Goal: Task Accomplishment & Management: Complete application form

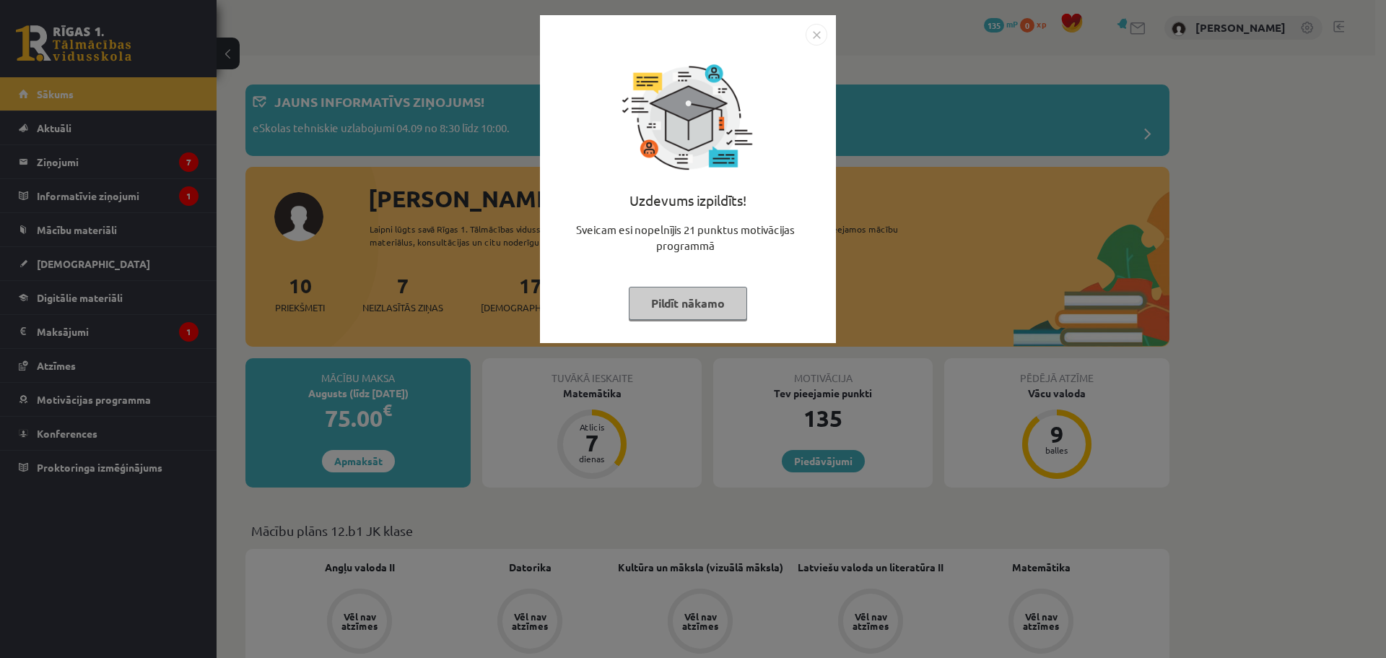
click at [813, 38] on img "Close" at bounding box center [817, 35] width 22 height 22
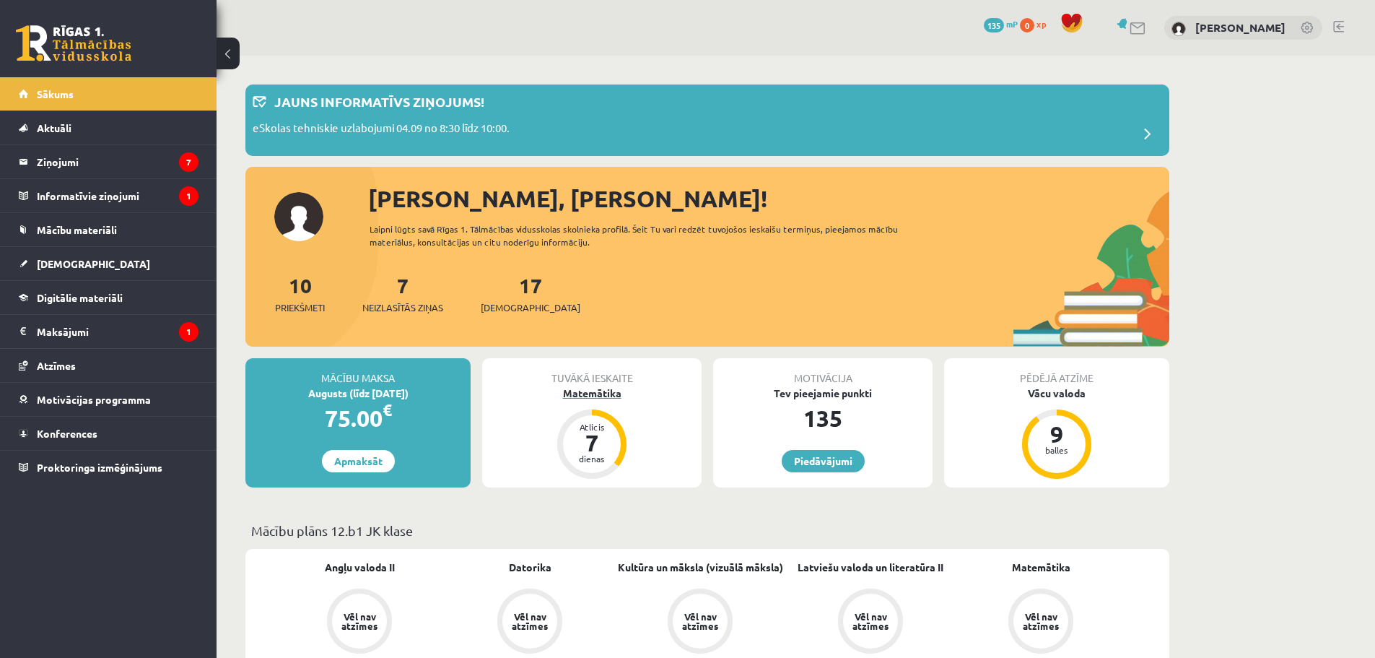
click at [610, 397] on div "Matemātika" at bounding box center [591, 392] width 219 height 15
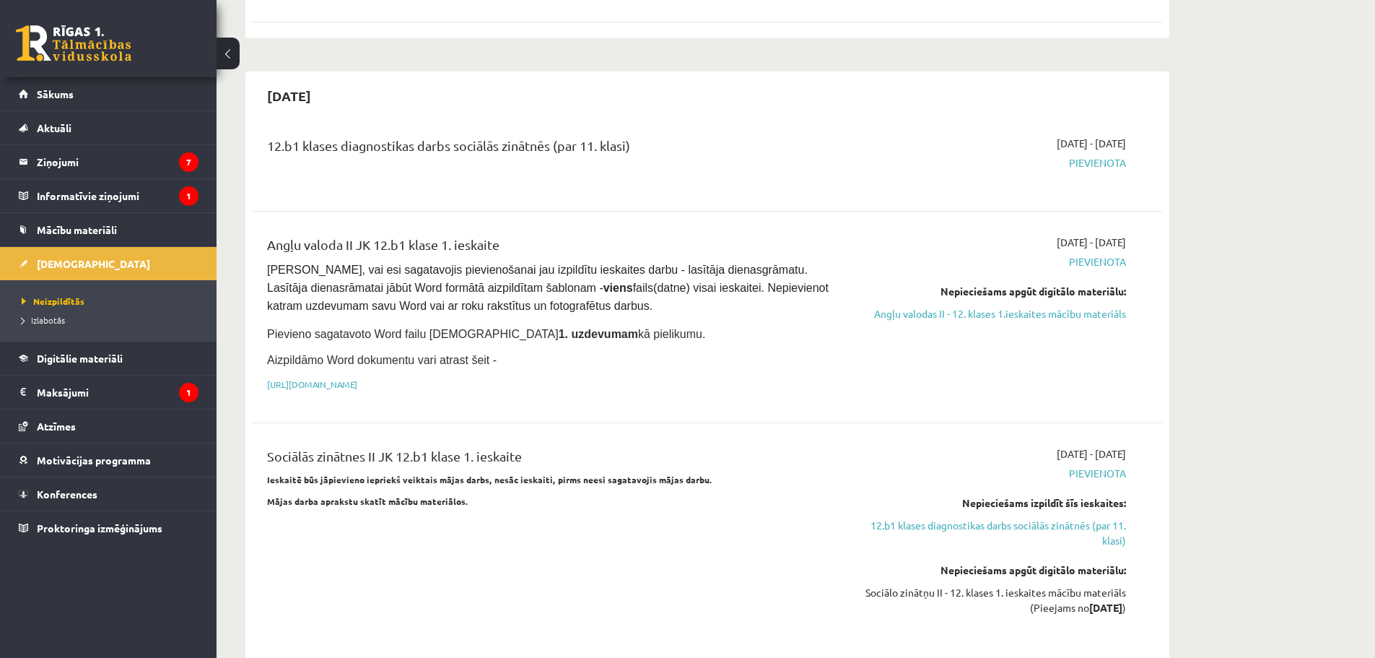
scroll to position [746, 0]
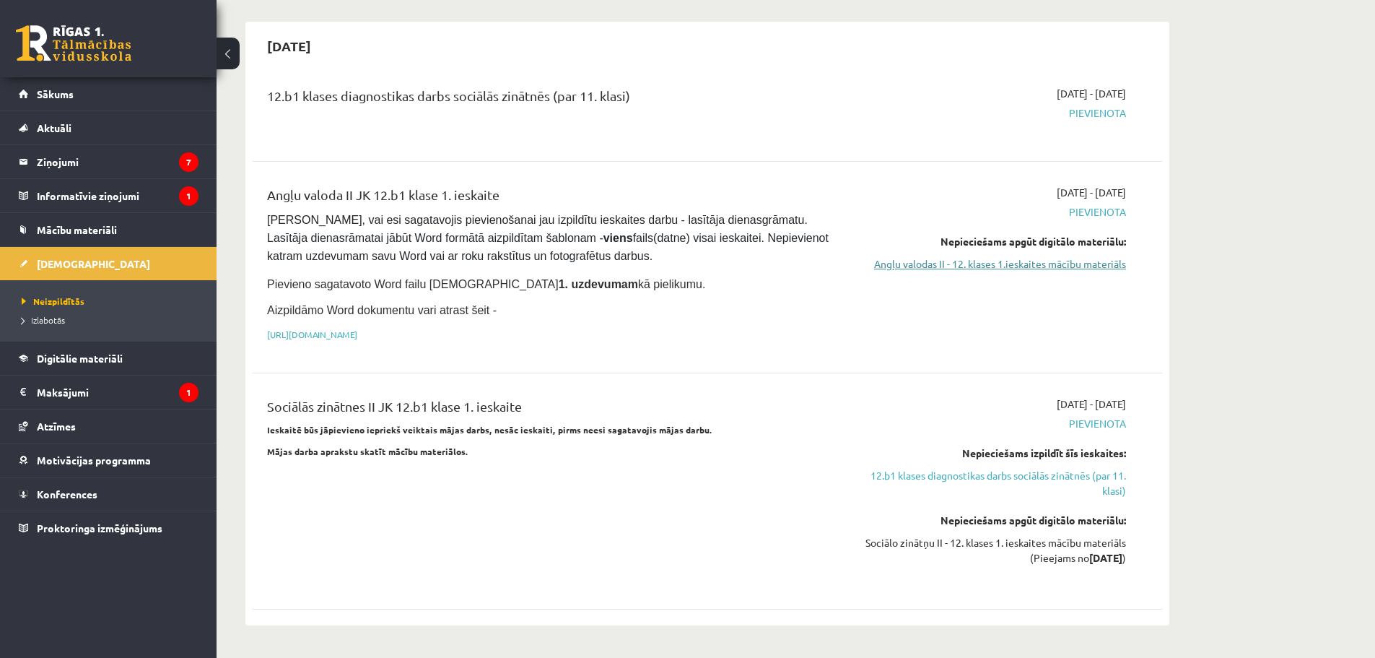
click at [1041, 256] on link "Angļu valodas II - 12. klases 1.ieskaites mācību materiāls" at bounding box center [990, 263] width 272 height 15
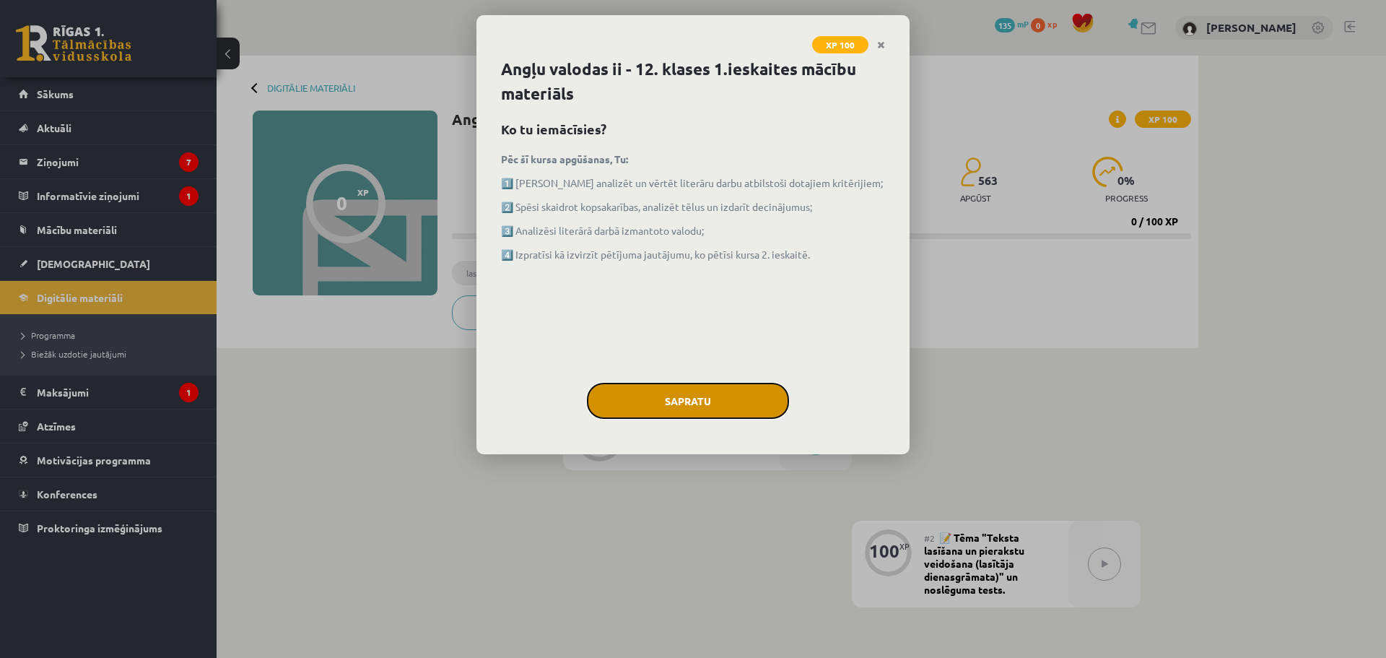
click at [711, 396] on button "Sapratu" at bounding box center [688, 401] width 202 height 36
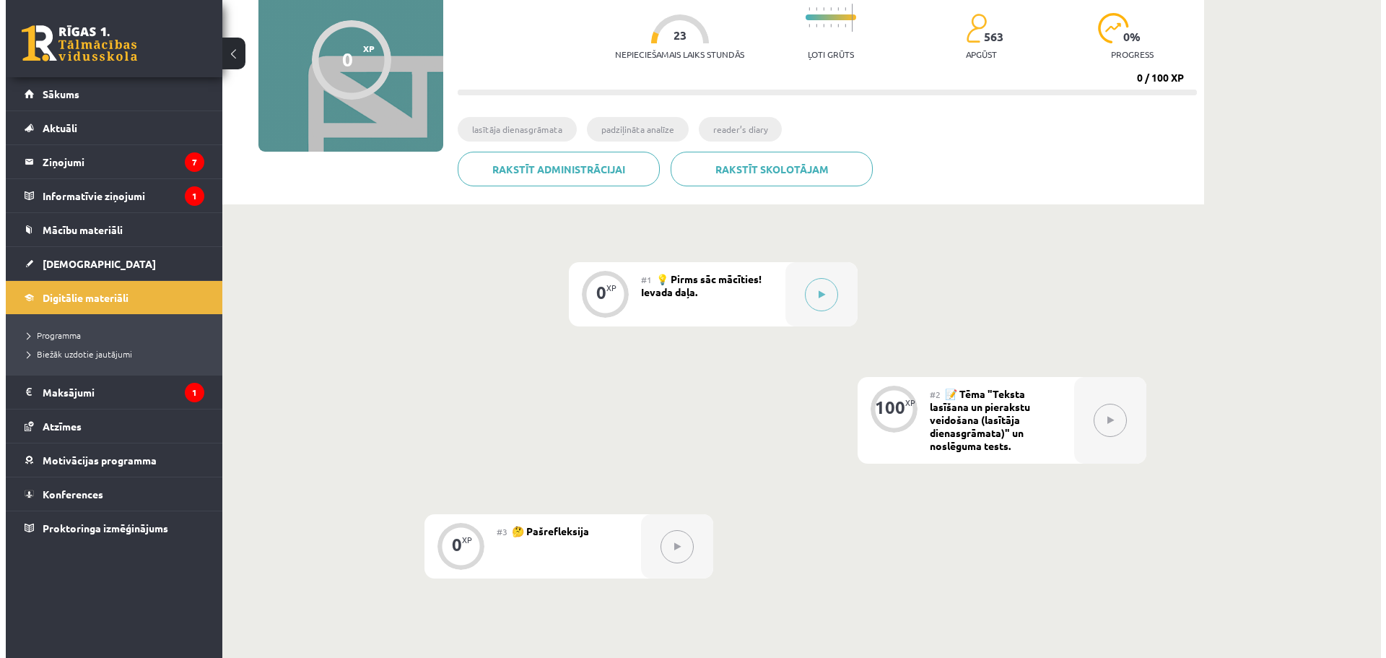
scroll to position [144, 0]
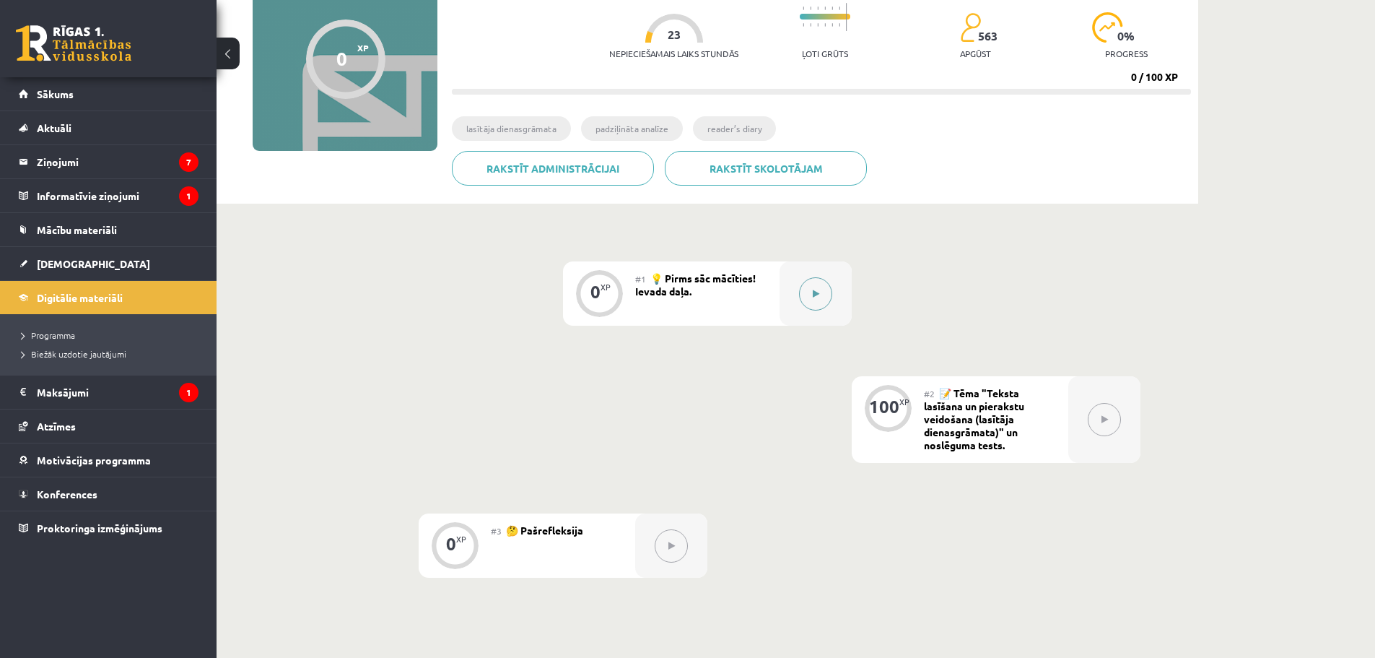
click at [816, 292] on icon at bounding box center [816, 293] width 6 height 9
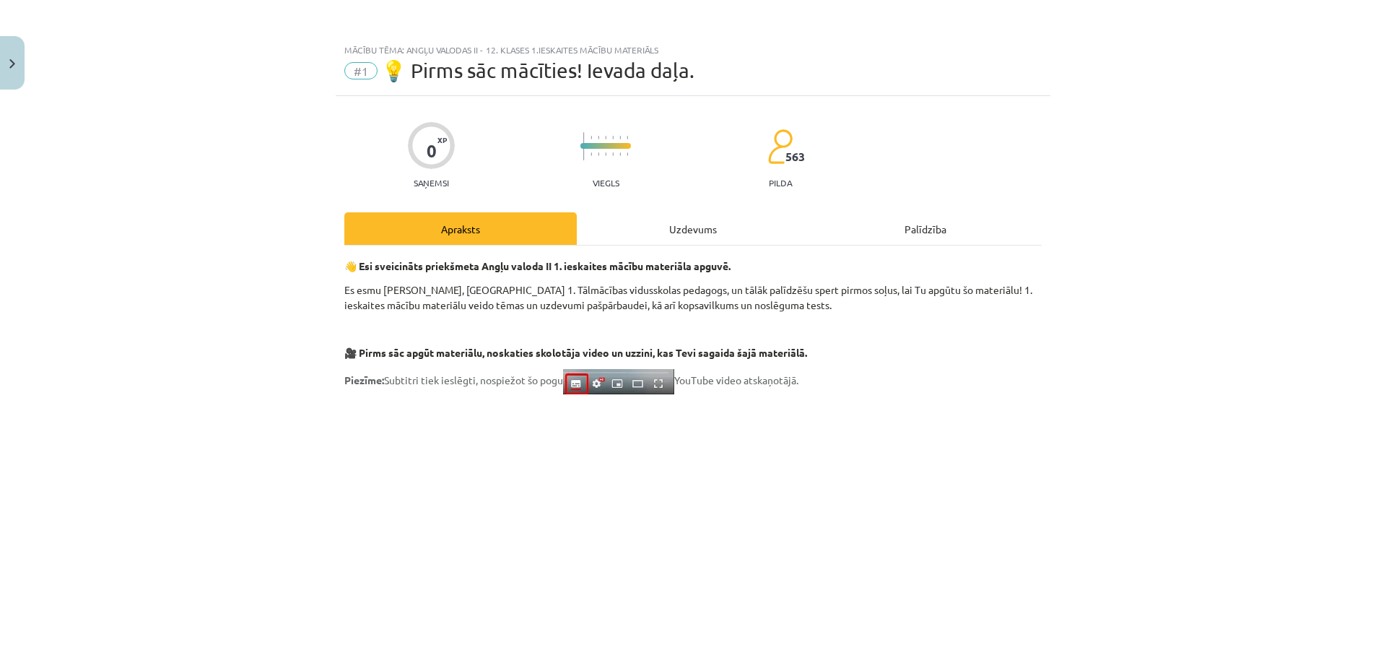
click at [476, 229] on div "Apraksts" at bounding box center [460, 228] width 232 height 32
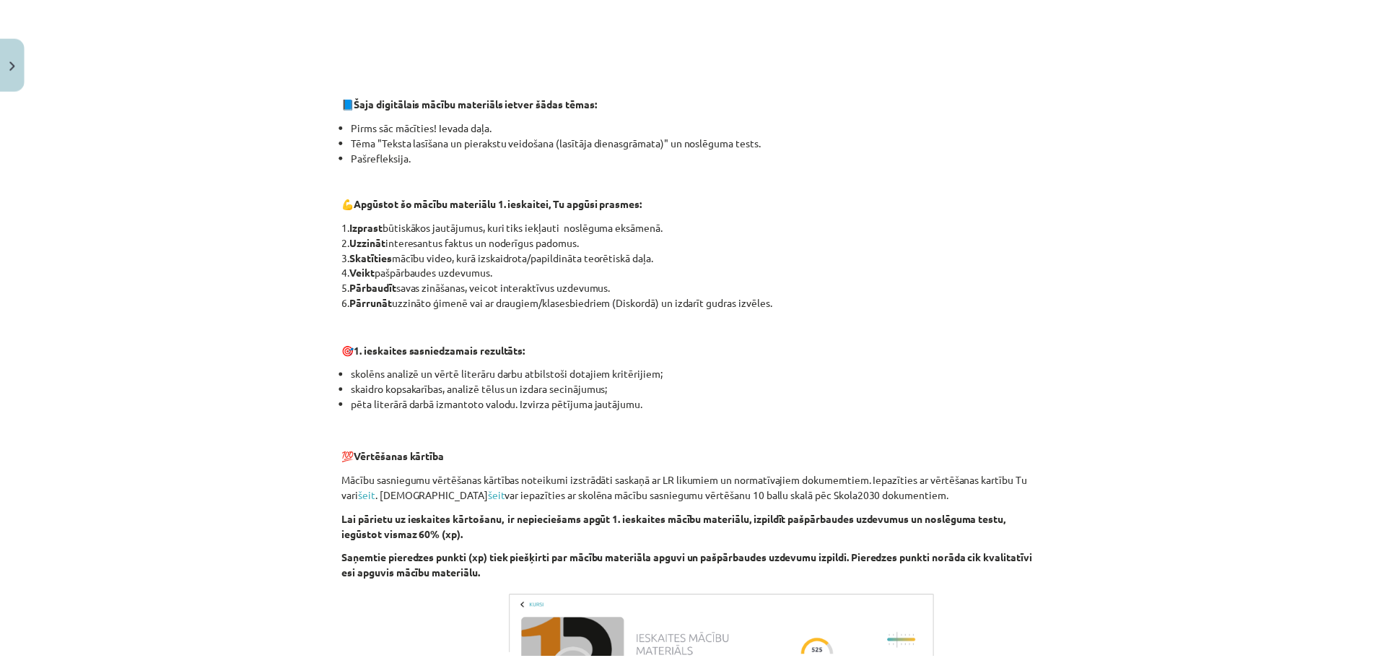
scroll to position [614, 0]
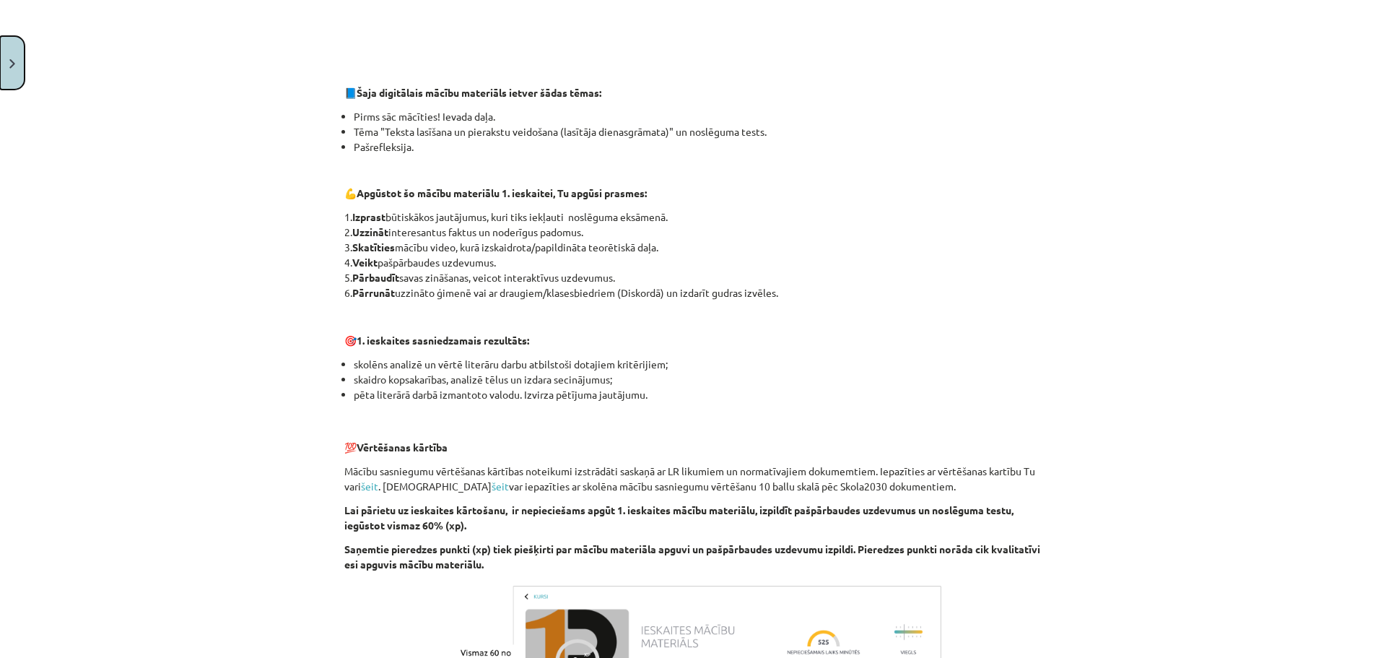
click at [8, 50] on button "Close" at bounding box center [12, 62] width 25 height 53
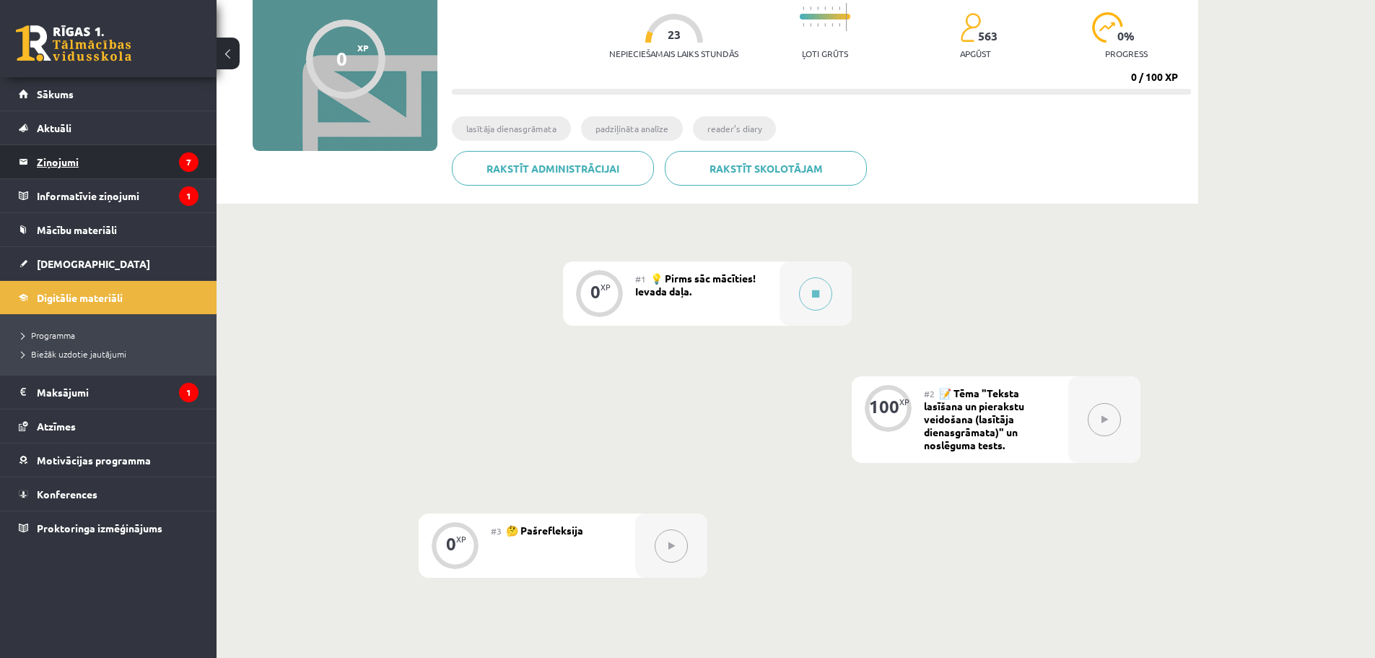
click at [90, 157] on legend "Ziņojumi 7" at bounding box center [118, 161] width 162 height 33
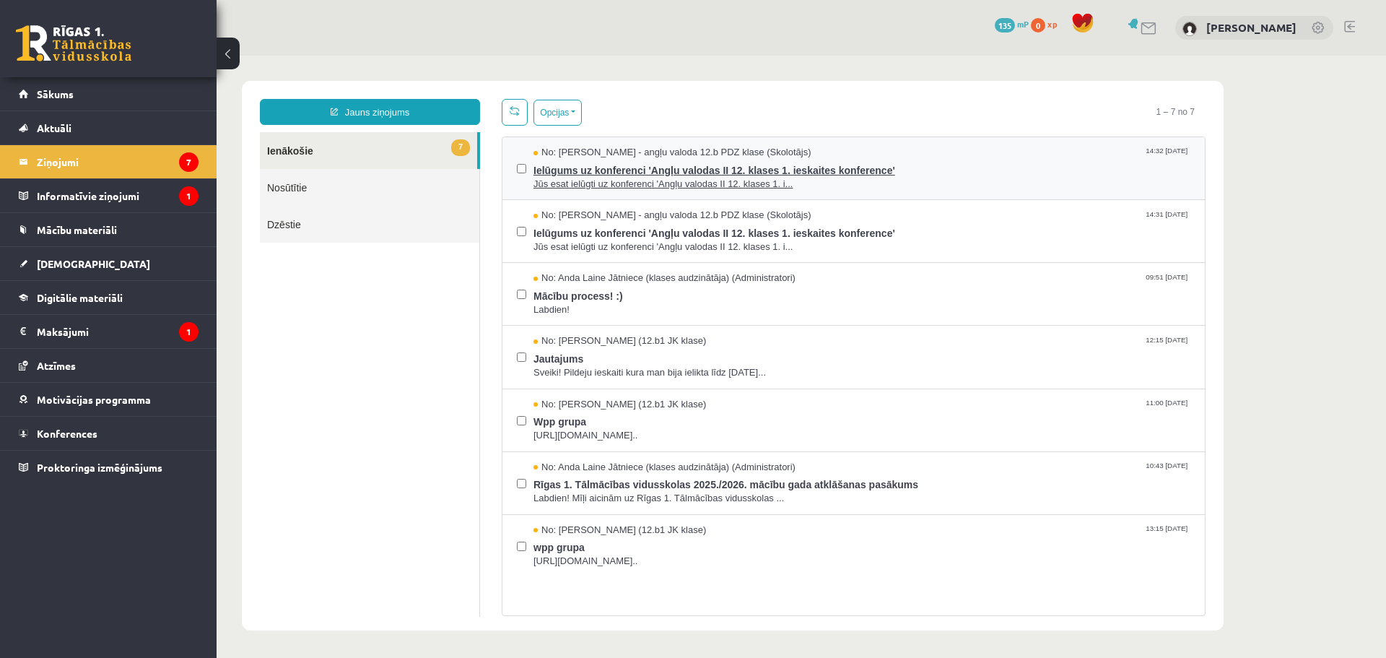
click at [555, 161] on span "Ielūgums uz konferenci 'Angļu valodas II 12. klases 1. ieskaites konference'" at bounding box center [861, 169] width 657 height 18
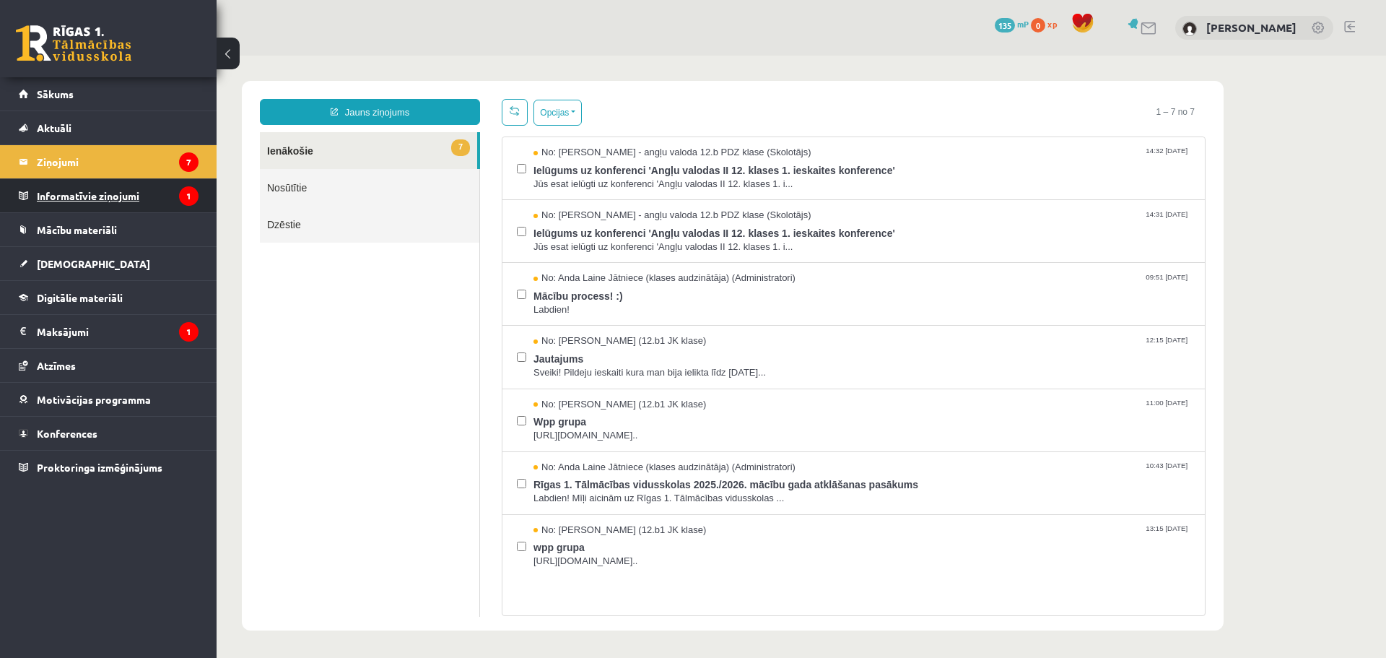
click at [112, 205] on legend "Informatīvie ziņojumi 1" at bounding box center [118, 195] width 162 height 33
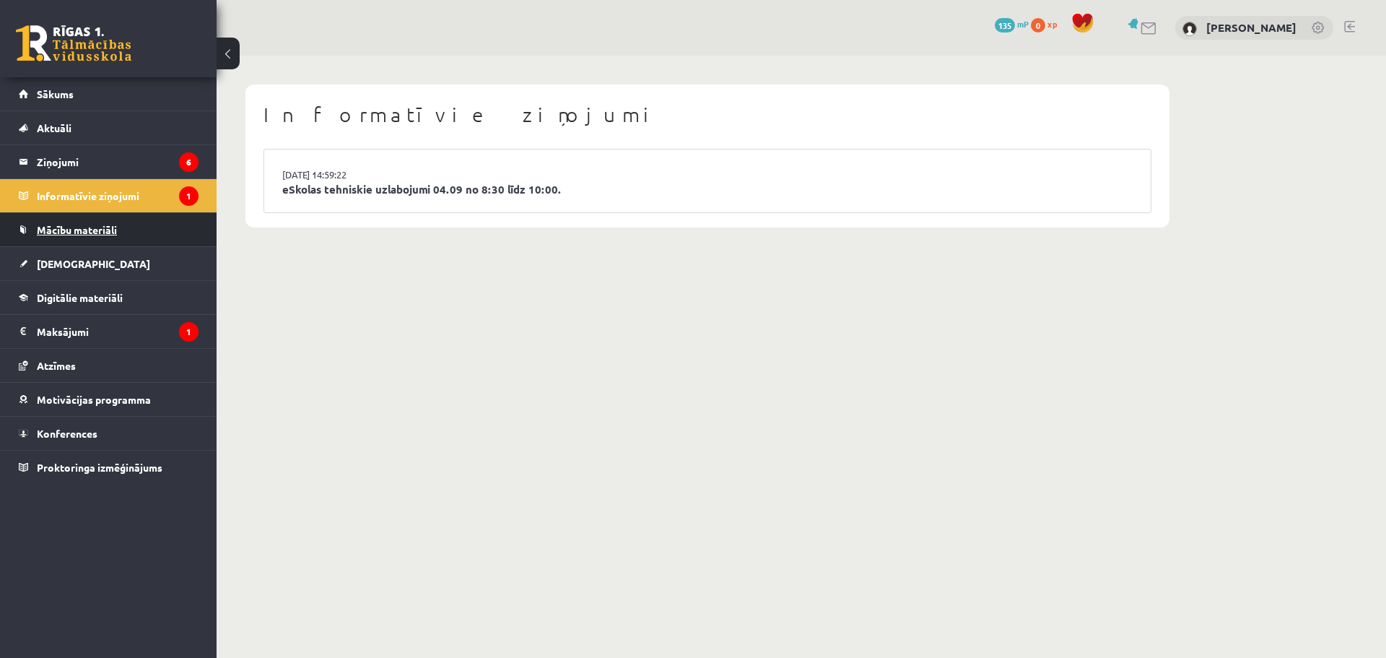
click at [91, 229] on span "Mācību materiāli" at bounding box center [77, 229] width 80 height 13
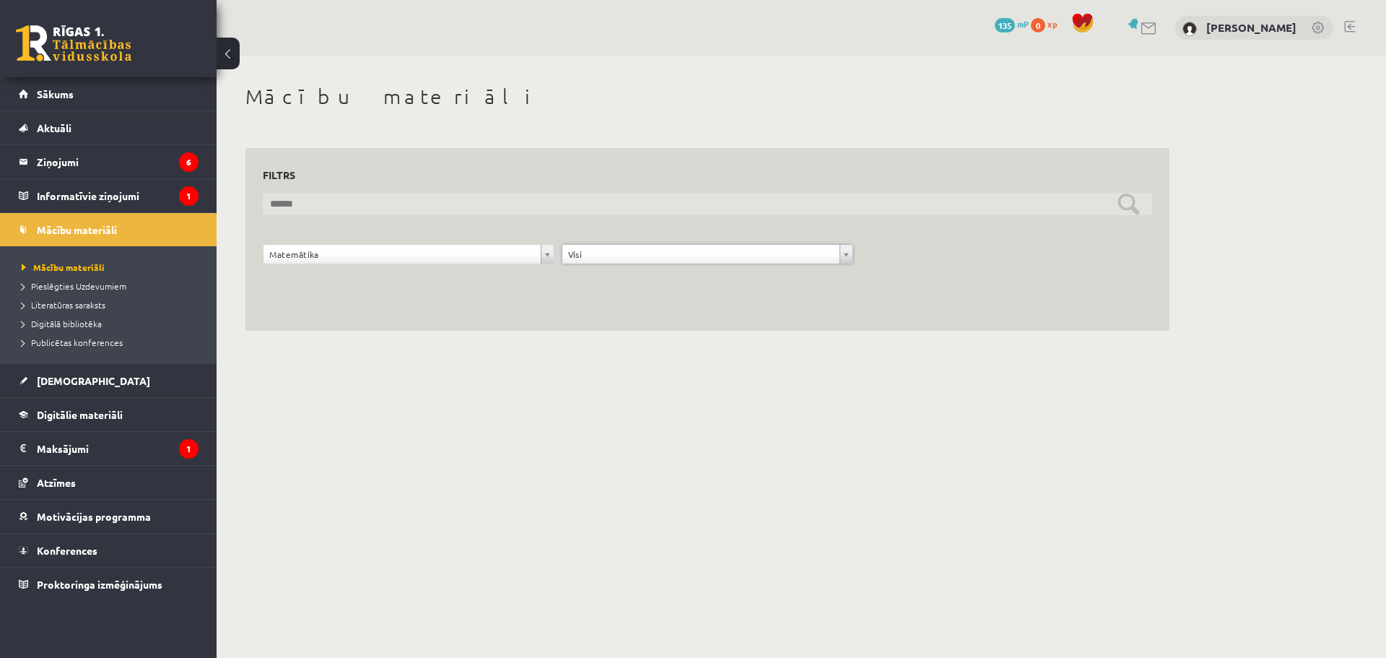
click at [382, 206] on input "text" at bounding box center [707, 204] width 889 height 22
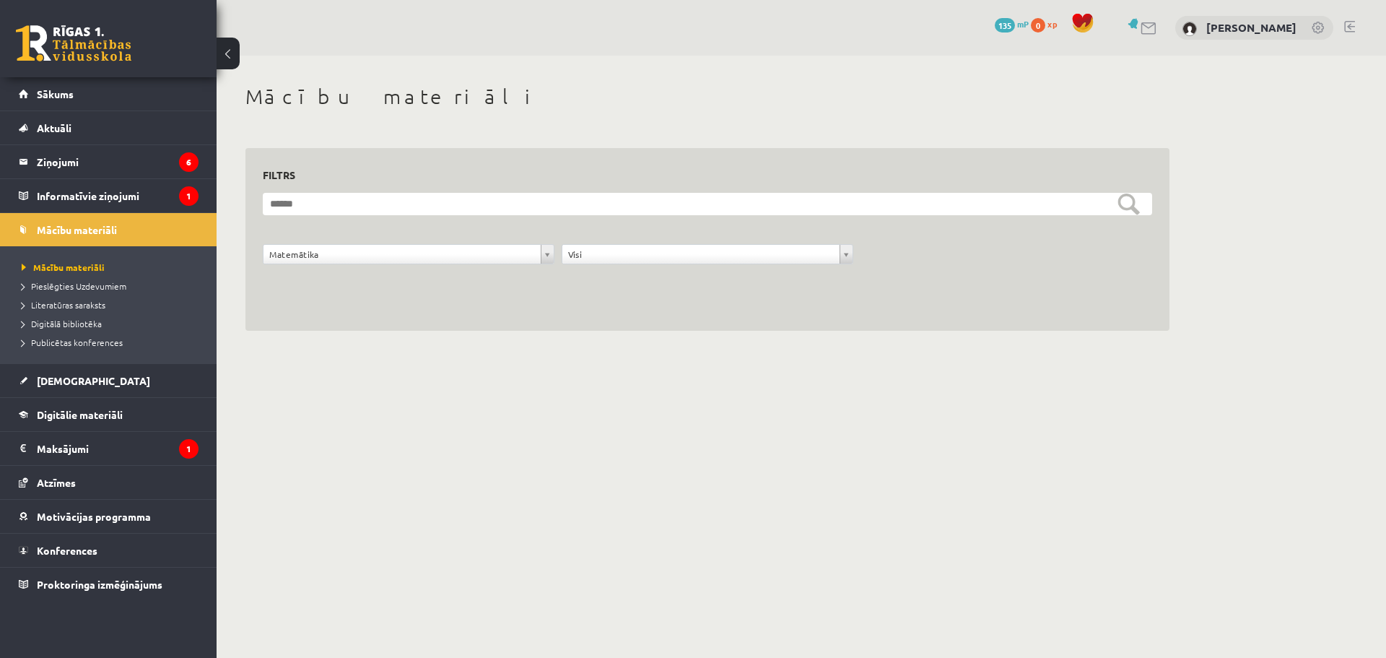
click at [388, 409] on body "0 Dāvanas 135 mP 0 xp Ralfs Bojarunecs Sākums Aktuāli Kā mācīties eSKOLĀ Kontak…" at bounding box center [693, 329] width 1386 height 658
click at [66, 383] on span "[DEMOGRAPHIC_DATA]" at bounding box center [93, 380] width 113 height 13
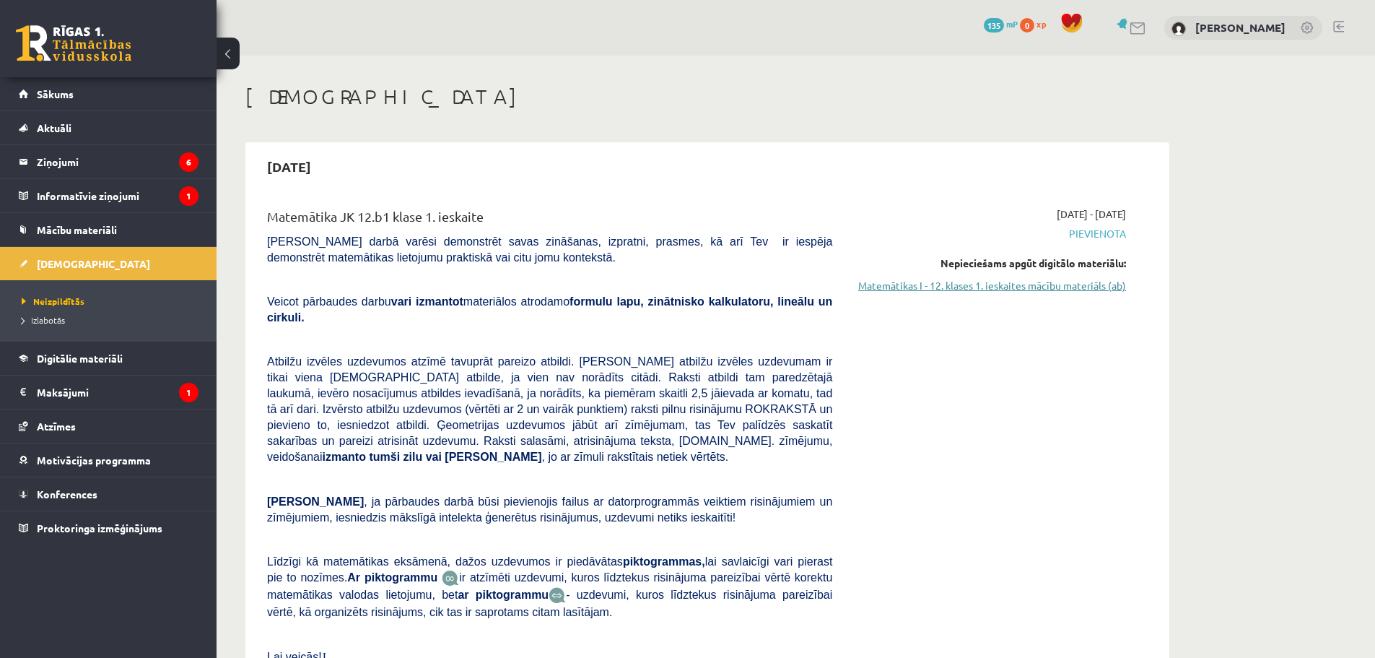
click at [1073, 286] on link "Matemātikas I - 12. klases 1. ieskaites mācību materiāls (ab)" at bounding box center [990, 285] width 272 height 15
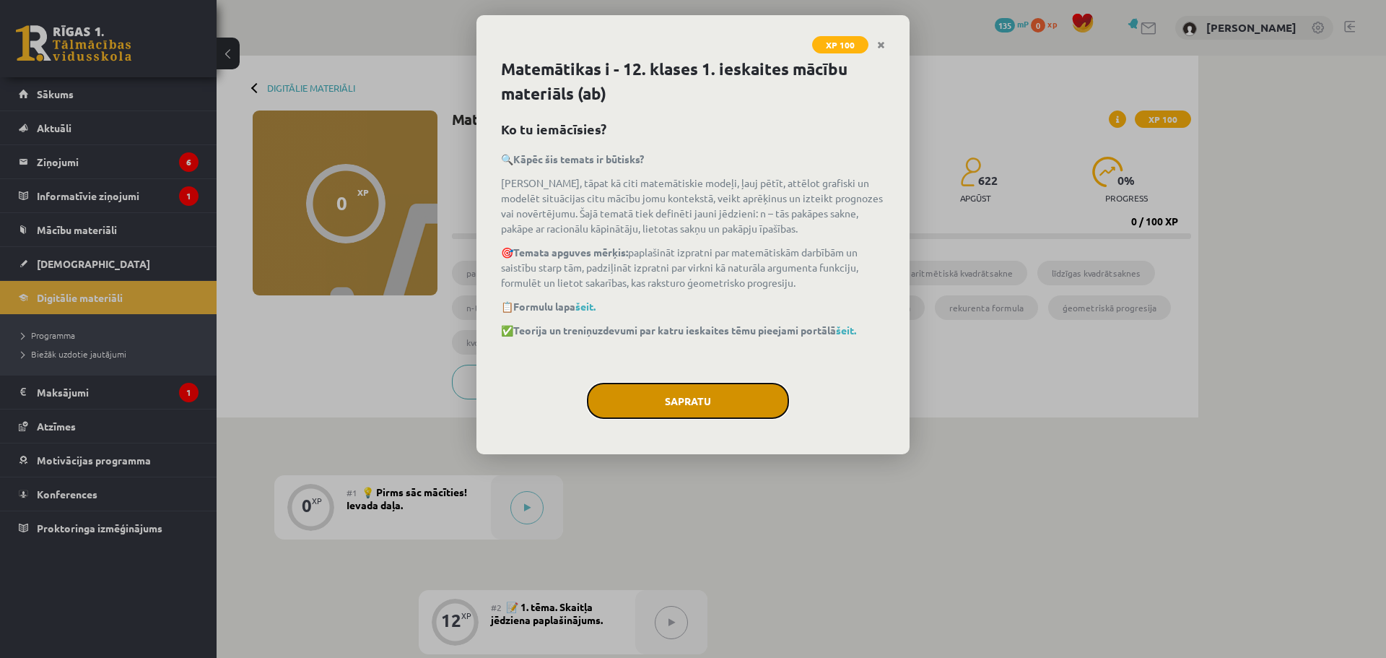
click at [718, 406] on button "Sapratu" at bounding box center [688, 401] width 202 height 36
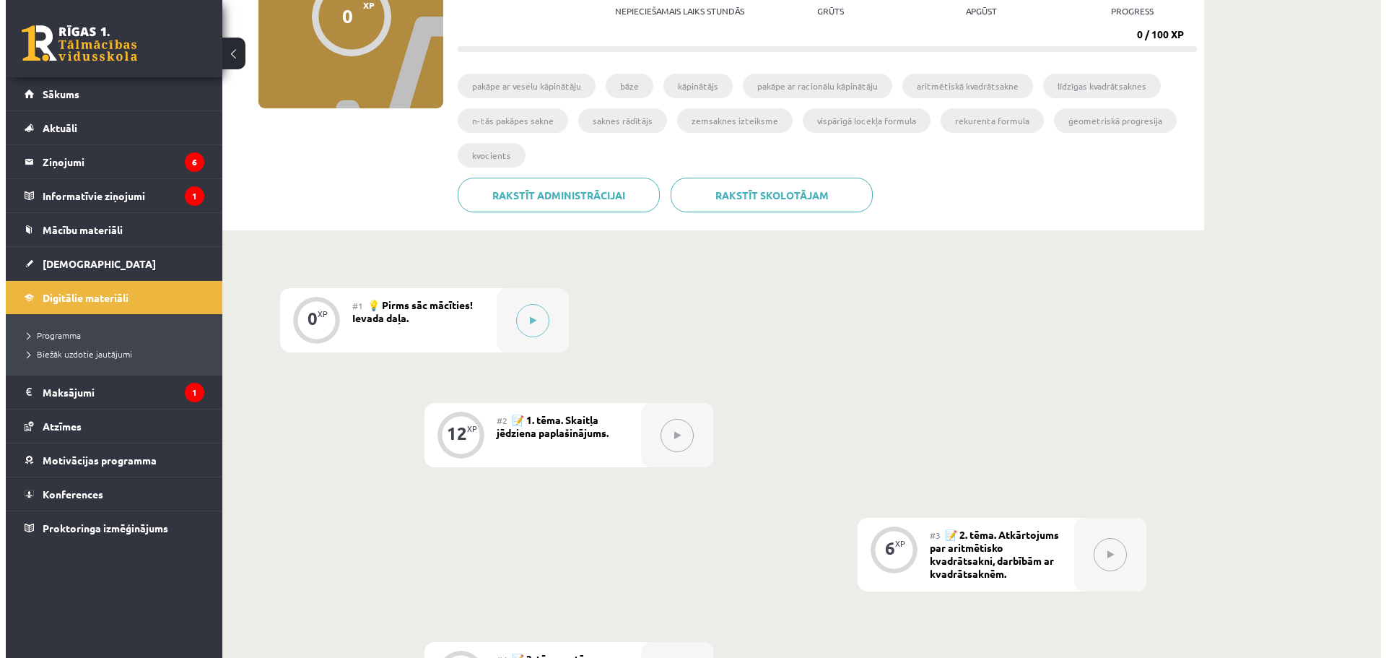
scroll to position [193, 0]
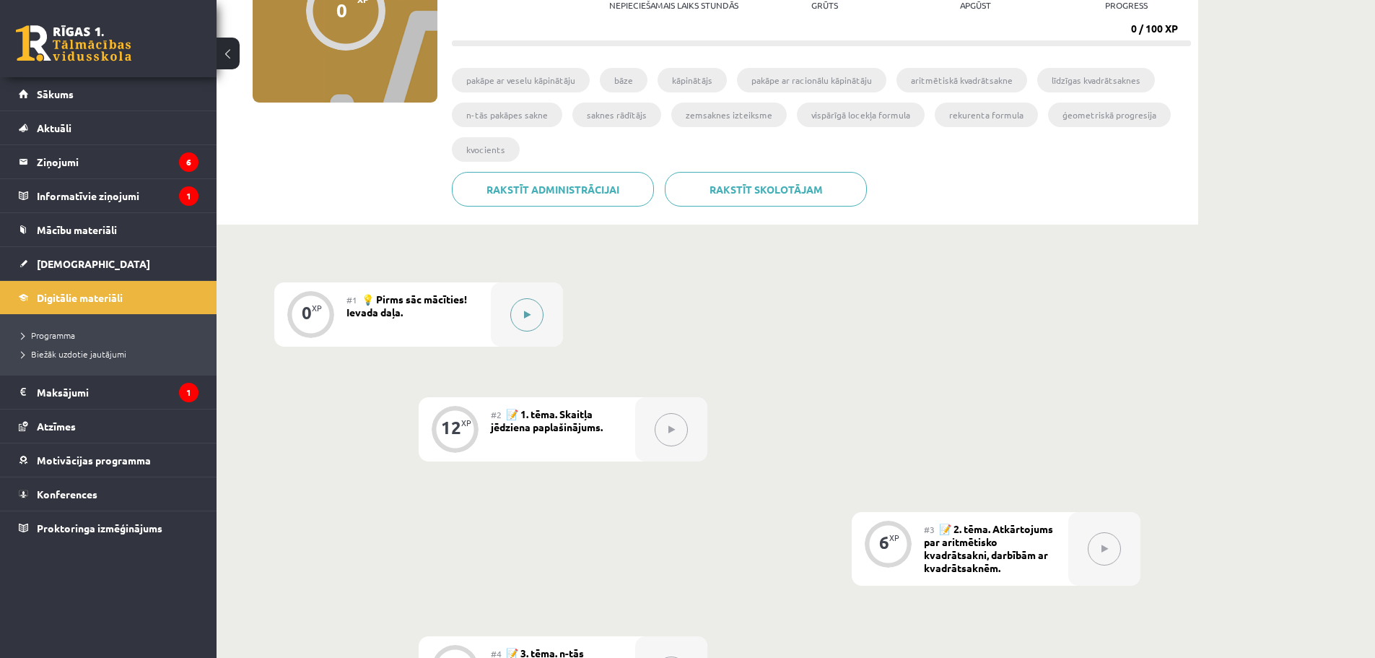
click at [526, 312] on icon at bounding box center [527, 314] width 6 height 9
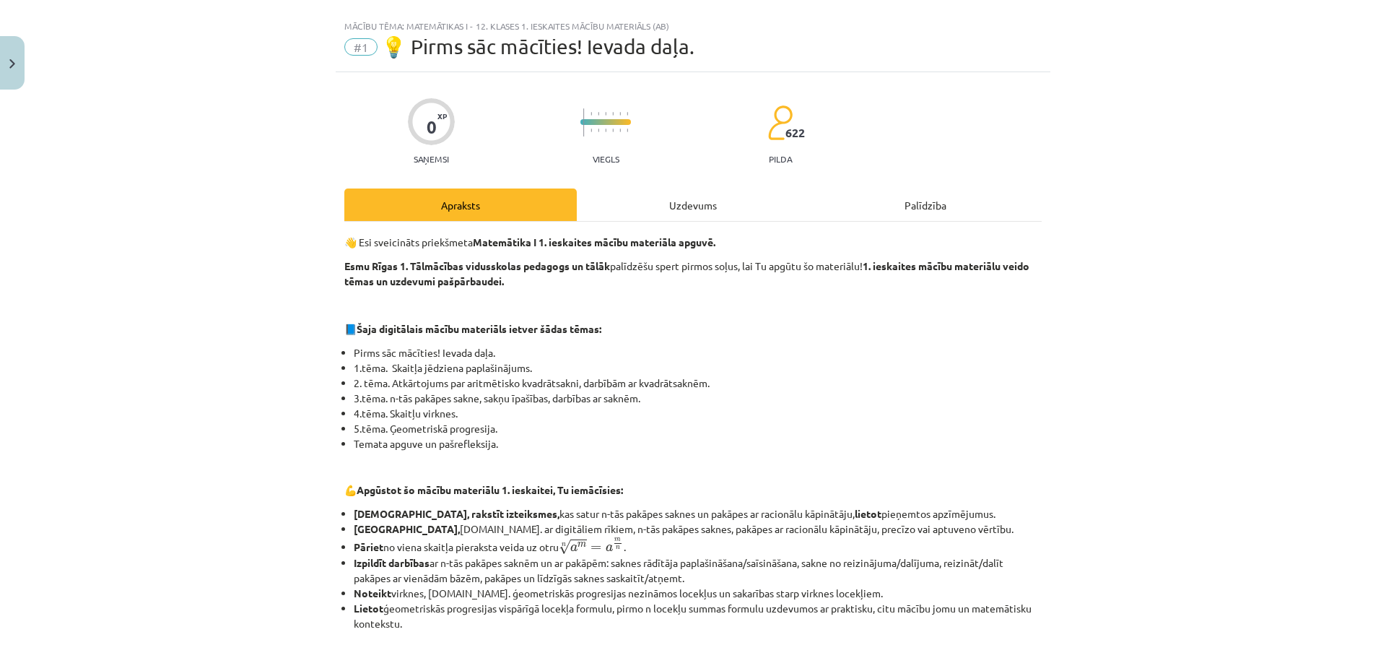
click at [541, 209] on div "Apraksts" at bounding box center [460, 204] width 232 height 32
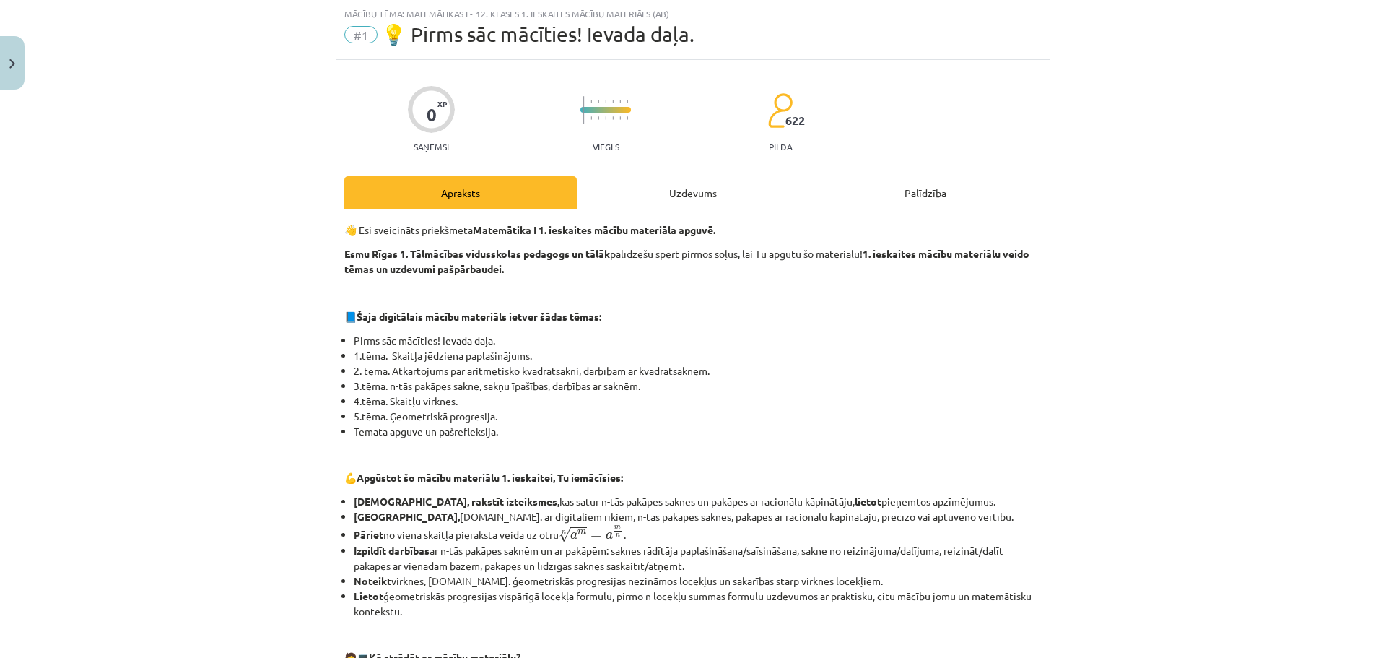
click at [527, 200] on div "Apraksts" at bounding box center [460, 192] width 232 height 32
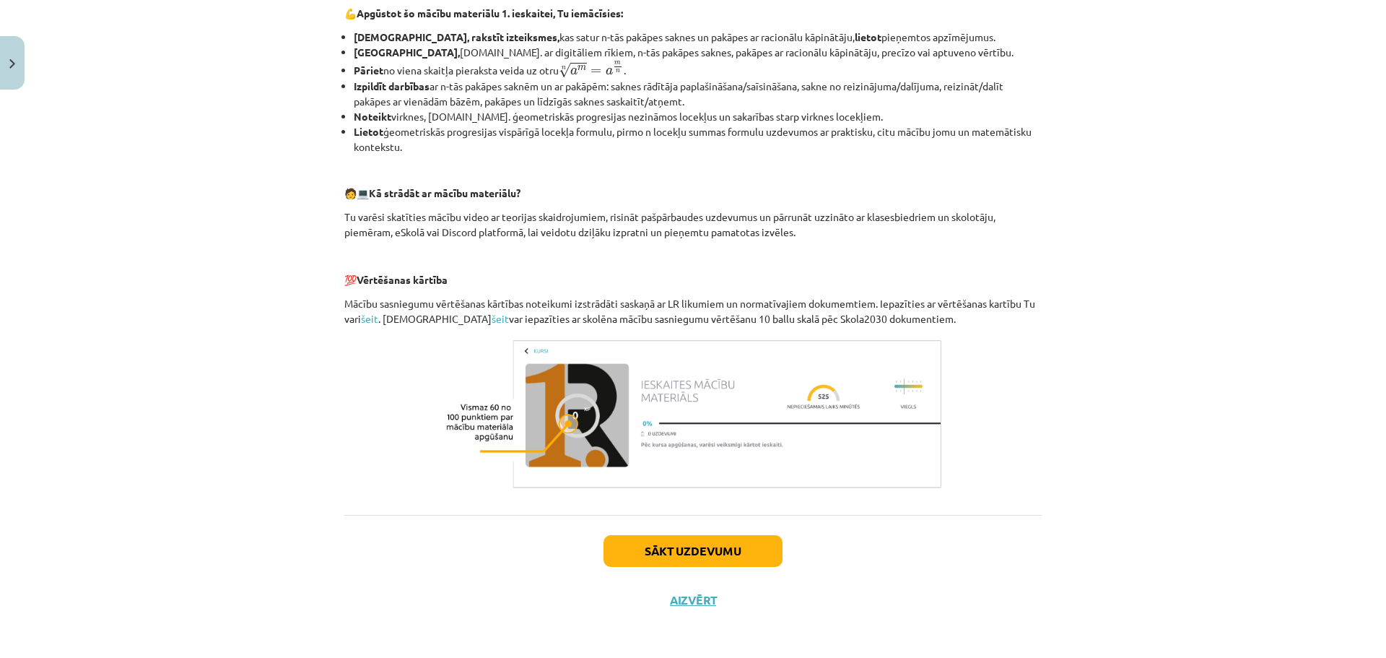
scroll to position [503, 0]
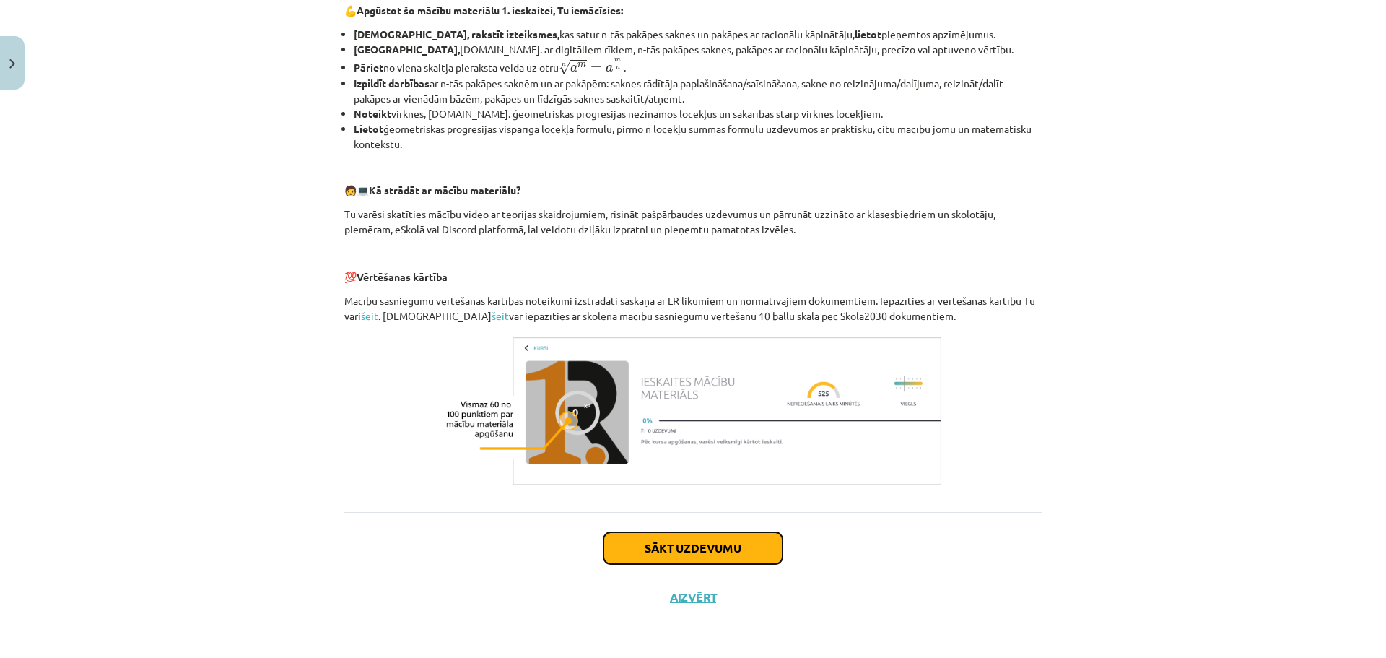
click at [705, 552] on button "Sākt uzdevumu" at bounding box center [692, 548] width 179 height 32
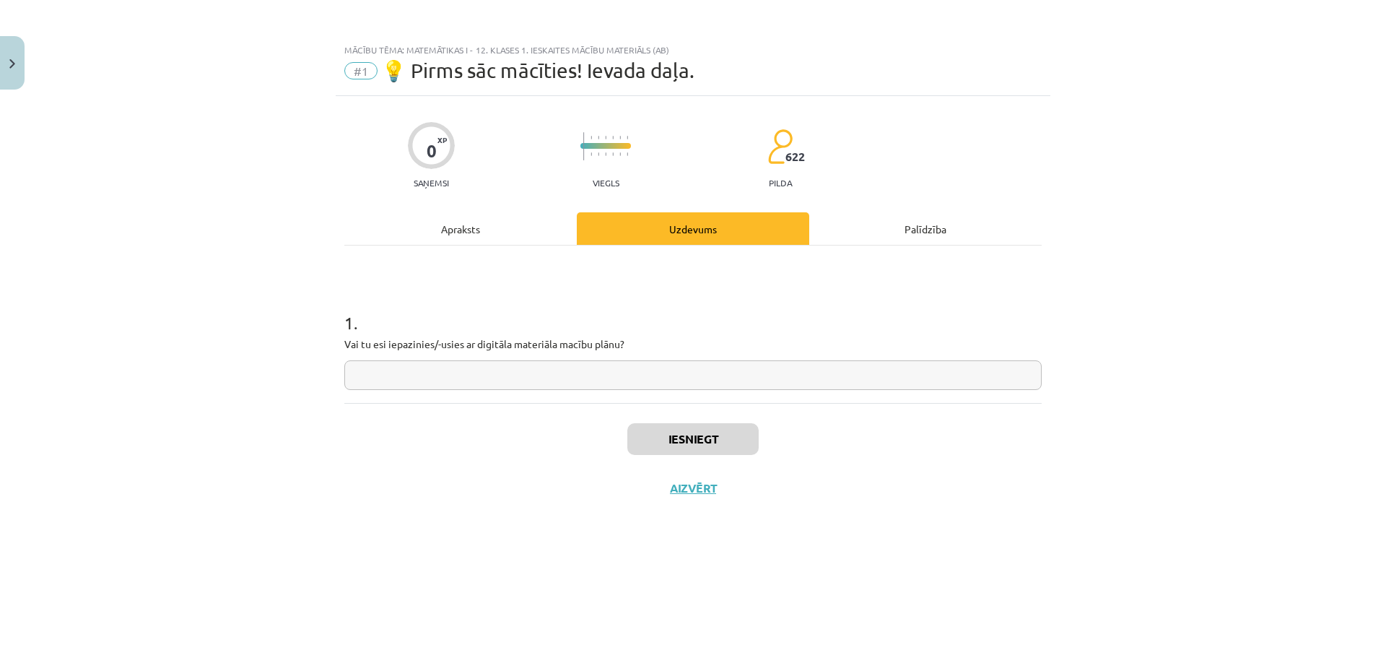
scroll to position [0, 0]
click at [615, 376] on input "text" at bounding box center [692, 375] width 697 height 30
type input "**"
click at [734, 442] on button "Iesniegt" at bounding box center [692, 439] width 131 height 32
click at [729, 498] on button "Nākamā nodarbība" at bounding box center [692, 497] width 141 height 33
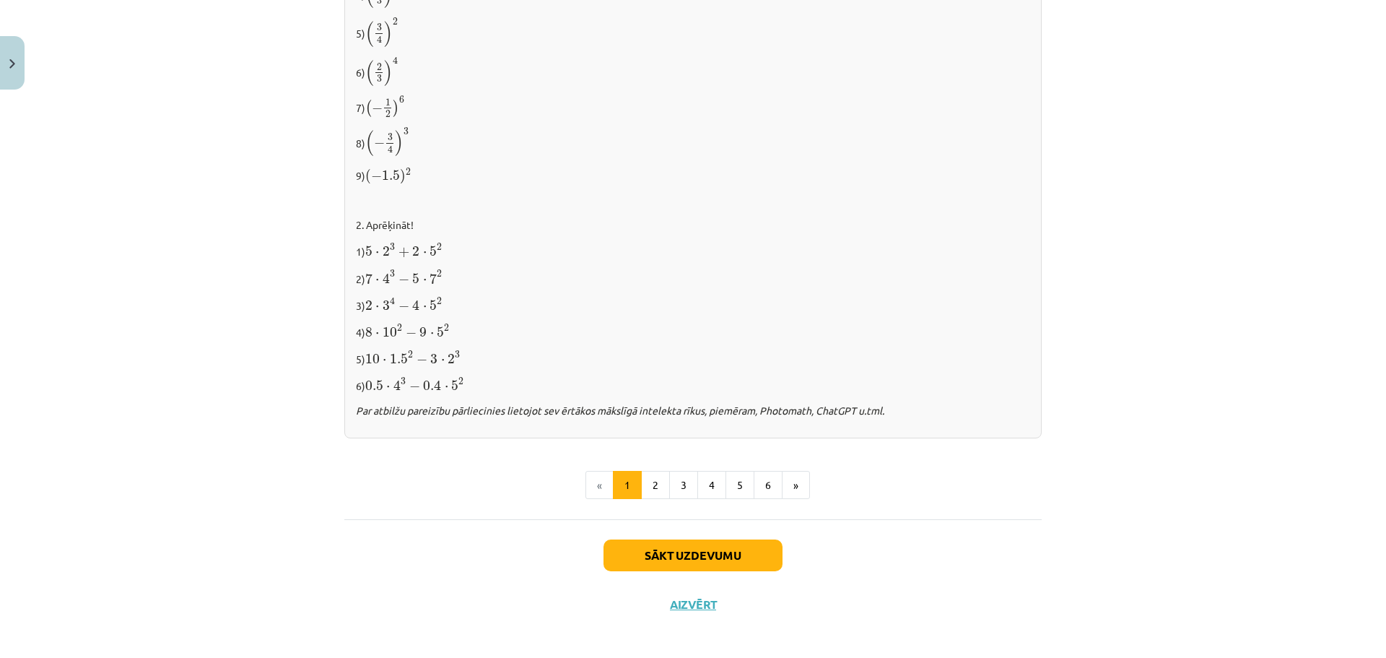
scroll to position [1393, 0]
click at [702, 539] on button "Sākt uzdevumu" at bounding box center [692, 552] width 179 height 32
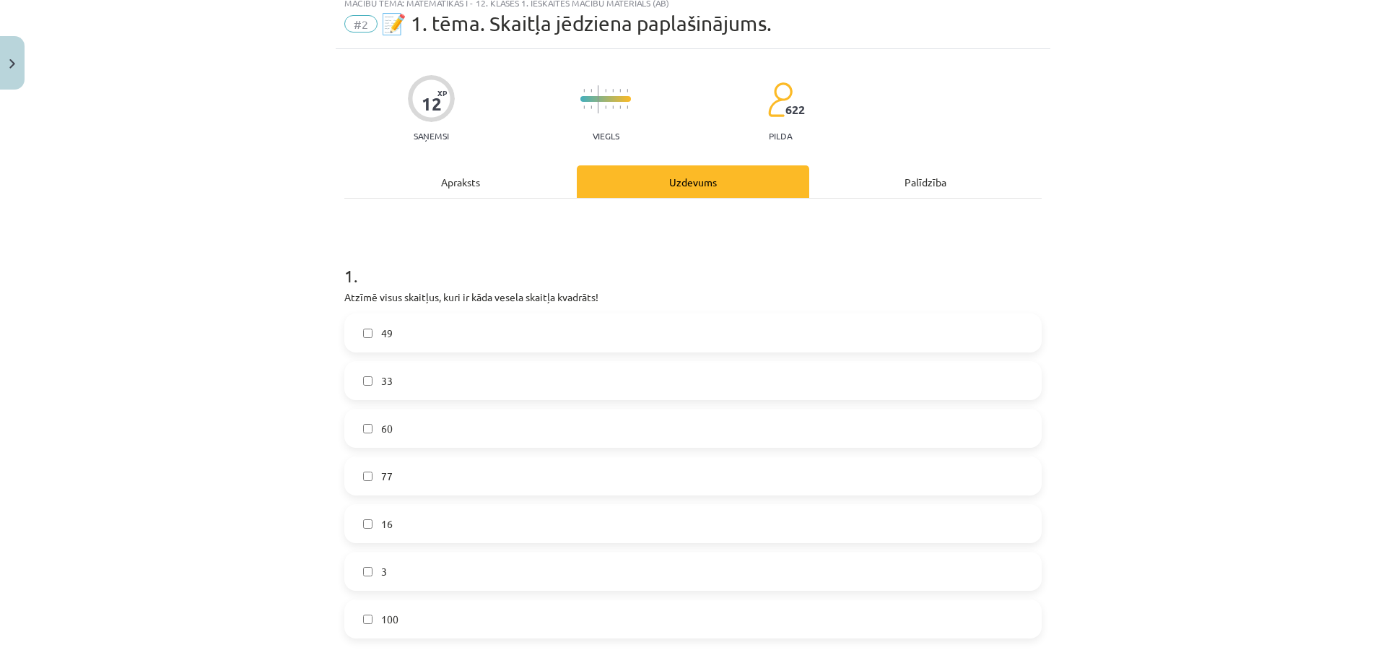
scroll to position [36, 0]
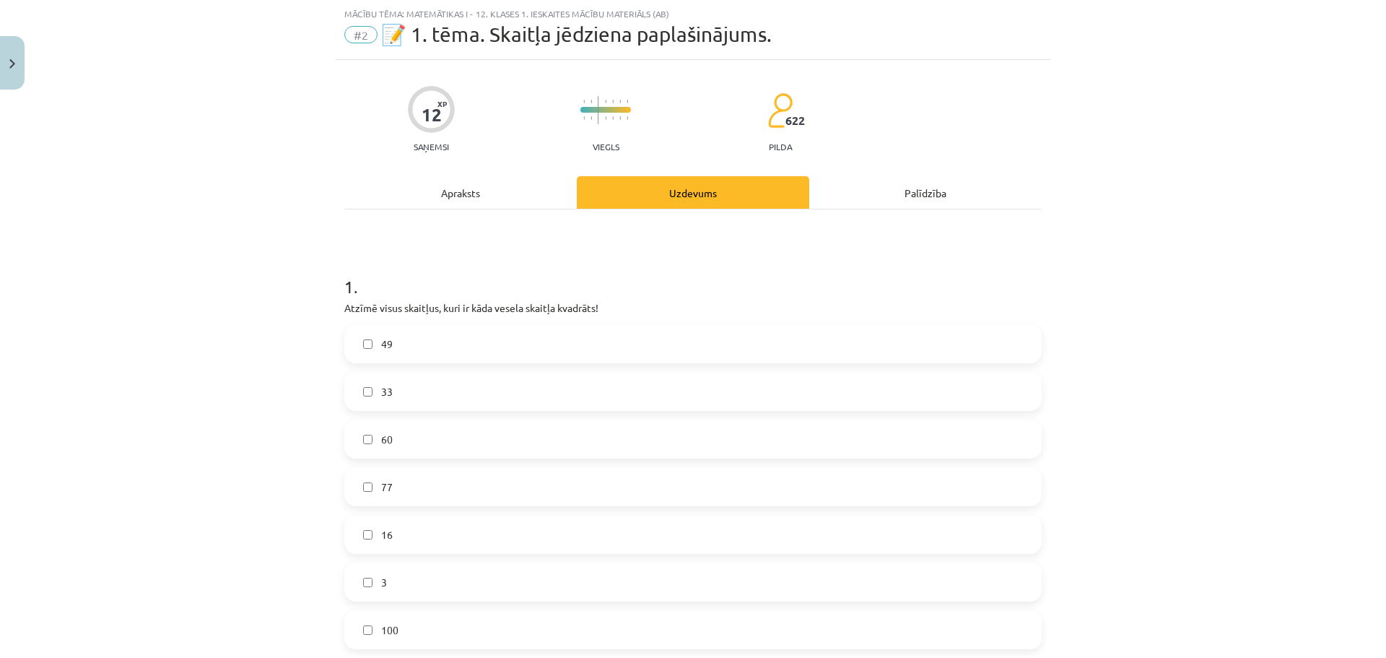
click at [602, 308] on p "Atzīmē visus skaitļus, kuri ir kāda vesela skaitļa kvadrāts!" at bounding box center [692, 307] width 697 height 15
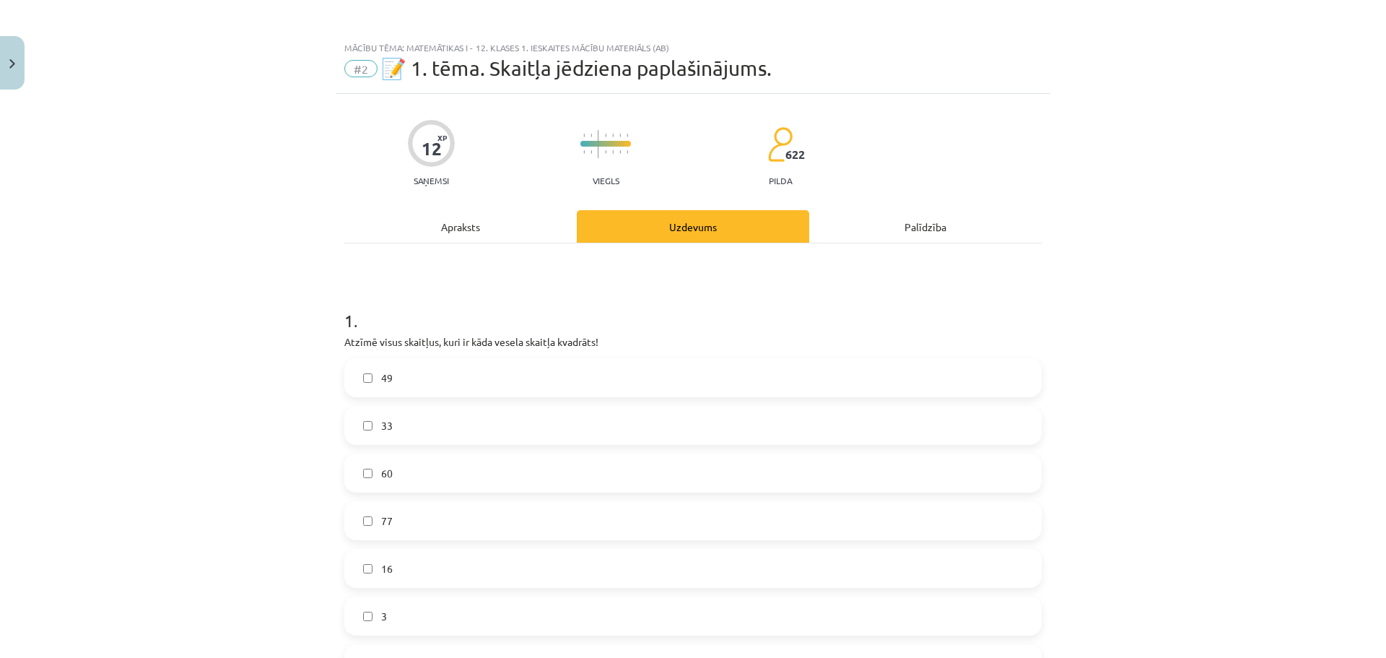
scroll to position [0, 0]
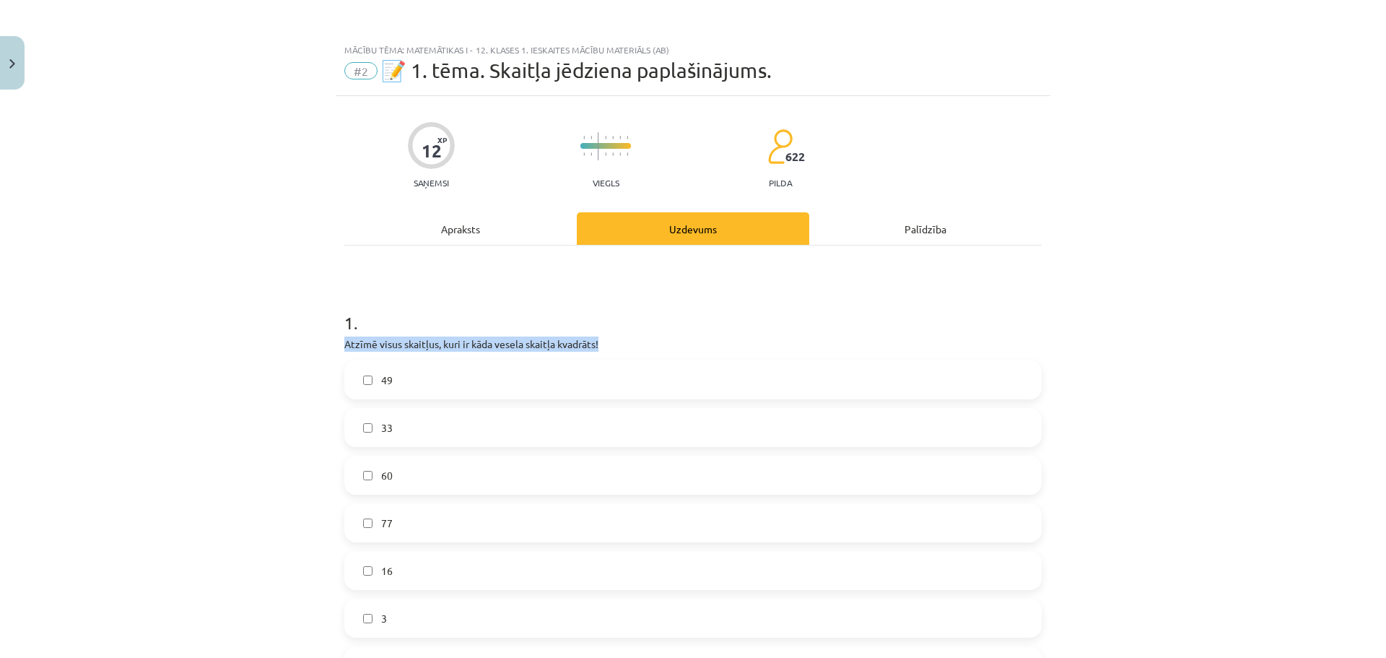
drag, startPoint x: 333, startPoint y: 340, endPoint x: 635, endPoint y: 349, distance: 301.9
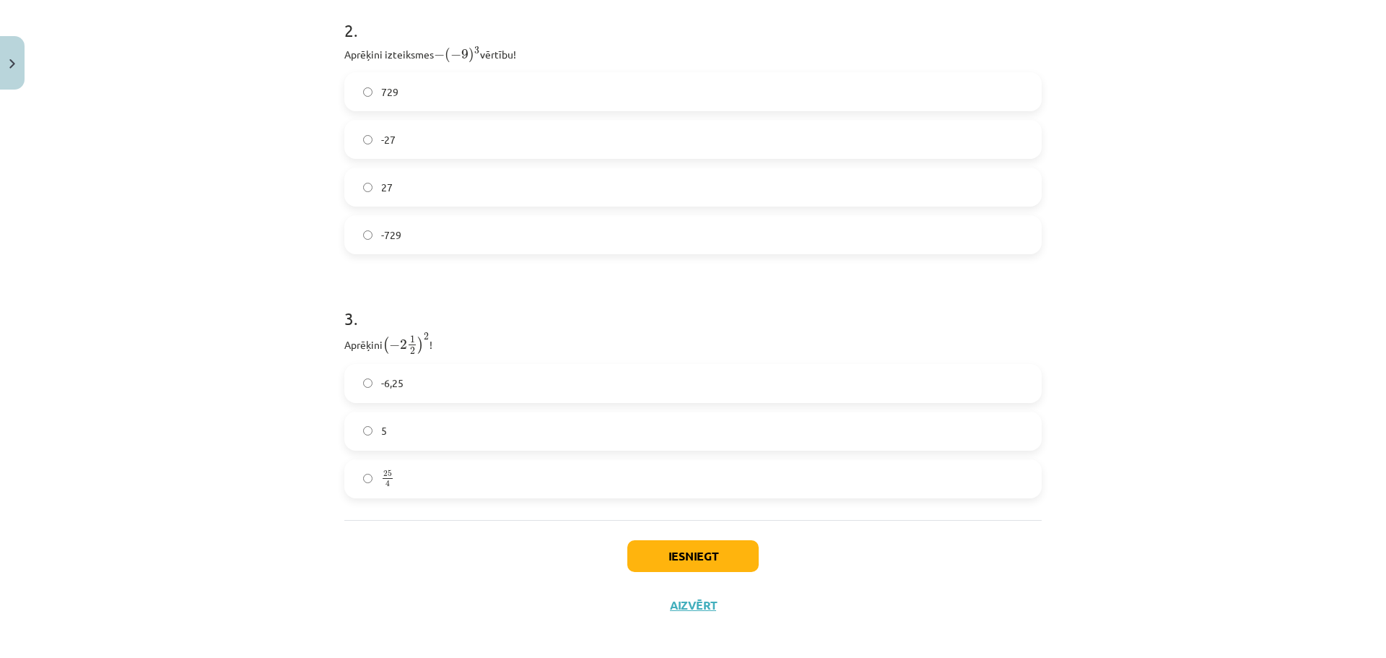
scroll to position [726, 0]
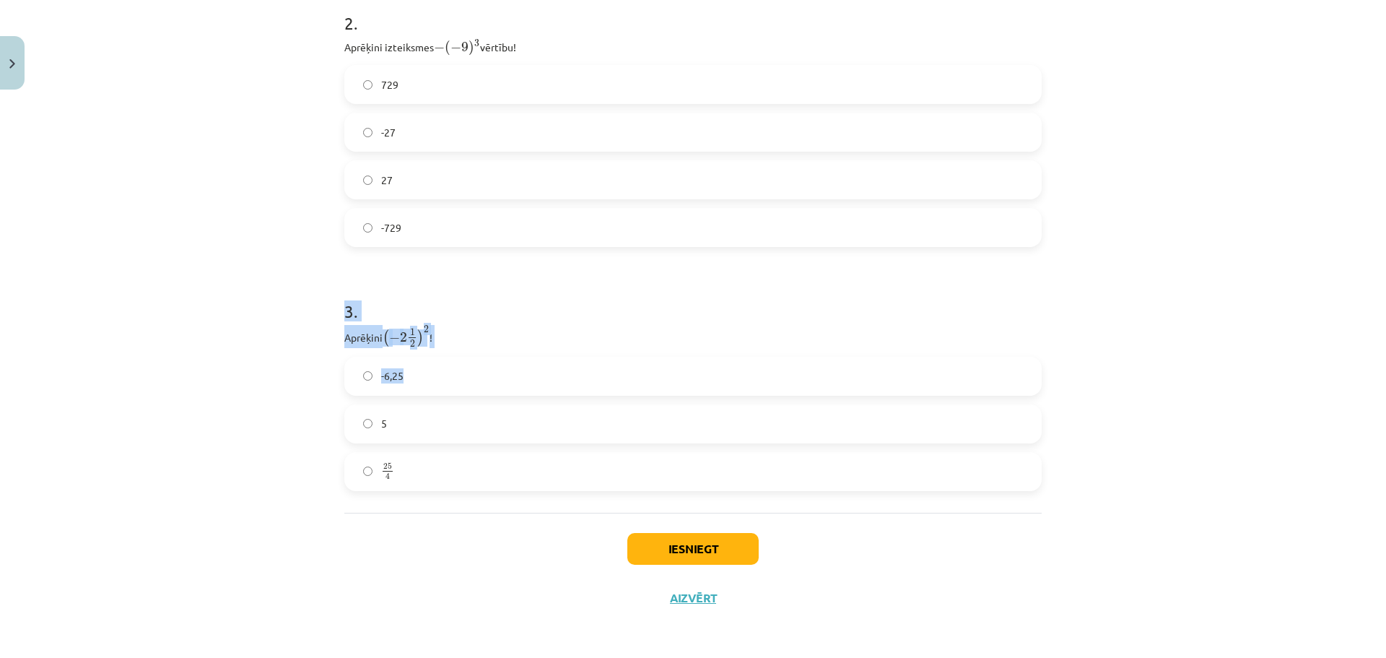
drag, startPoint x: 315, startPoint y: 277, endPoint x: 456, endPoint y: 342, distance: 155.0
click at [462, 368] on div "Mācību tēma: Matemātikas i - 12. klases 1. ieskaites mācību materiāls (ab) #2 📝…" at bounding box center [693, 329] width 1386 height 658
click at [523, 346] on p "Aprēķini ( − 2 1 2 ) 2 ( − 2 1 2 ) 2 !" at bounding box center [692, 336] width 697 height 23
click at [523, 345] on p "Aprēķini ( − 2 1 2 ) 2 ( − 2 1 2 ) 2 !" at bounding box center [692, 336] width 697 height 23
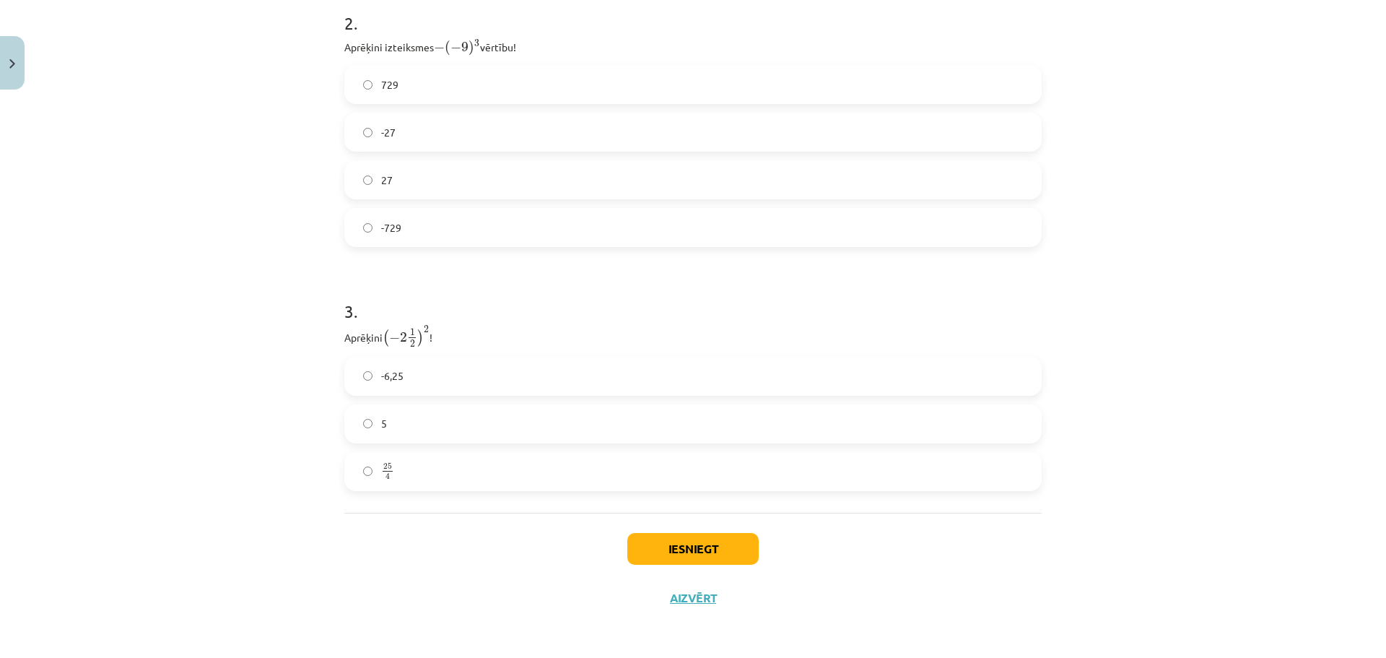
click at [524, 294] on h1 "3 ." at bounding box center [692, 298] width 697 height 45
click at [402, 460] on label "25 4 25 4" at bounding box center [693, 471] width 694 height 36
click at [652, 542] on button "Iesniegt" at bounding box center [692, 549] width 131 height 32
click at [650, 585] on div "Iesniegt Aizvērt" at bounding box center [692, 563] width 697 height 101
drag, startPoint x: 683, startPoint y: 578, endPoint x: 698, endPoint y: 552, distance: 30.7
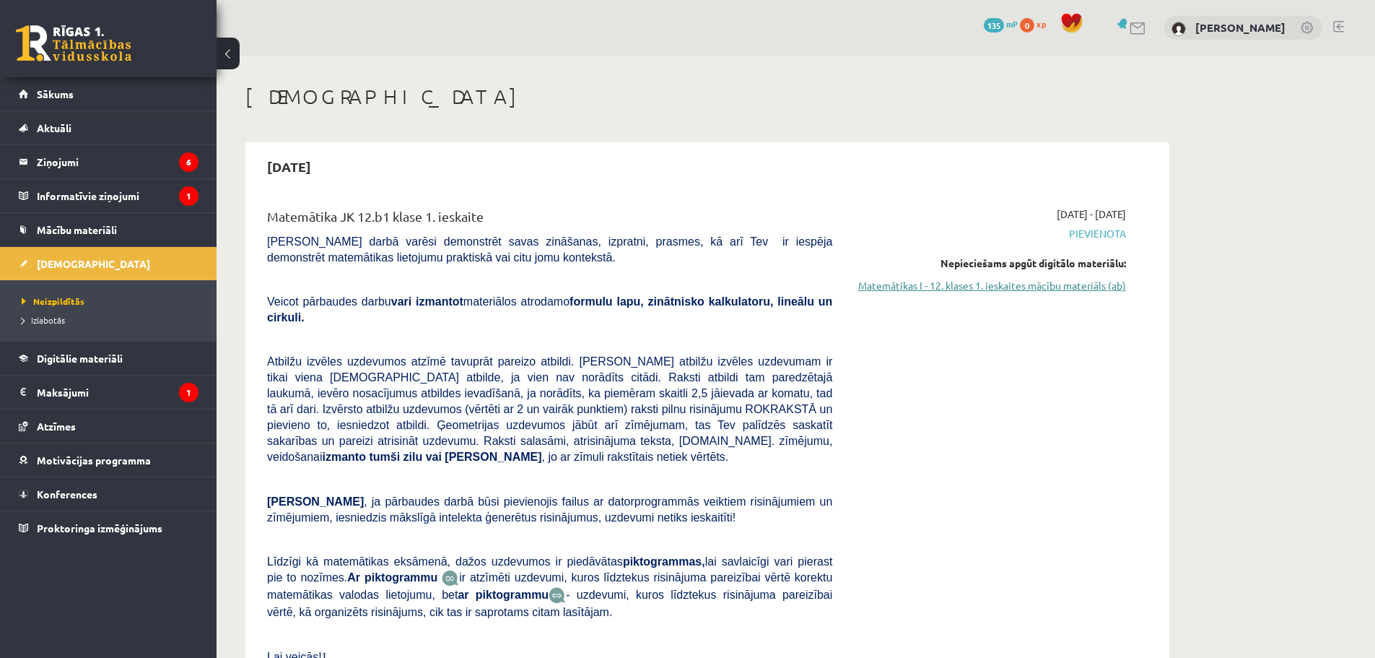
click at [1071, 284] on link "Matemātikas I - 12. klases 1. ieskaites mācību materiāls (ab)" at bounding box center [990, 285] width 272 height 15
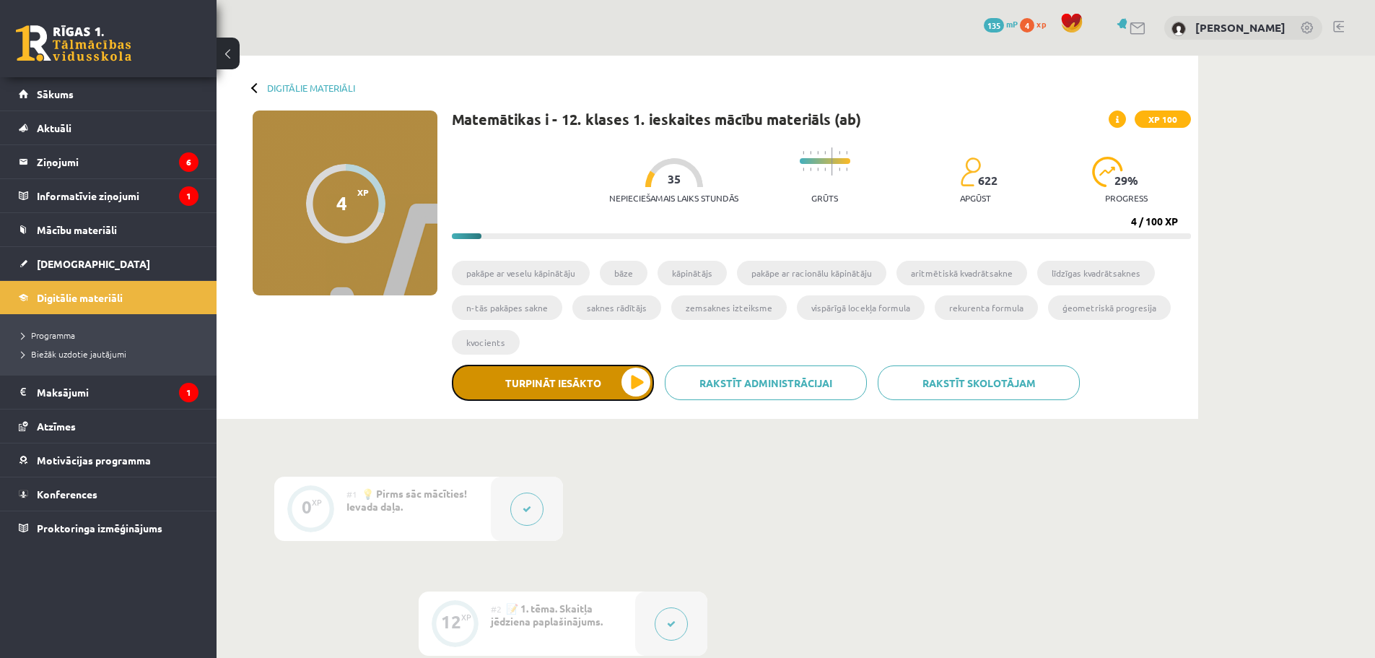
click at [637, 382] on button "Turpināt iesākto" at bounding box center [553, 383] width 202 height 36
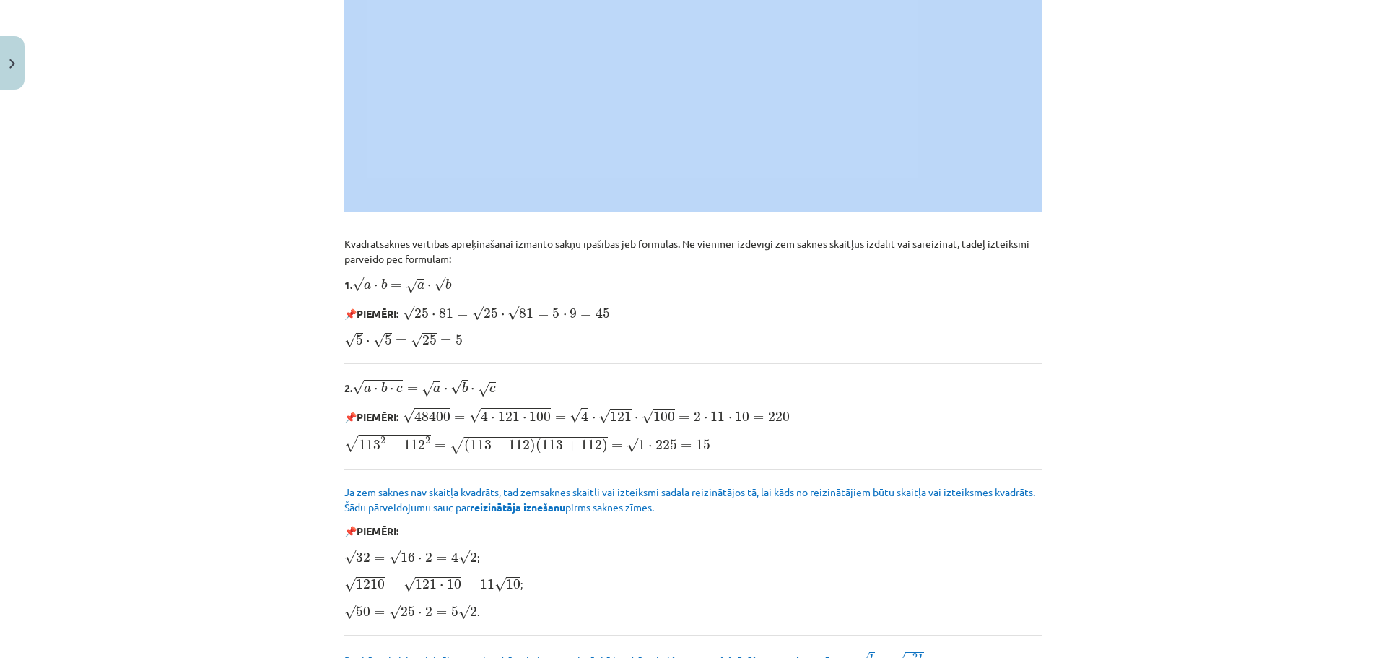
drag, startPoint x: 1361, startPoint y: 372, endPoint x: 1377, endPoint y: 670, distance: 297.8
click at [1377, 657] on html "0 Dāvanas 135 mP 4 xp [PERSON_NAME] Sākums Aktuāli Kā mācīties eSKOLĀ Kontakti …" at bounding box center [693, 329] width 1386 height 658
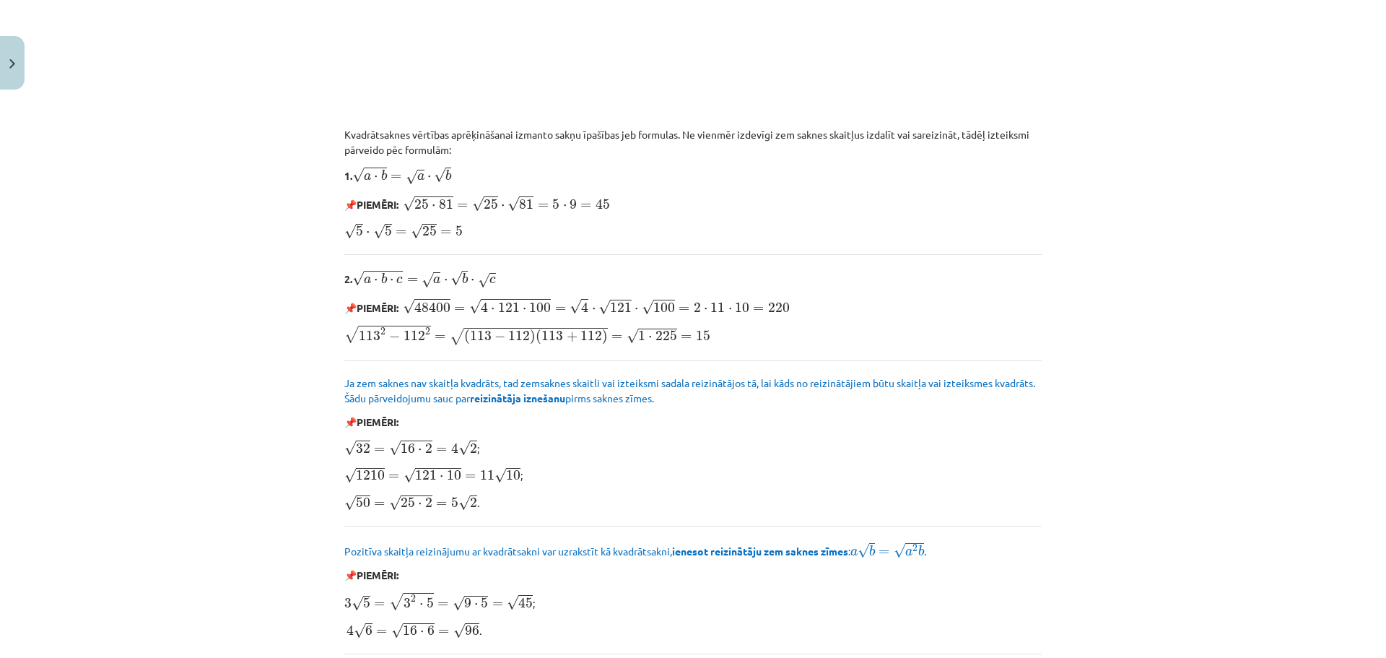
click at [1343, 460] on div "Mācību tēma: Matemātikas i - 12. klases 1. ieskaites mācību materiāls (ab) #3 📝…" at bounding box center [693, 329] width 1386 height 658
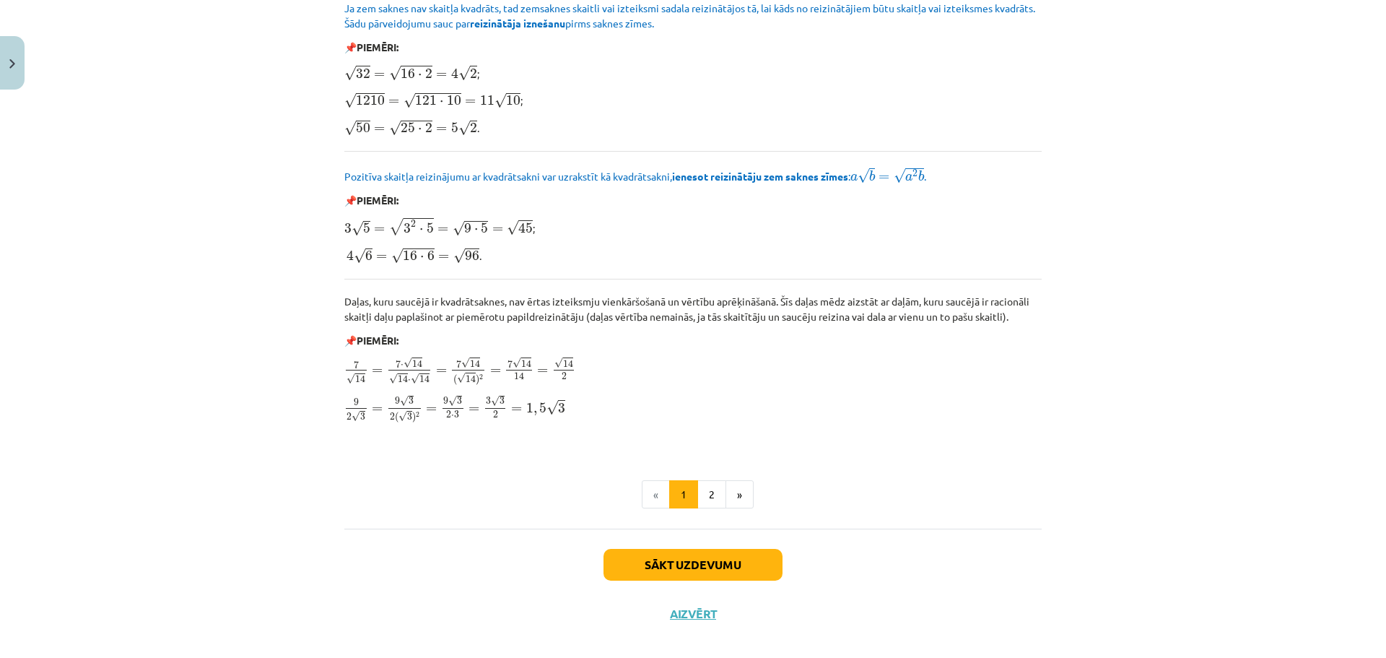
scroll to position [1603, 0]
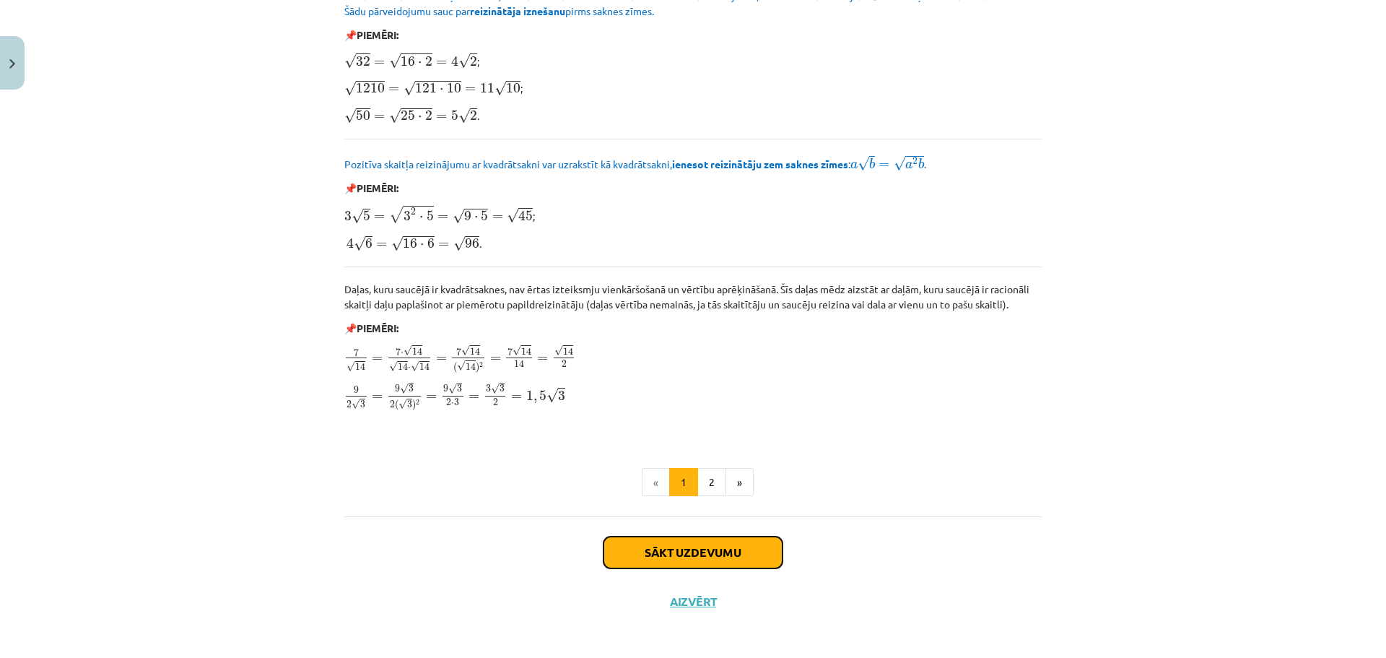
click at [699, 559] on button "Sākt uzdevumu" at bounding box center [692, 552] width 179 height 32
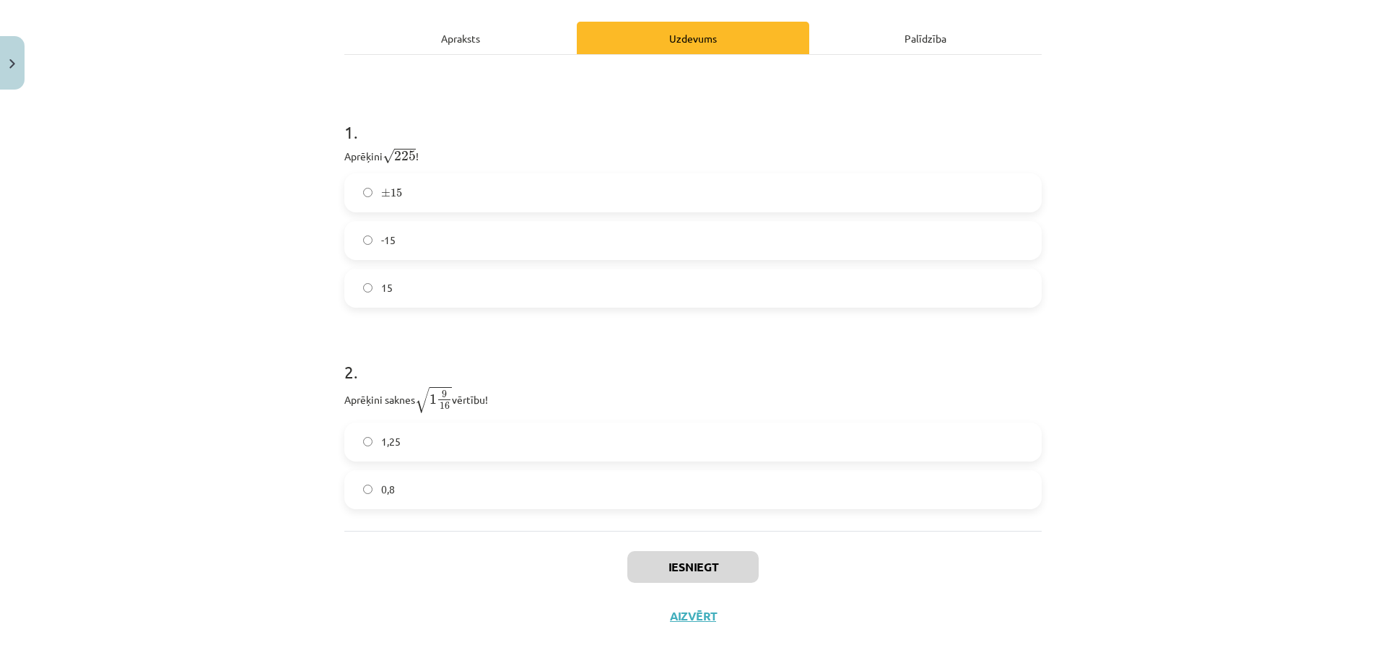
scroll to position [232, 0]
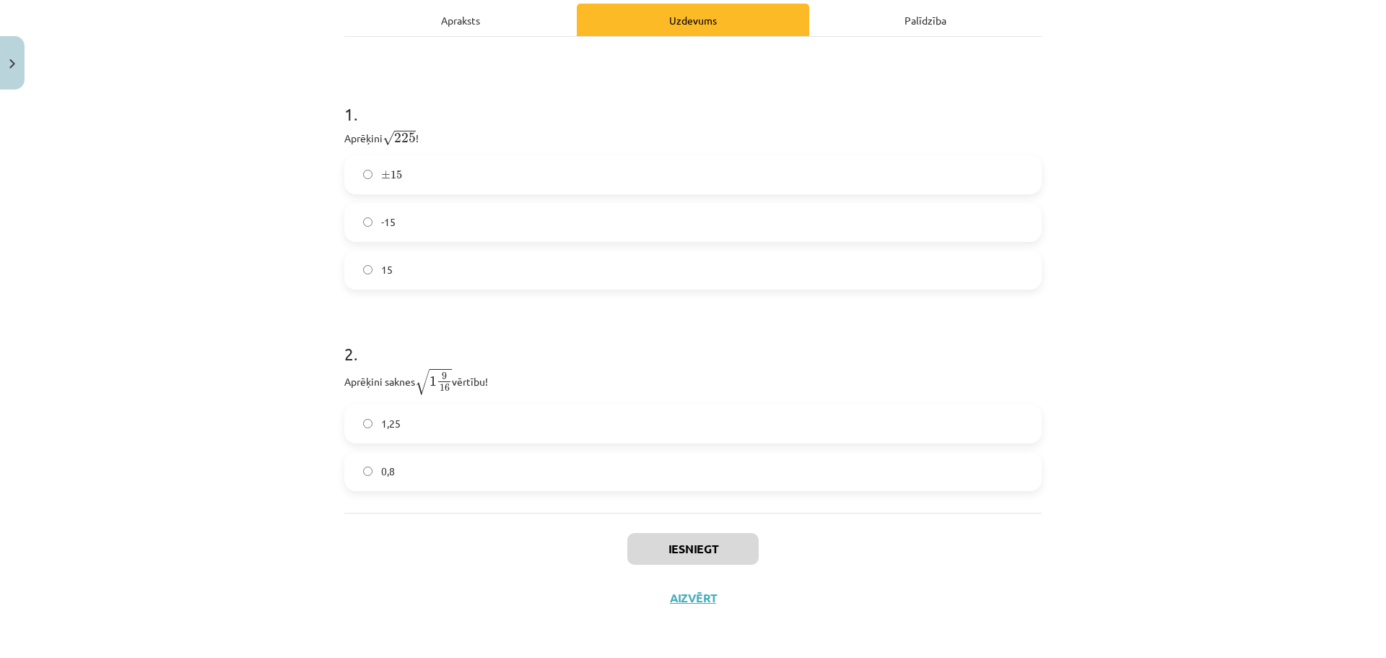
click at [410, 267] on label "15" at bounding box center [693, 270] width 694 height 36
click at [452, 428] on label "1,25" at bounding box center [693, 424] width 694 height 36
click at [704, 553] on button "Iesniegt" at bounding box center [692, 549] width 131 height 32
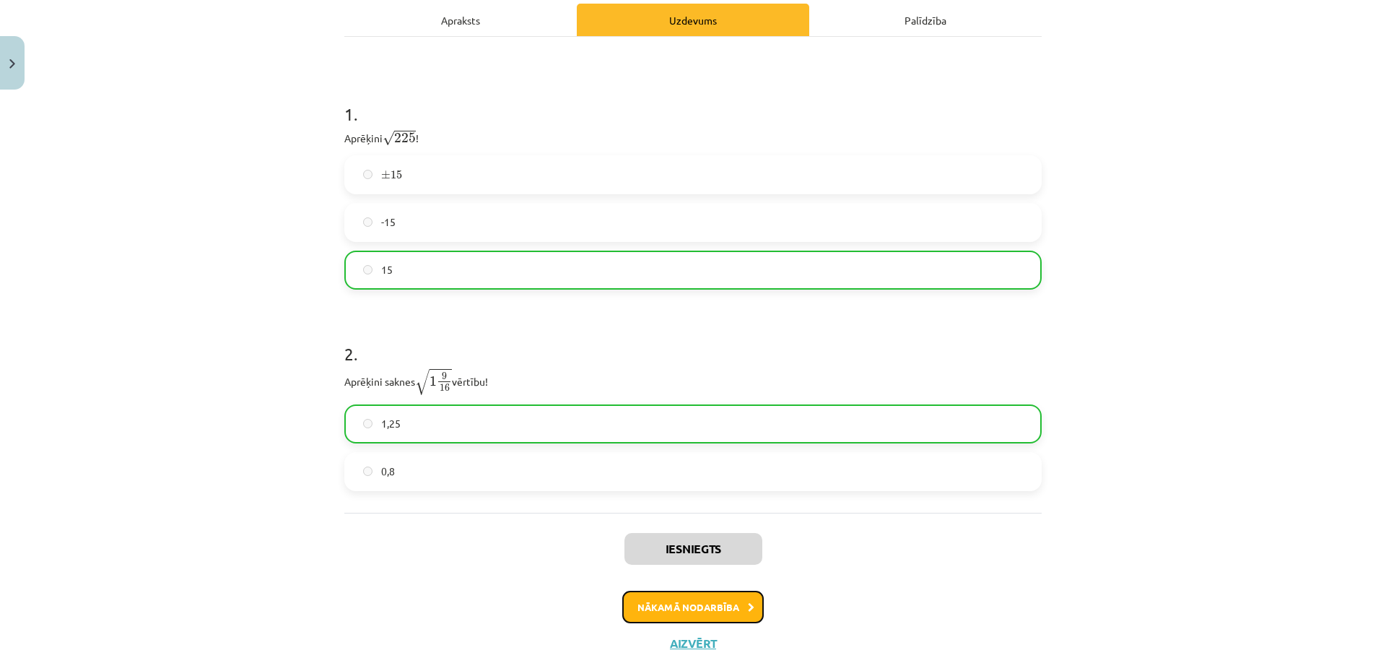
click at [701, 610] on button "Nākamā nodarbība" at bounding box center [692, 606] width 141 height 33
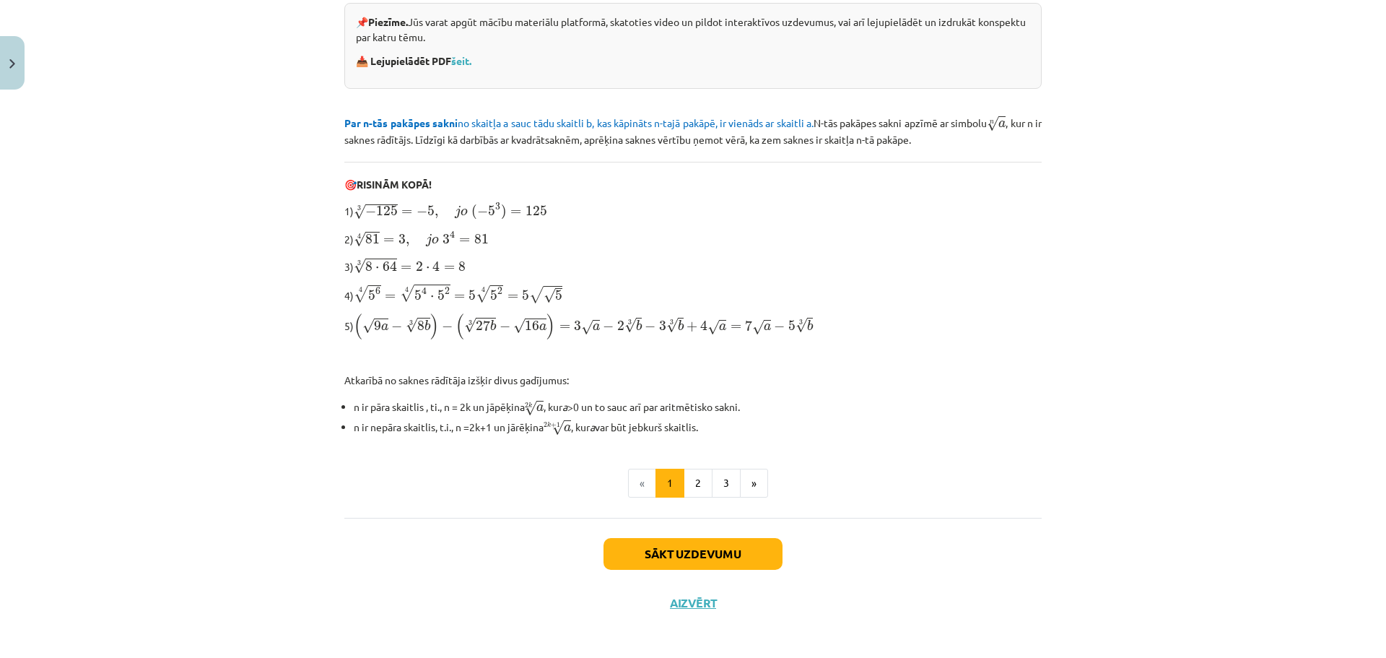
scroll to position [331, 0]
click at [694, 555] on button "Sākt uzdevumu" at bounding box center [692, 552] width 179 height 32
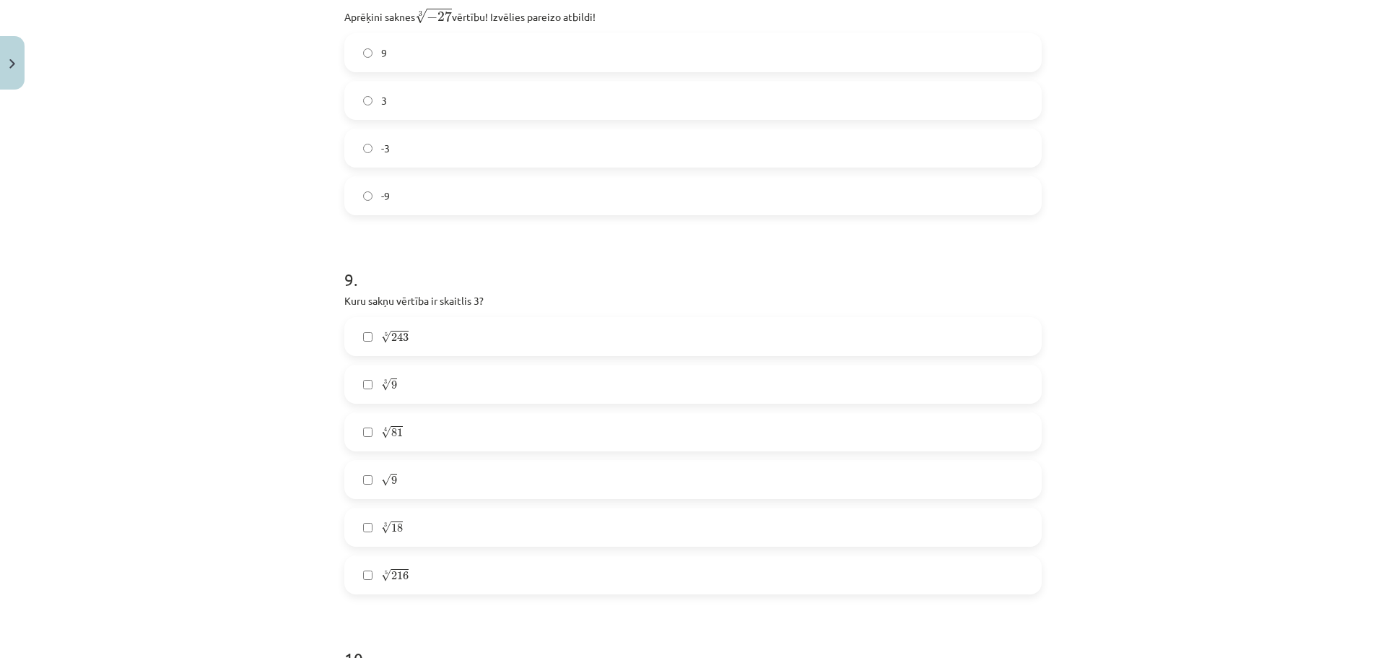
scroll to position [3098, 0]
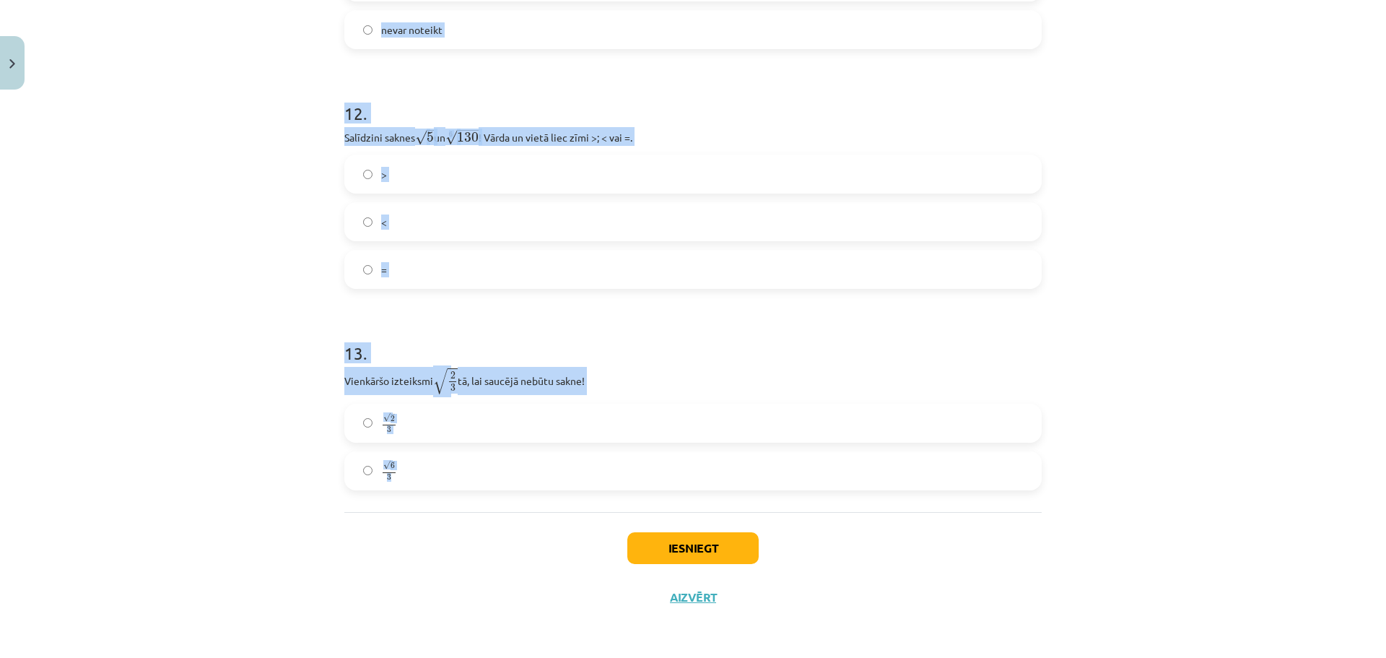
drag, startPoint x: 305, startPoint y: 313, endPoint x: 1186, endPoint y: 444, distance: 890.4
click at [1186, 444] on div "Mācību tēma: Matemātikas i - 12. klases 1. ieskaites mācību materiāls (ab) #4 📝…" at bounding box center [693, 329] width 1386 height 658
copy form "1 . Kura izteiksme jāizvēlas vienādības a m n a m n = ⋯ labajā pusē, lai būtu p…"
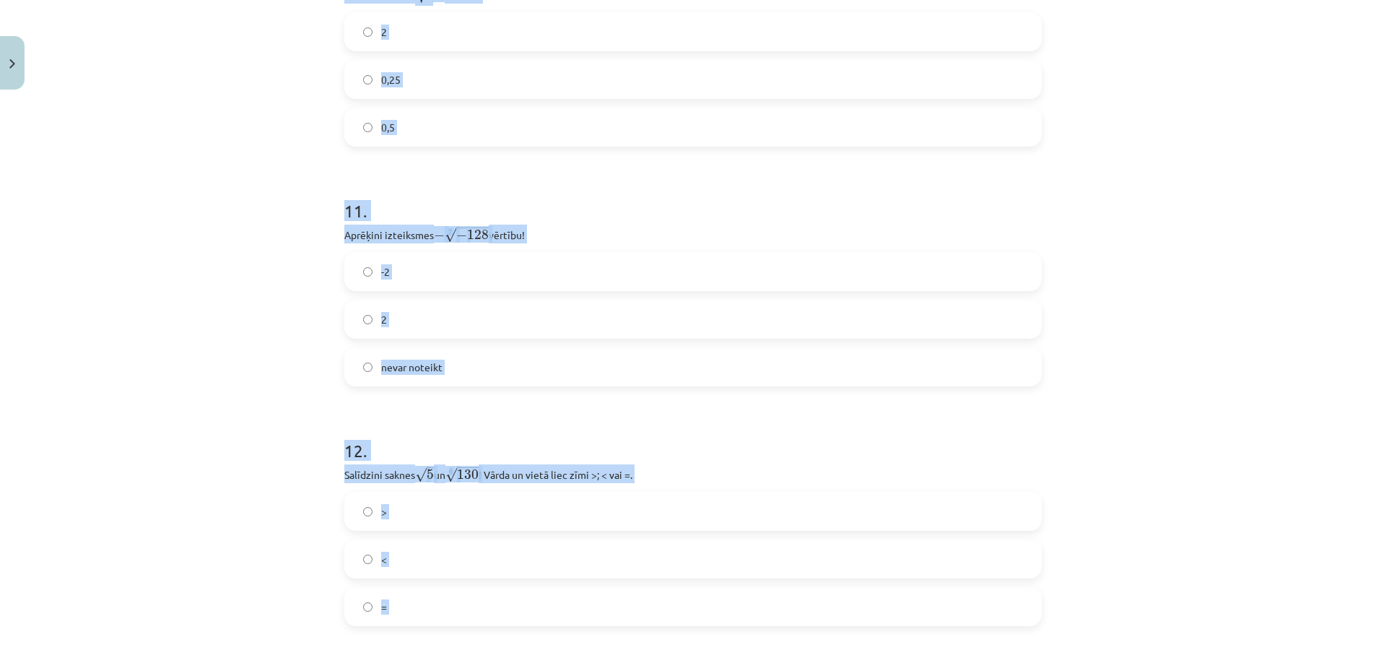
click at [251, 217] on div "Mācību tēma: Matemātikas i - 12. klases 1. ieskaites mācību materiāls (ab) #4 📝…" at bounding box center [693, 329] width 1386 height 658
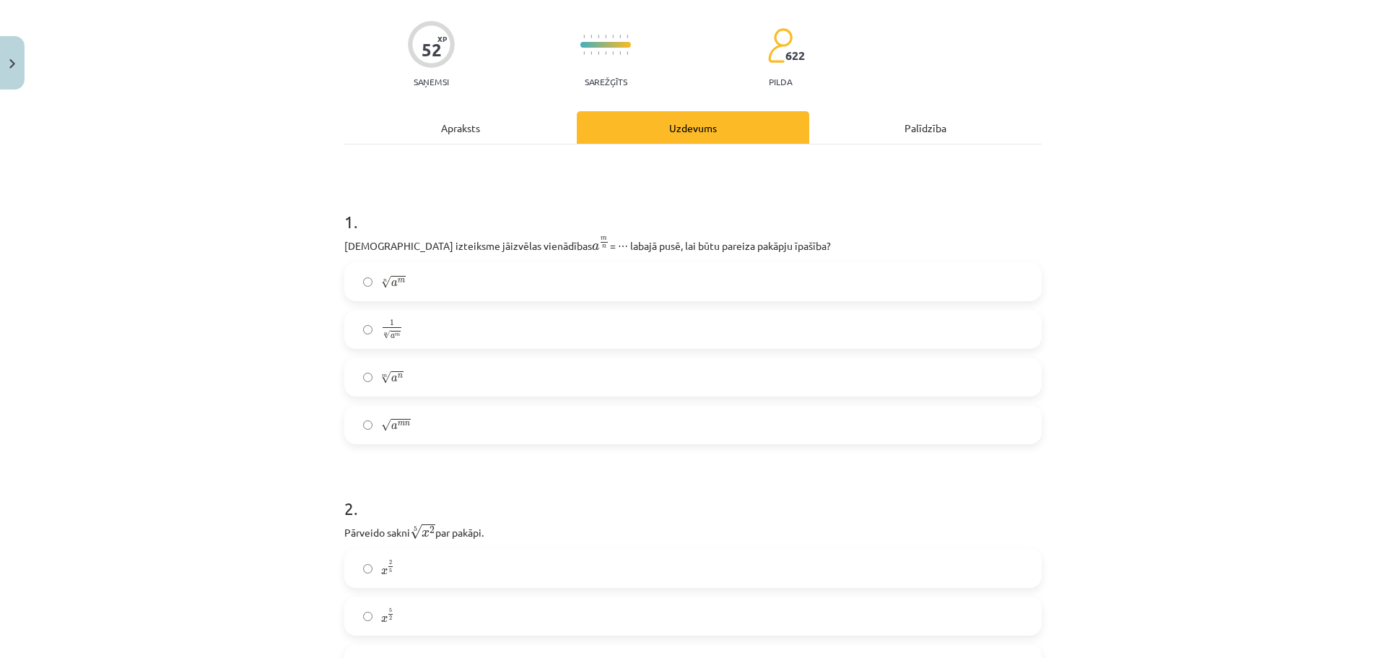
scroll to position [0, 0]
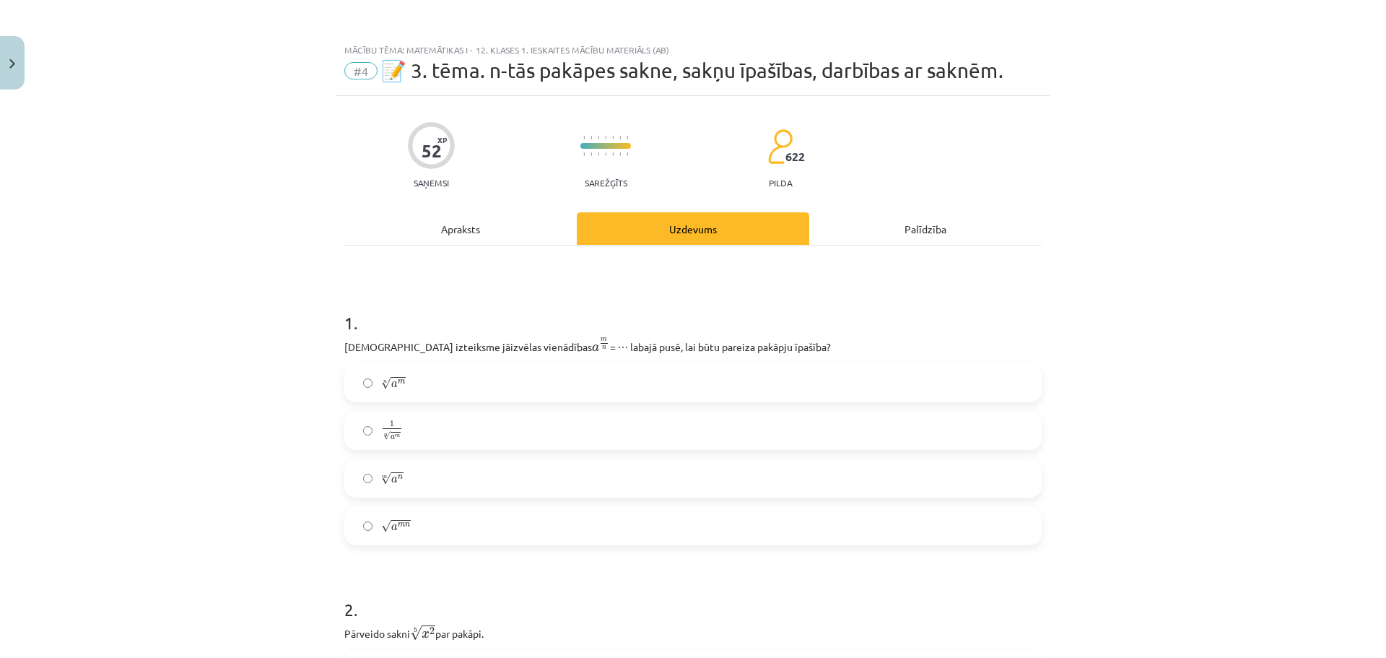
click at [413, 387] on label "n √ a m a m n" at bounding box center [693, 383] width 694 height 36
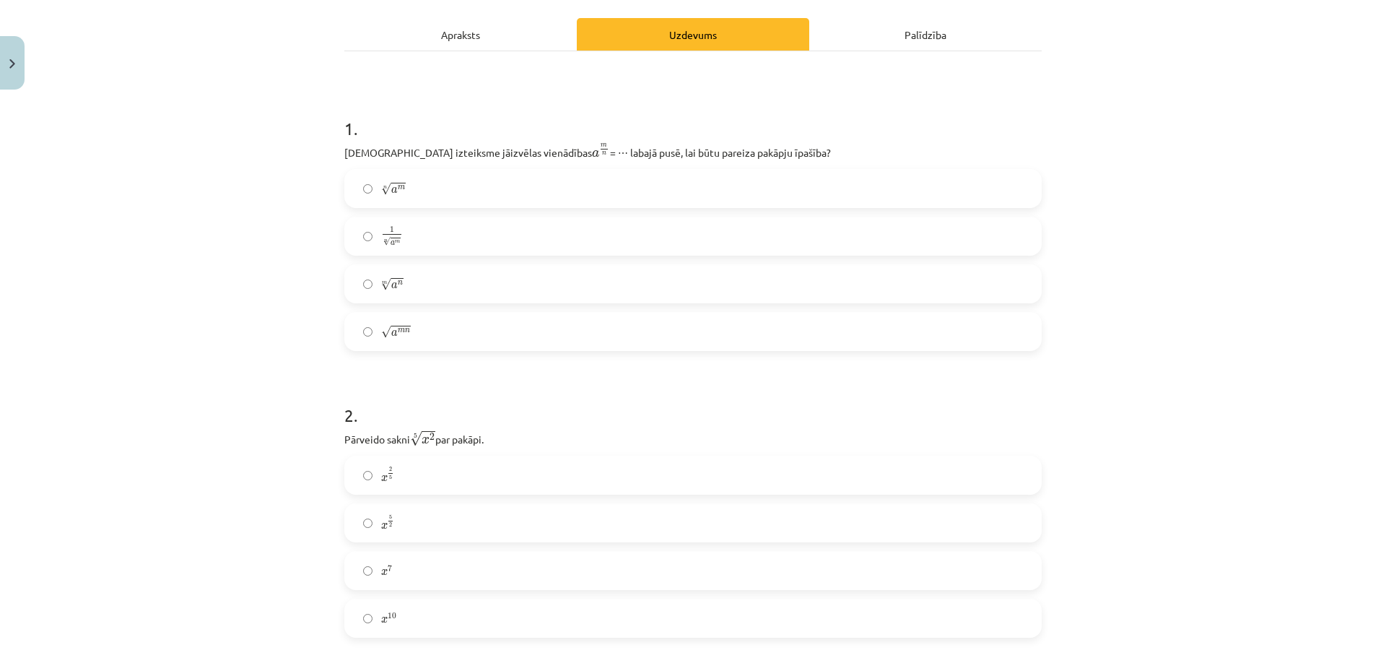
scroll to position [265, 0]
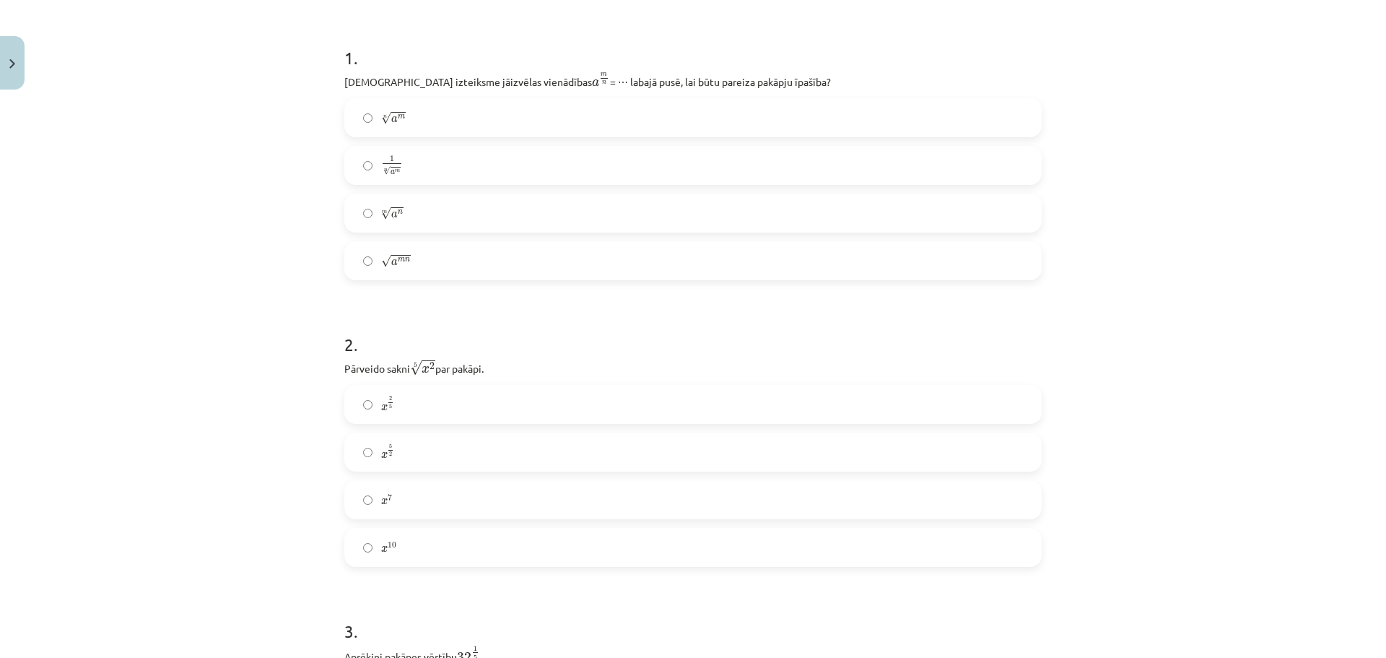
click at [405, 411] on label "x 2 5 x 2 5" at bounding box center [693, 404] width 694 height 36
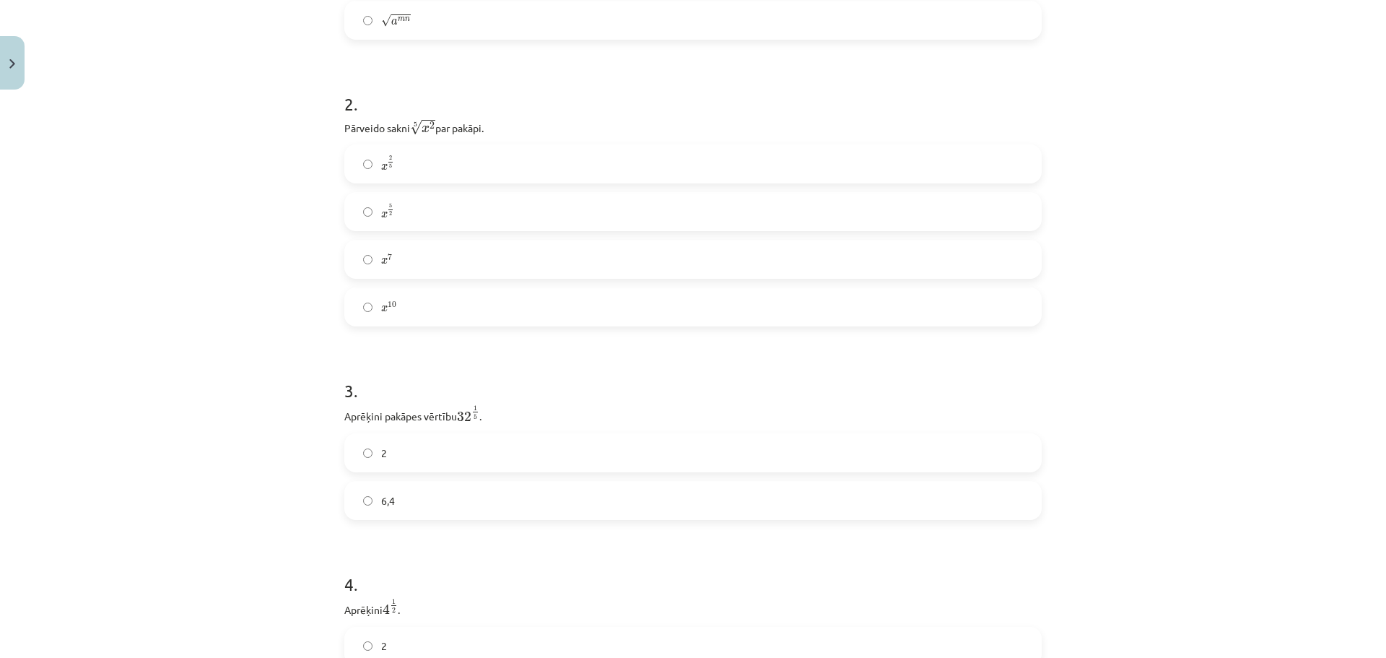
click at [421, 460] on label "2" at bounding box center [693, 453] width 694 height 36
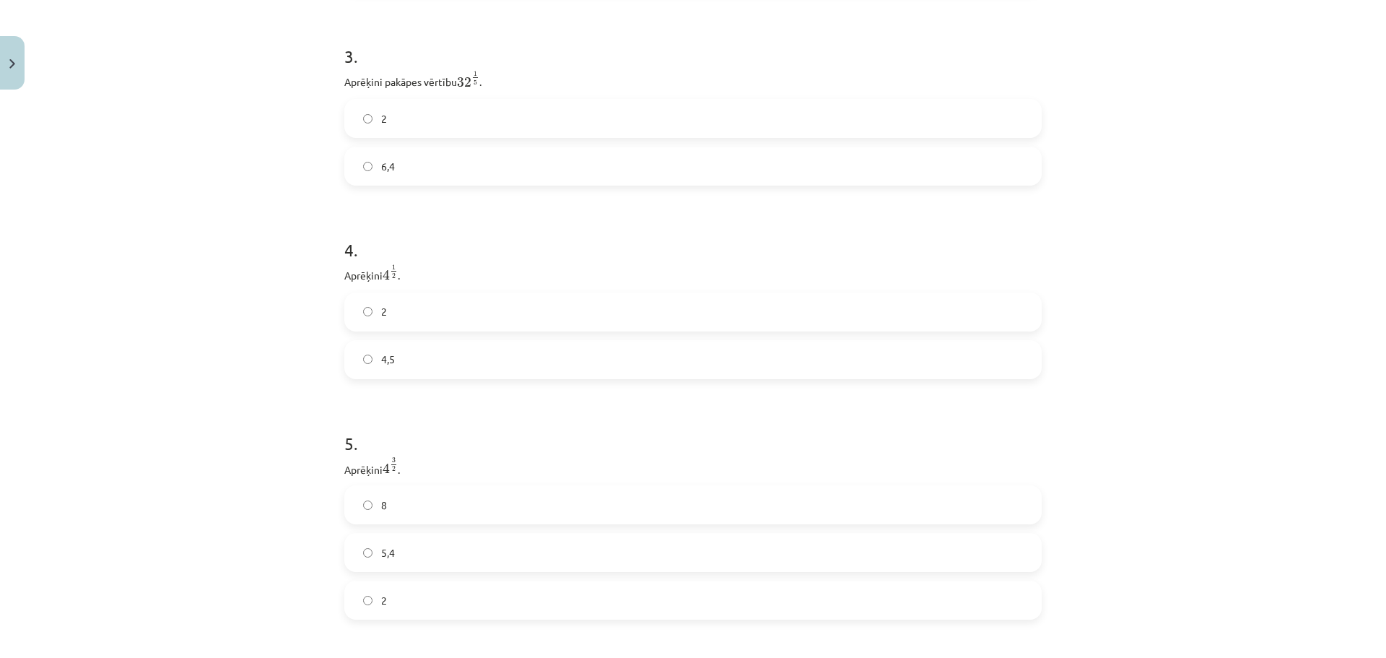
scroll to position [842, 0]
click at [410, 311] on label "2" at bounding box center [693, 309] width 694 height 36
click at [388, 513] on label "8" at bounding box center [693, 502] width 694 height 36
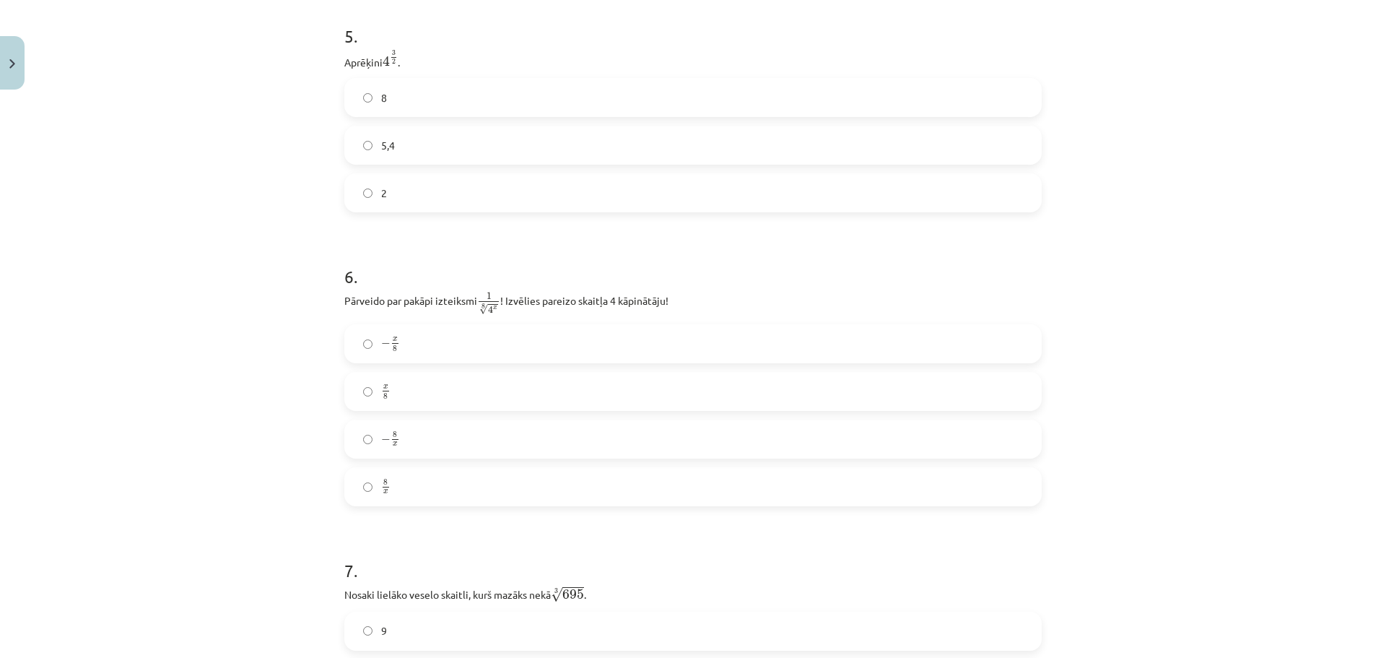
scroll to position [1276, 0]
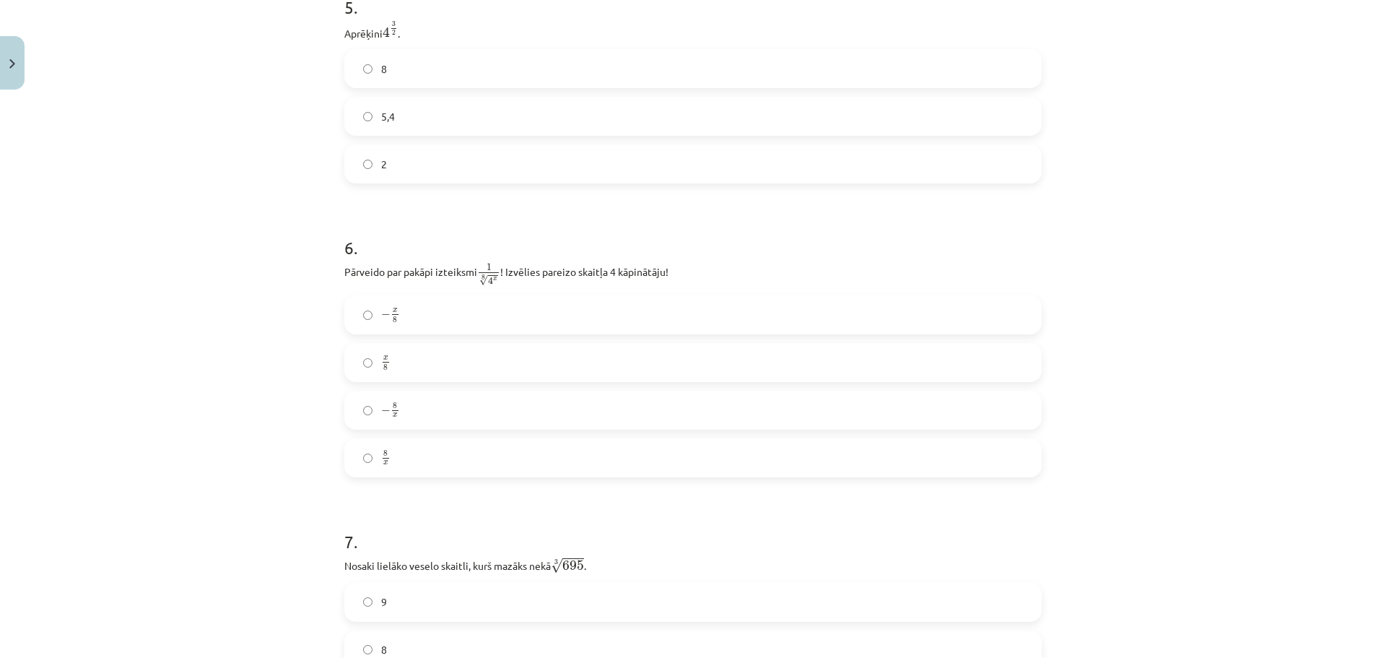
click at [414, 326] on label "− x 8 − x 8" at bounding box center [693, 315] width 694 height 36
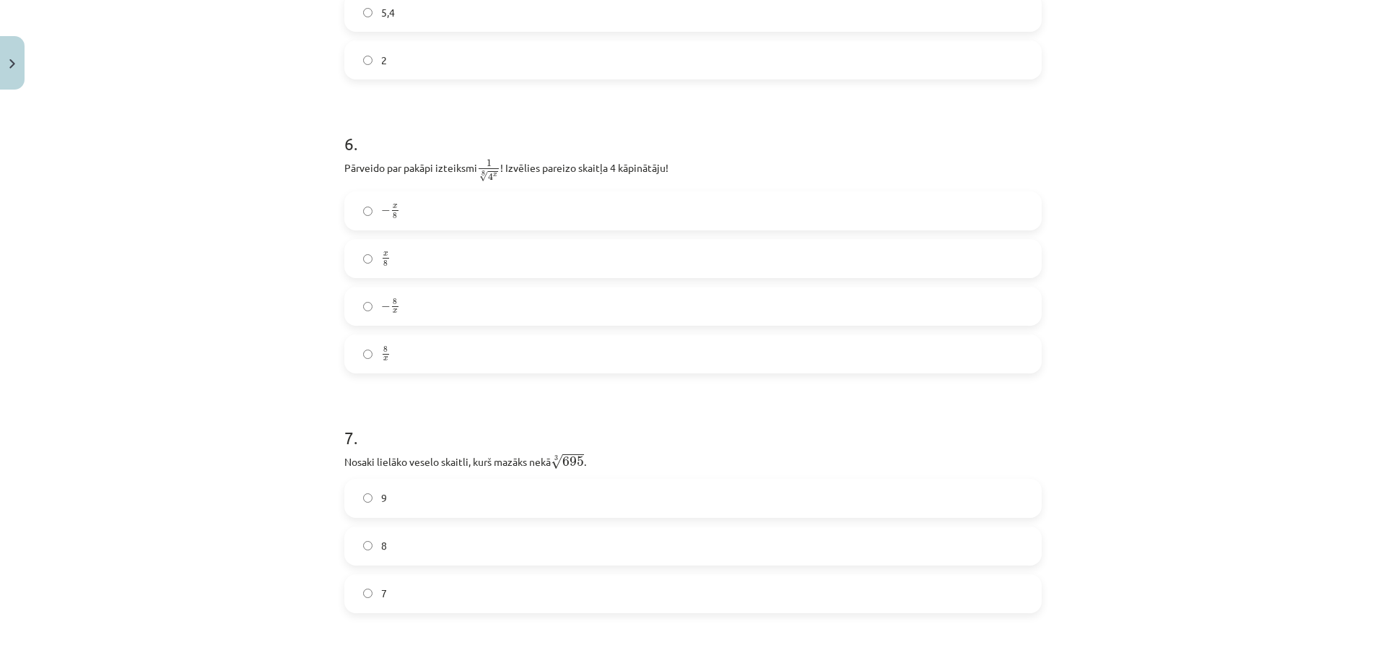
scroll to position [1444, 0]
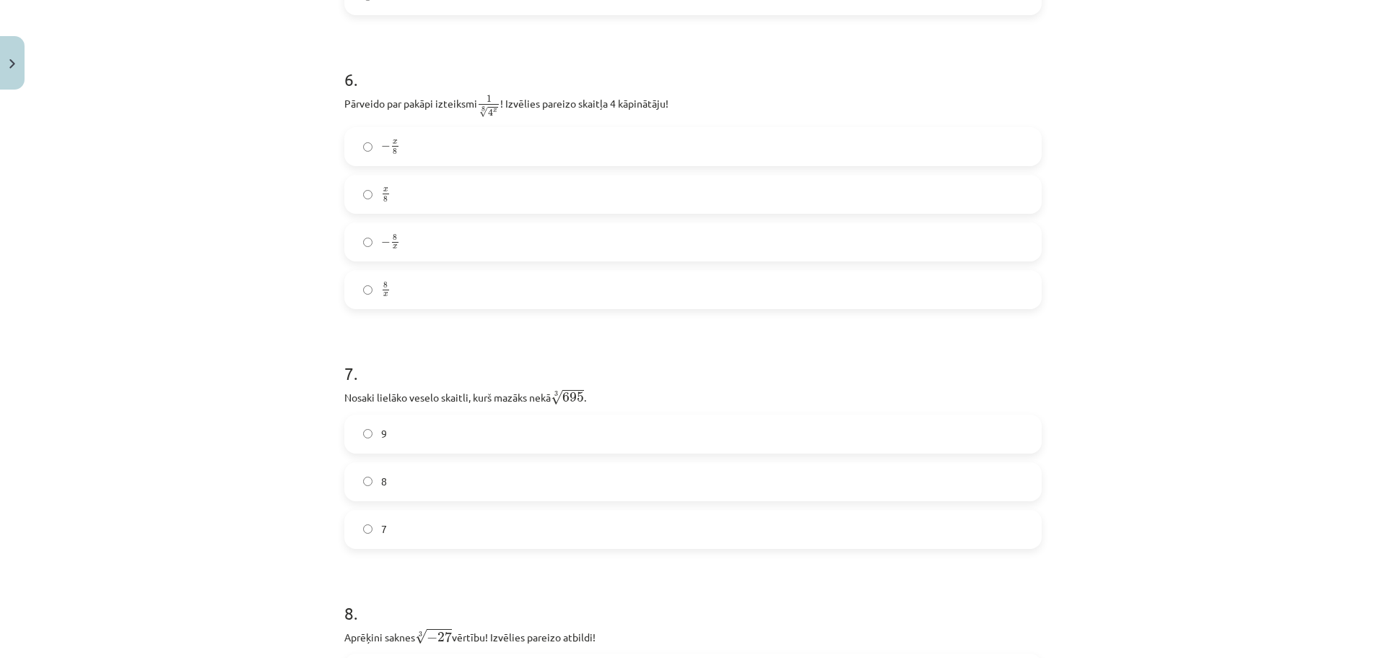
click at [382, 480] on label "8" at bounding box center [693, 481] width 694 height 36
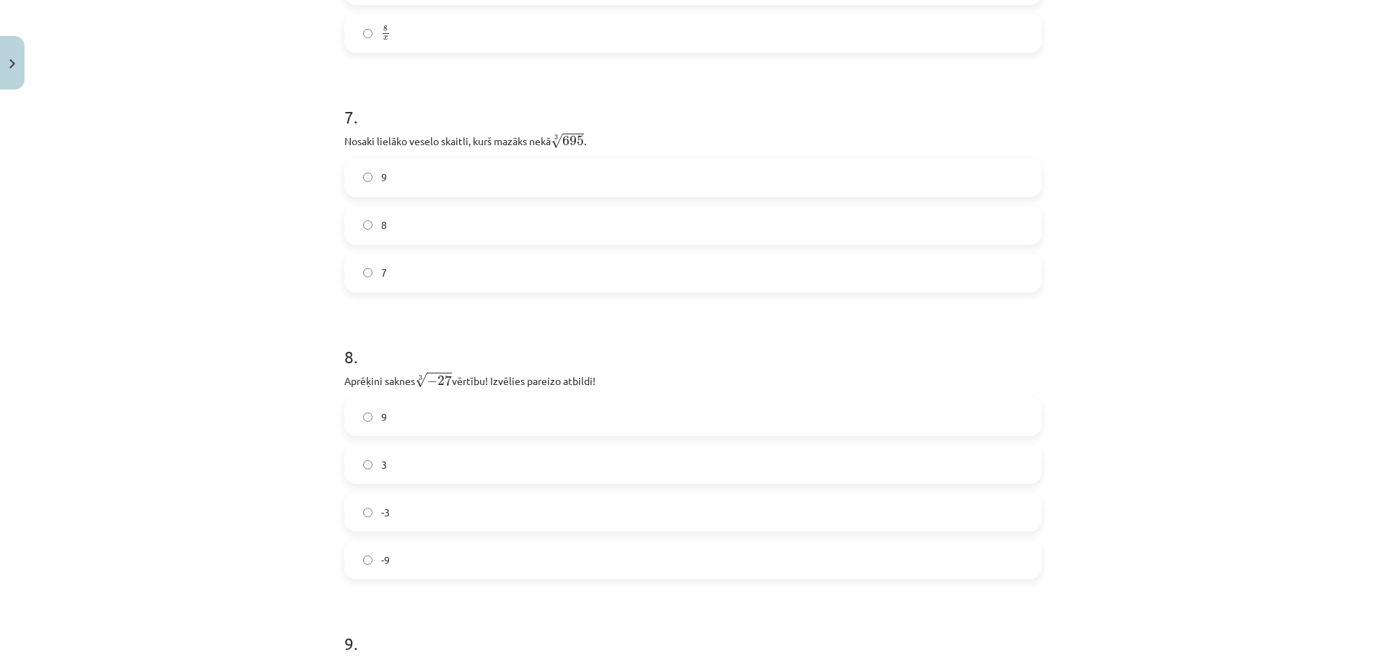
scroll to position [1732, 0]
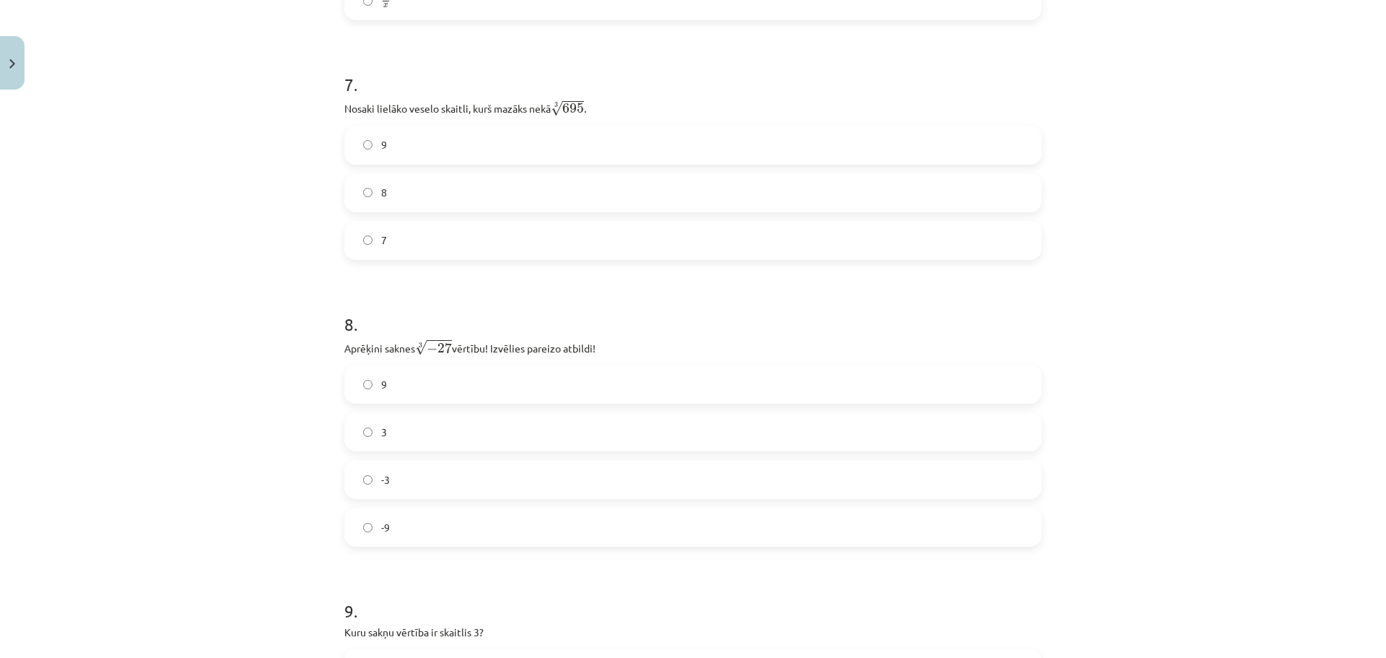
click at [401, 479] on label "-3" at bounding box center [693, 479] width 694 height 36
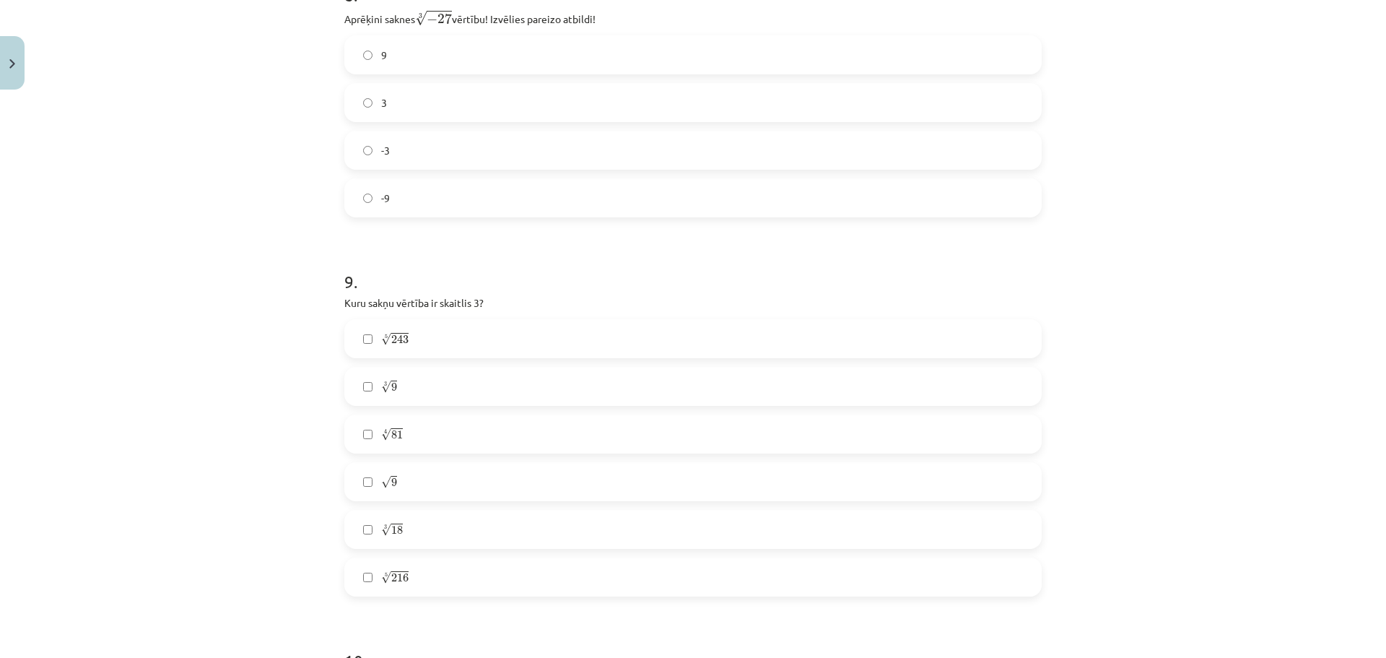
scroll to position [2093, 0]
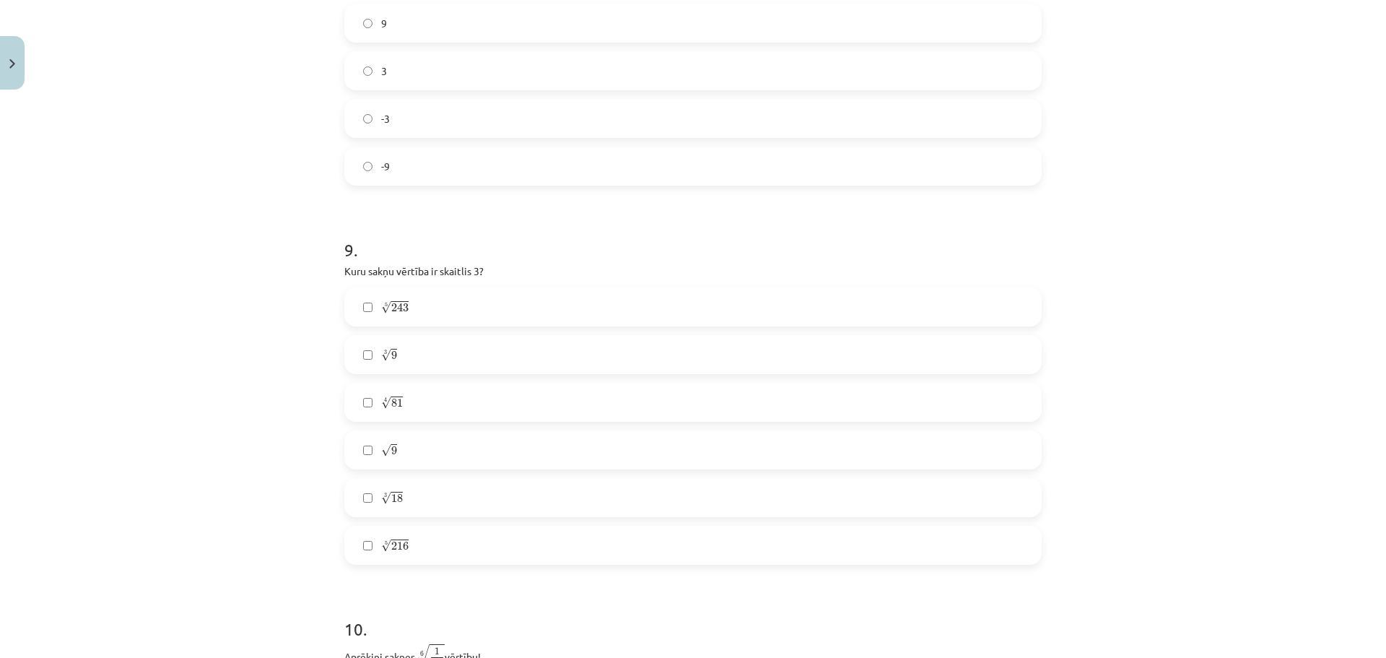
click at [417, 302] on label "5 √ 243 243 5" at bounding box center [693, 307] width 694 height 36
click at [423, 458] on label "√ 9 9" at bounding box center [693, 450] width 694 height 36
click at [424, 394] on label "4 √ 81 81 4" at bounding box center [693, 402] width 694 height 36
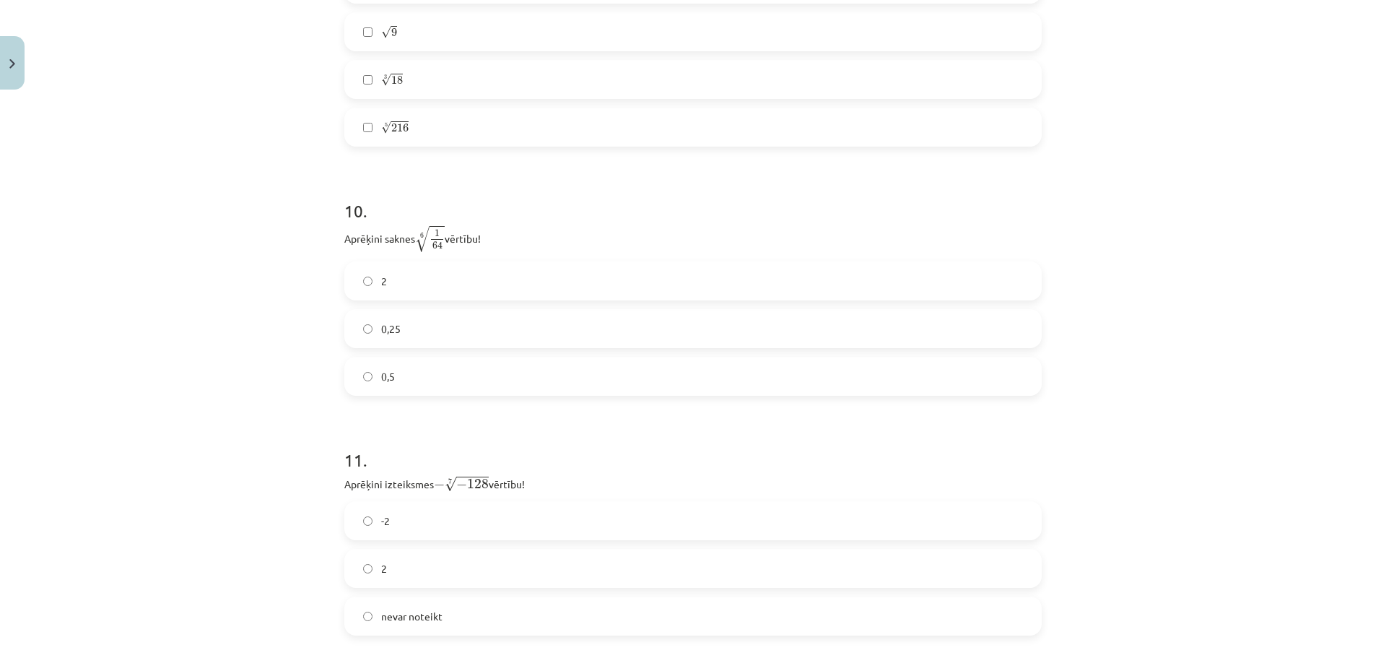
scroll to position [2550, 0]
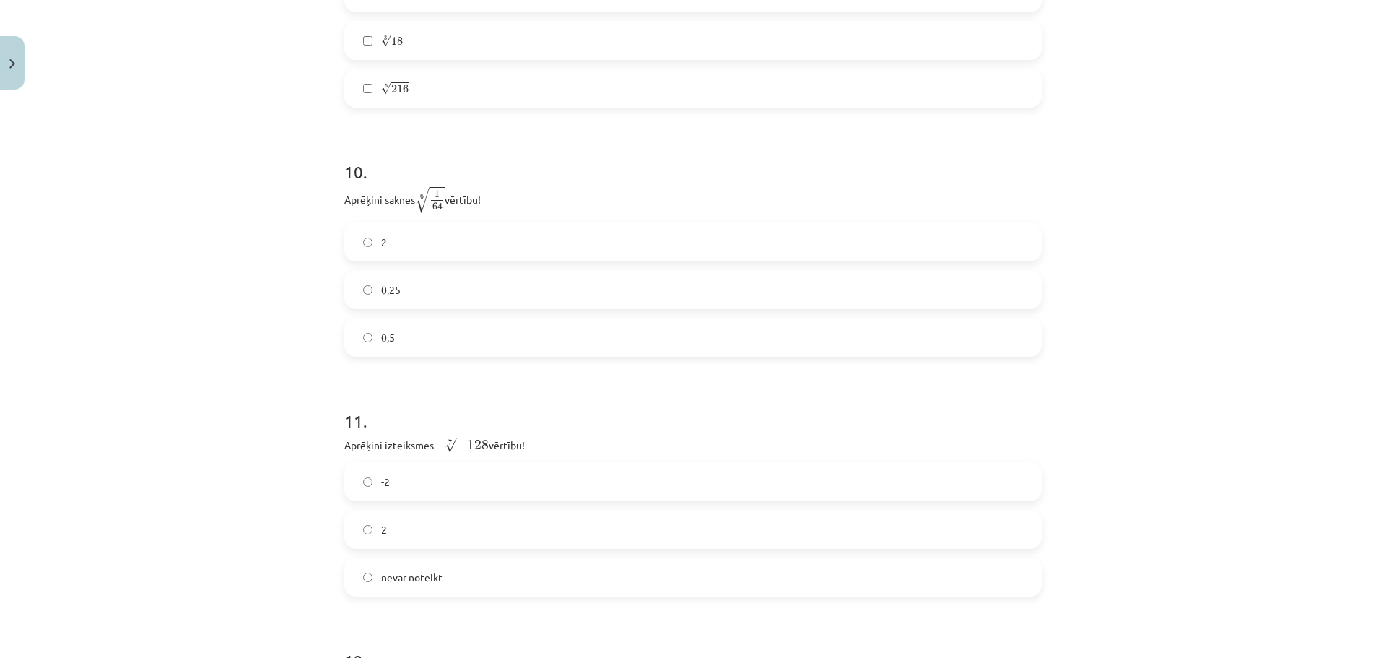
click at [403, 338] on label "0,5" at bounding box center [693, 337] width 694 height 36
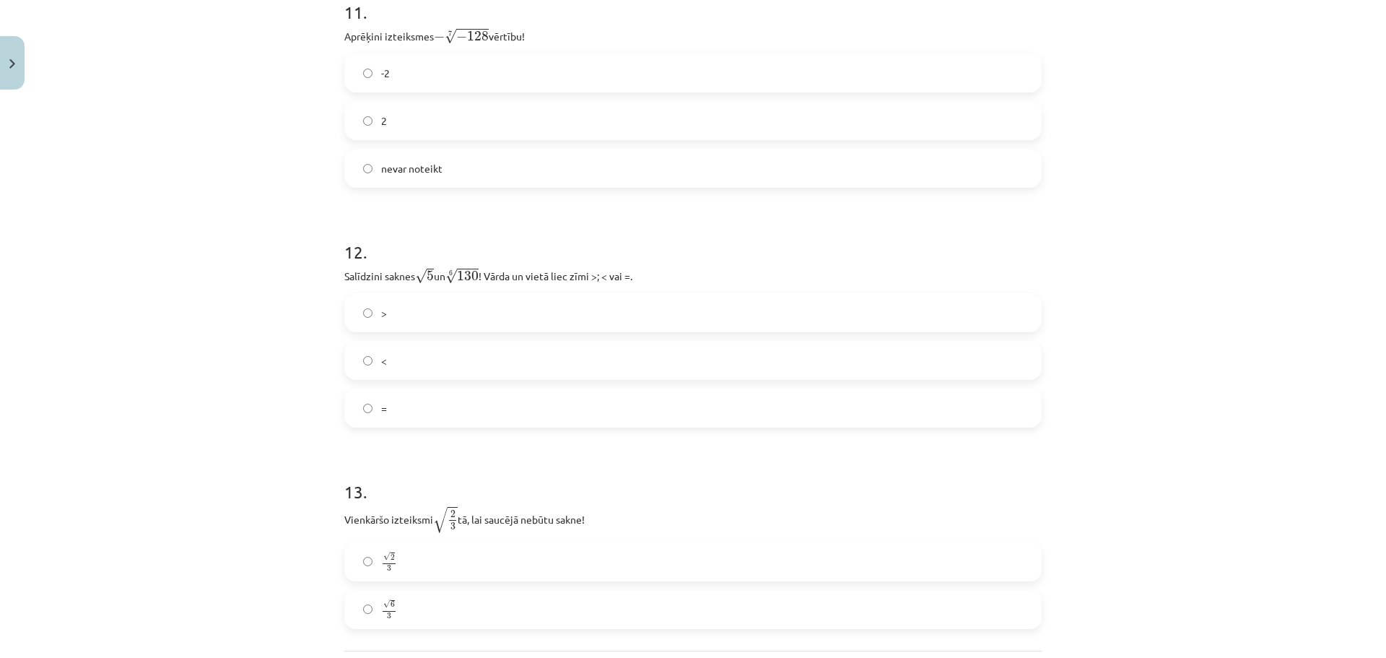
scroll to position [2960, 0]
click at [407, 129] on label "2" at bounding box center [693, 120] width 694 height 36
click at [417, 371] on label "<" at bounding box center [693, 359] width 694 height 36
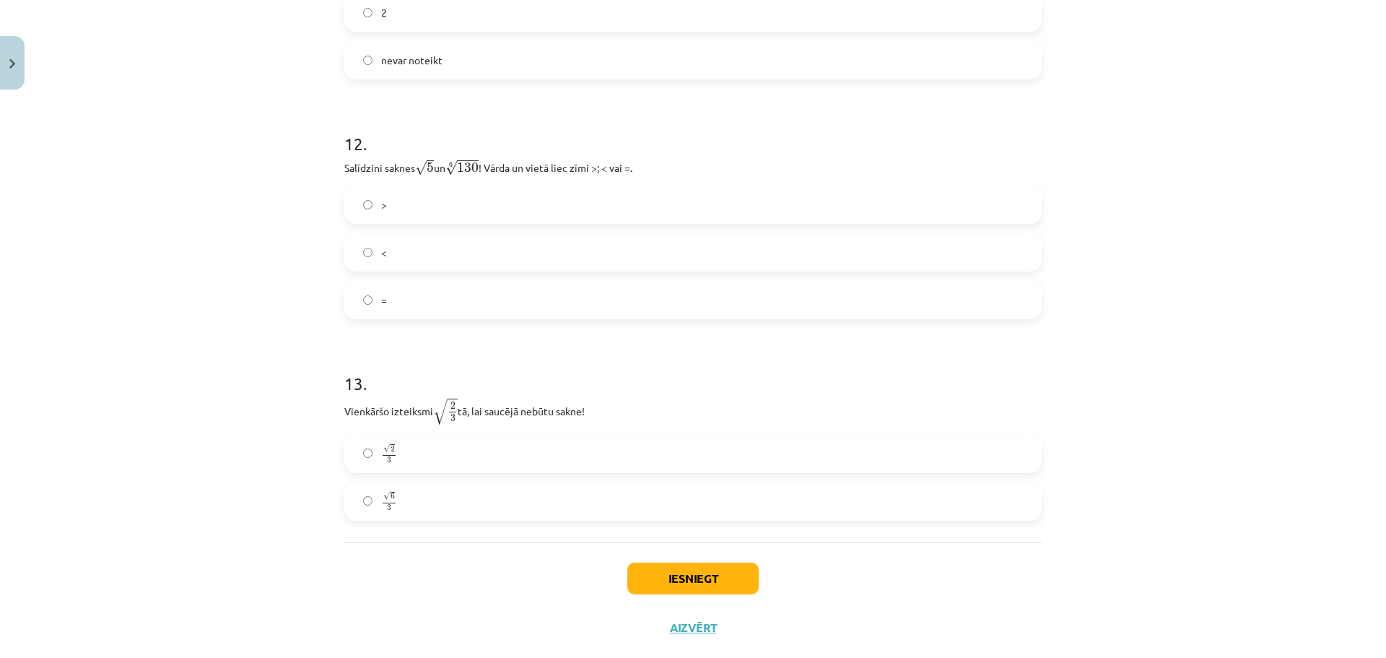
scroll to position [3080, 0]
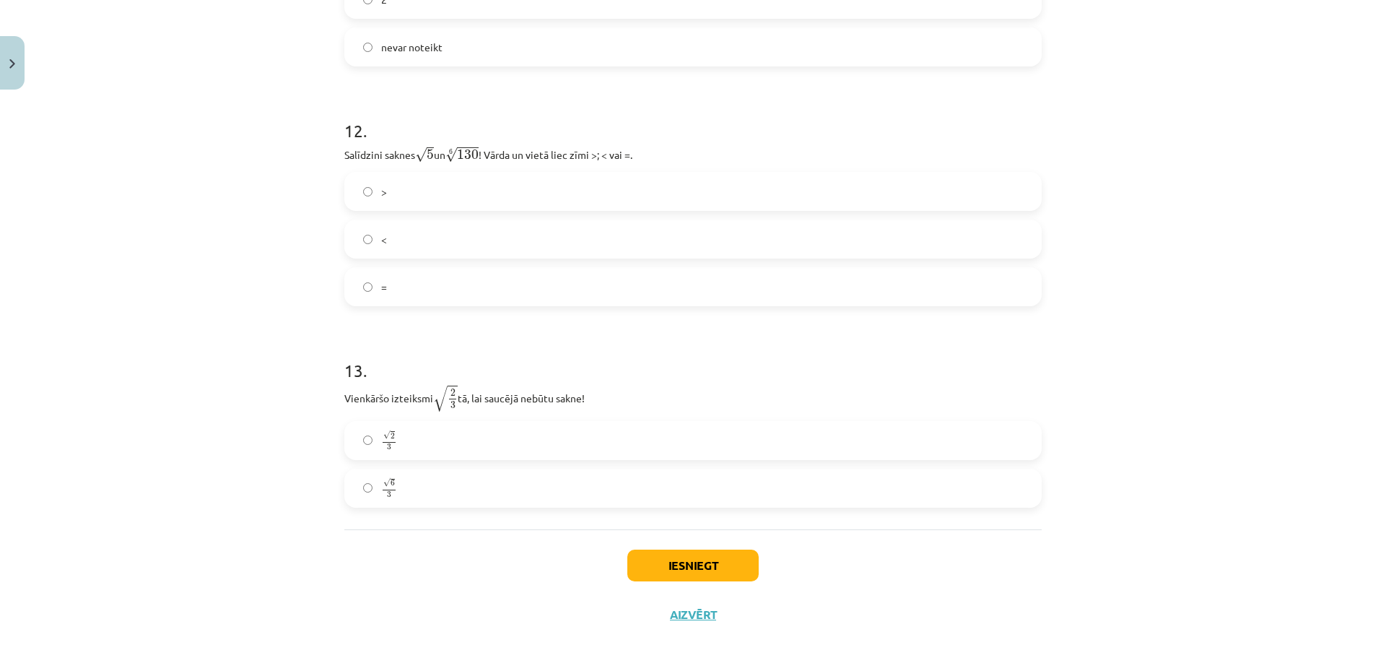
click at [398, 446] on label "√ 2 3 2 3" at bounding box center [693, 440] width 694 height 36
click at [685, 567] on button "Iesniegt" at bounding box center [692, 565] width 131 height 32
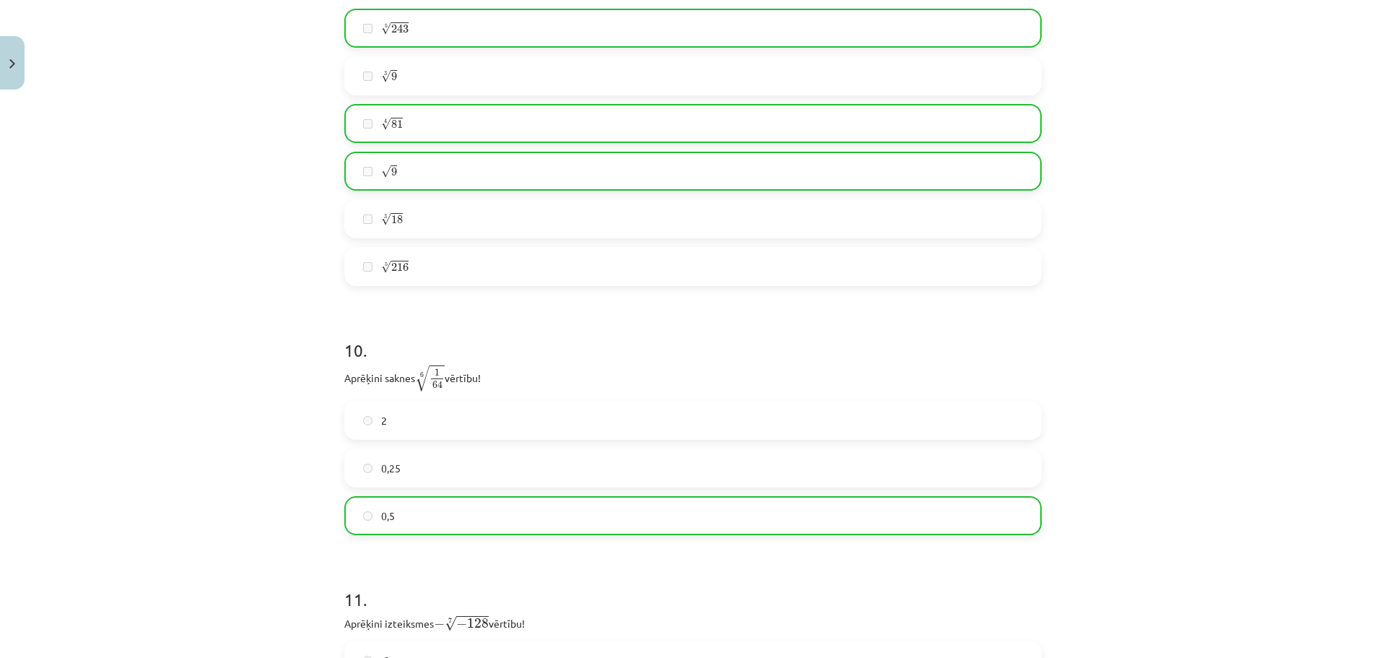
scroll to position [3144, 0]
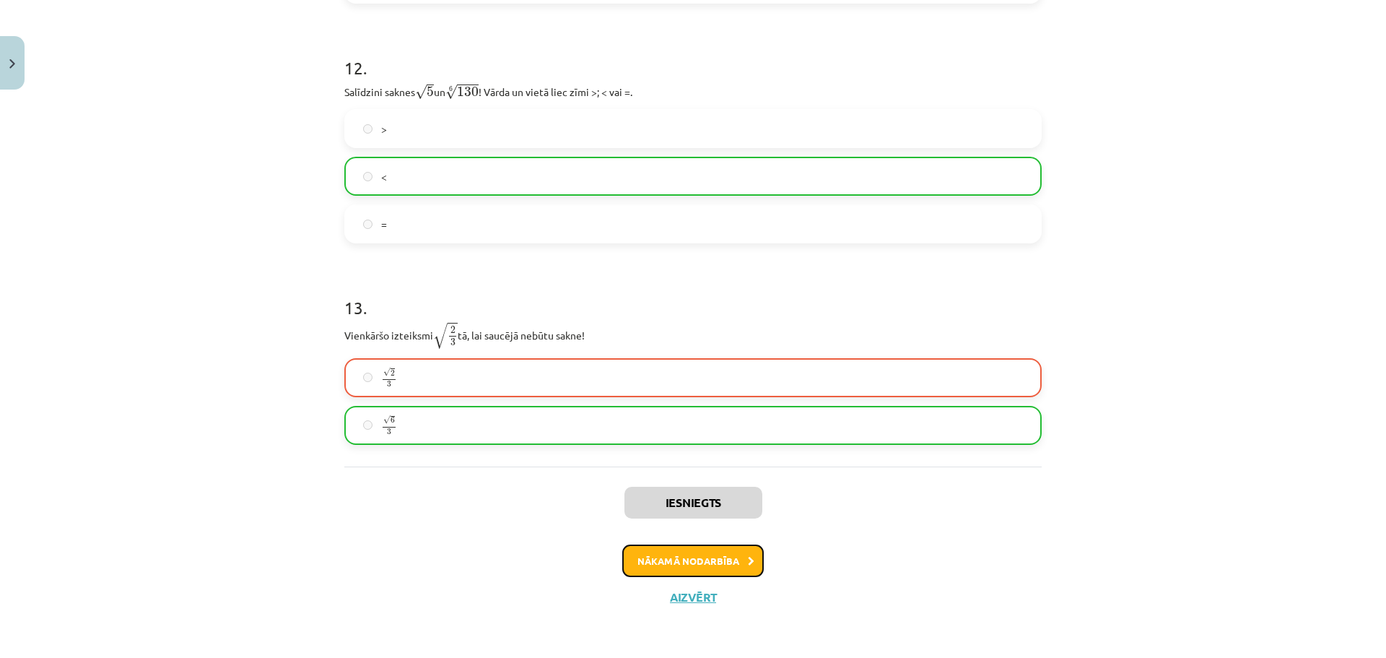
click at [702, 558] on button "Nākamā nodarbība" at bounding box center [692, 560] width 141 height 33
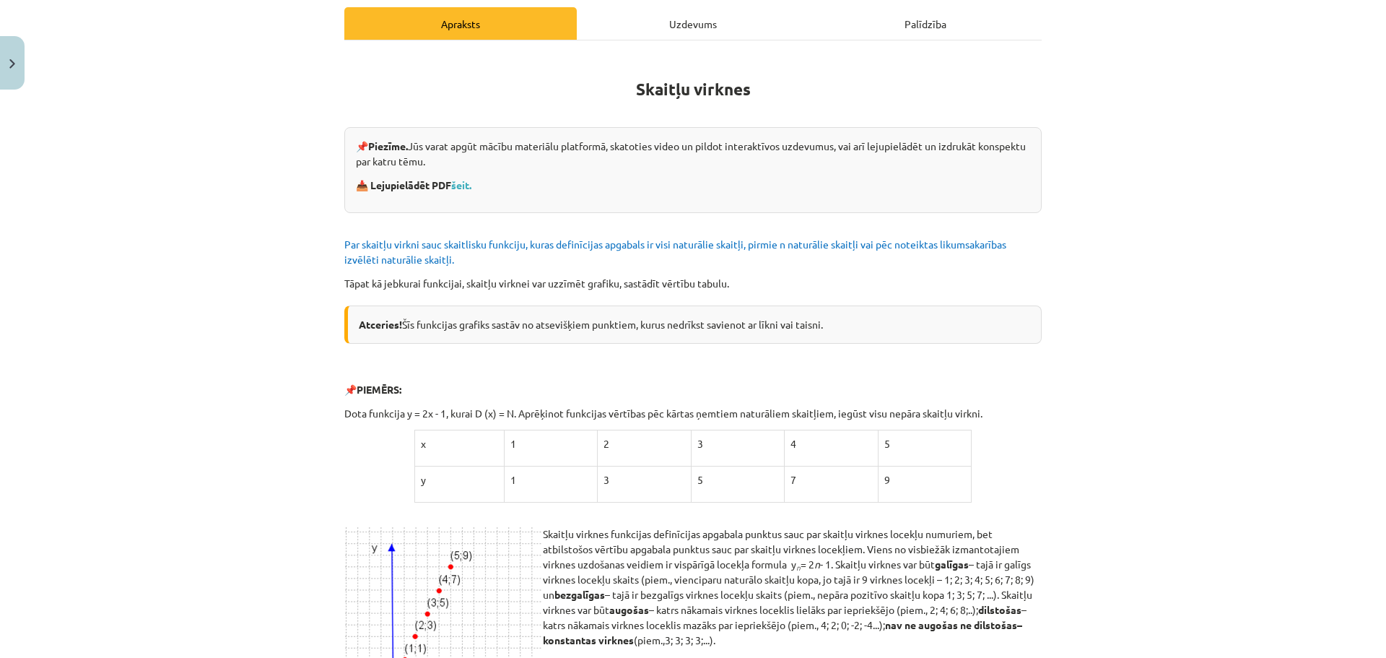
scroll to position [1366, 0]
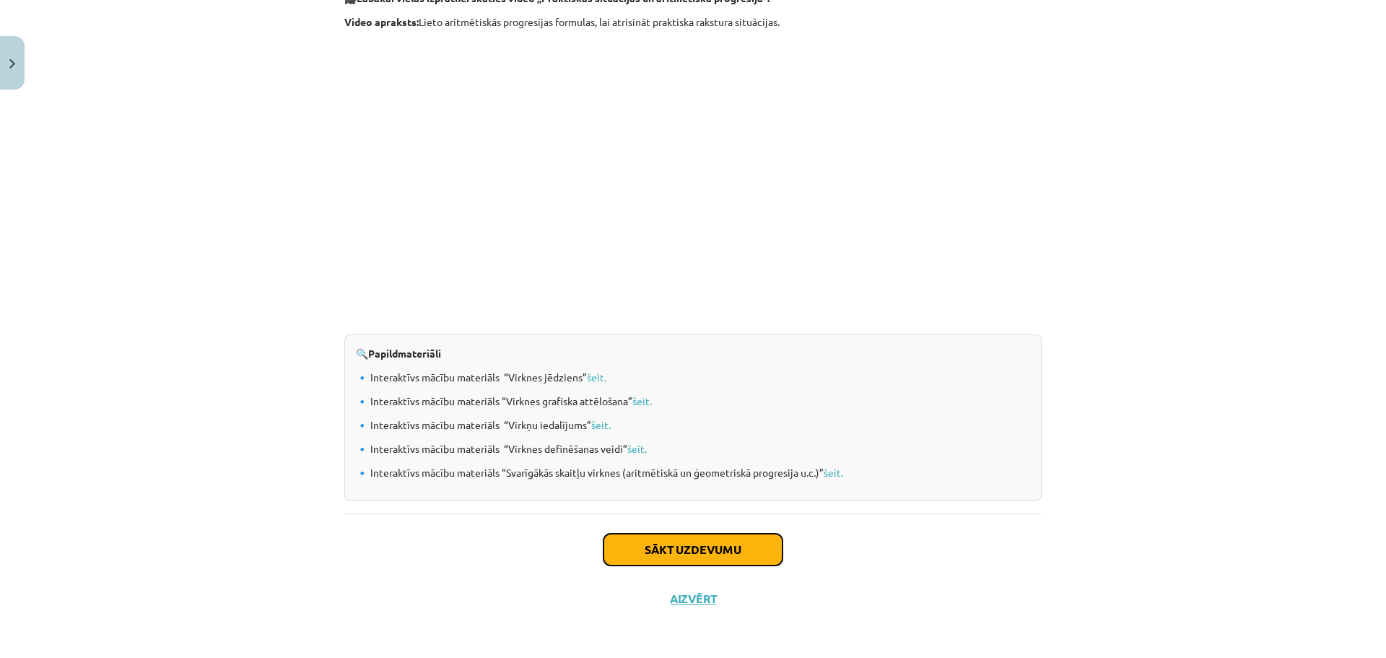
click at [683, 549] on button "Sākt uzdevumu" at bounding box center [692, 549] width 179 height 32
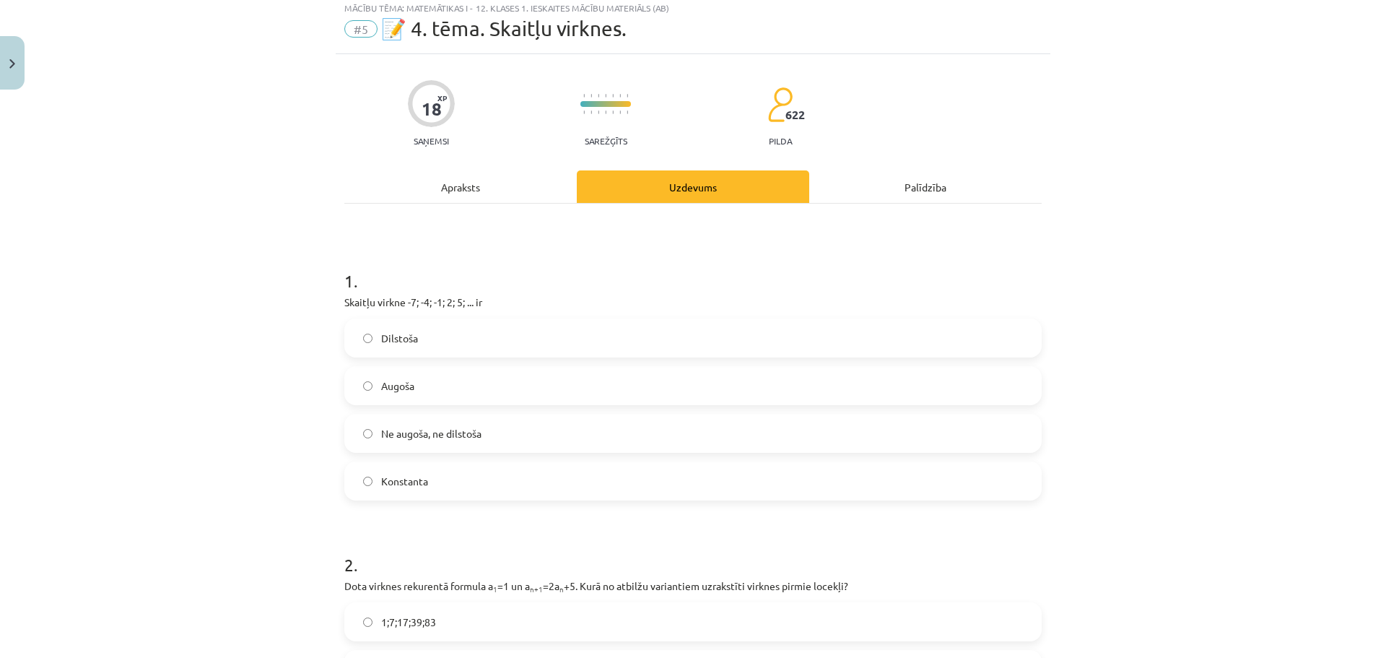
scroll to position [36, 0]
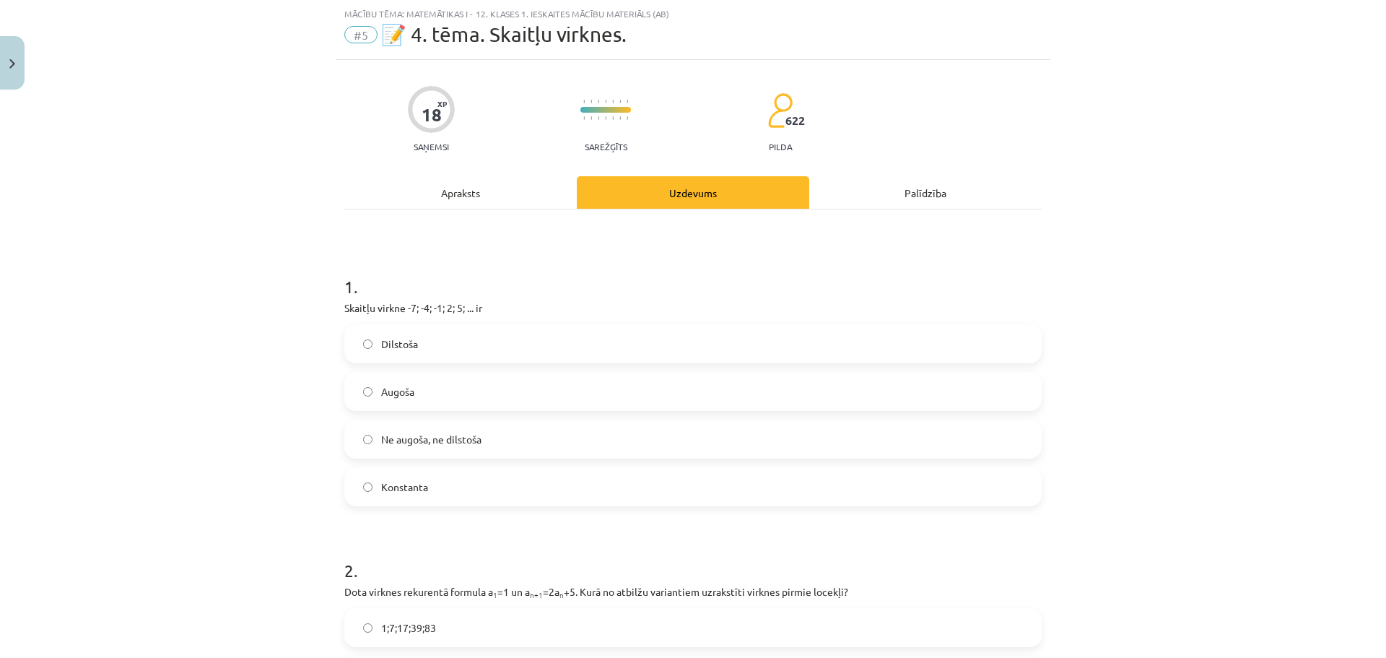
click at [303, 46] on div "Mācību tēma: Matemātikas i - 12. klases 1. ieskaites mācību materiāls (ab) #5 📝…" at bounding box center [693, 329] width 1386 height 658
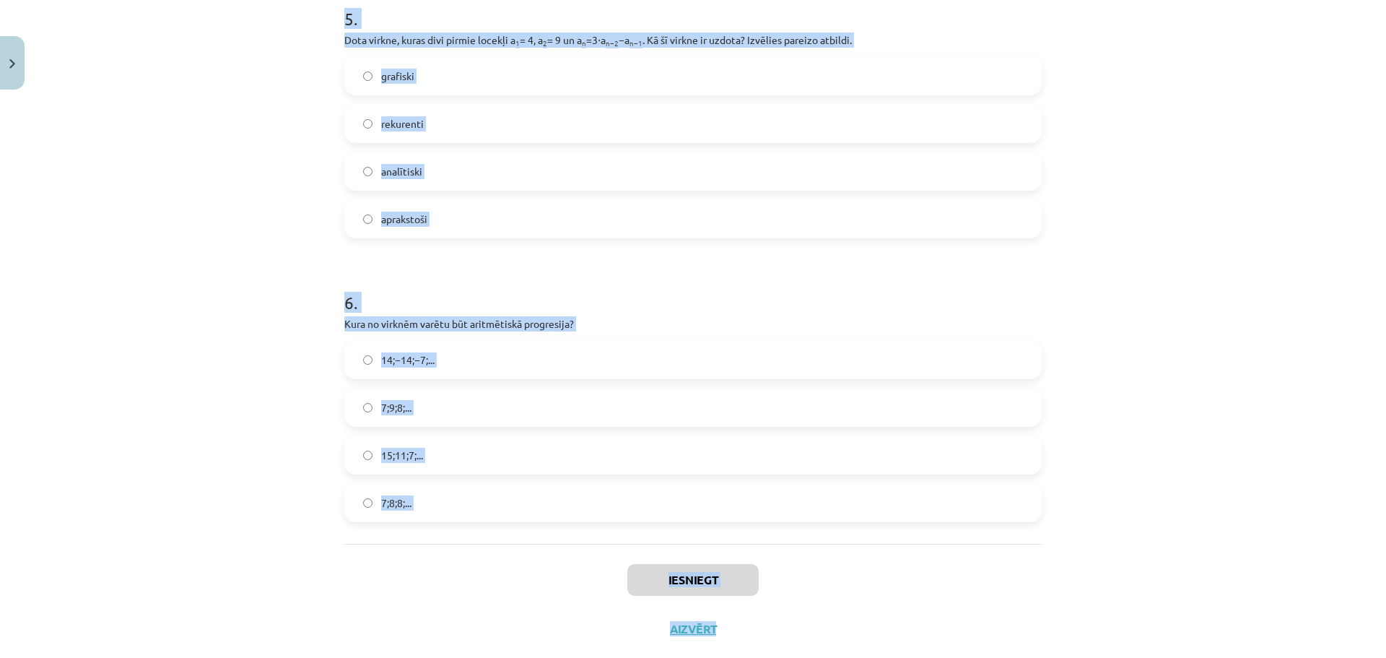
scroll to position [1476, 0]
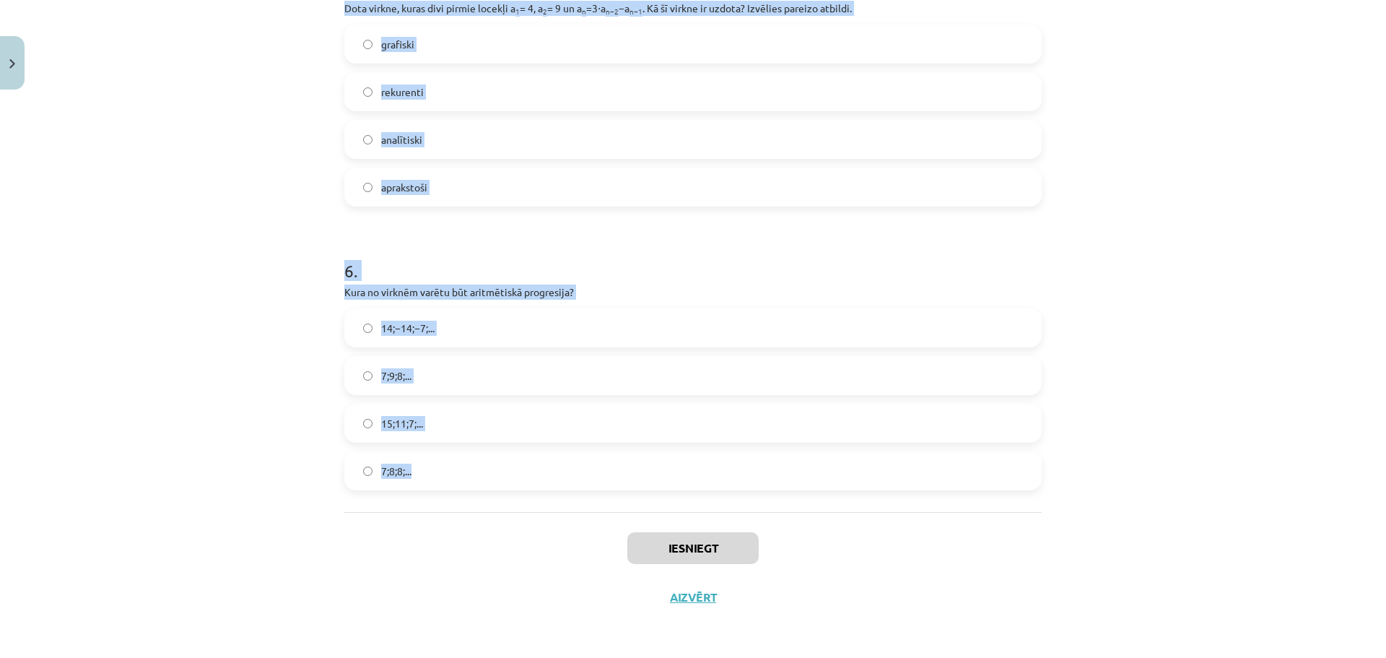
drag, startPoint x: 324, startPoint y: 295, endPoint x: 1123, endPoint y: 491, distance: 822.9
click at [1123, 491] on div "Mācību tēma: Matemātikas i - 12. klases 1. ieskaites mācību materiāls (ab) #5 📝…" at bounding box center [693, 329] width 1386 height 658
copy form "1 . Skaitļu virkne -7; -4; -1; 2; 5; ... ir Dilstoša Augoša Ne augoša, ne dilst…"
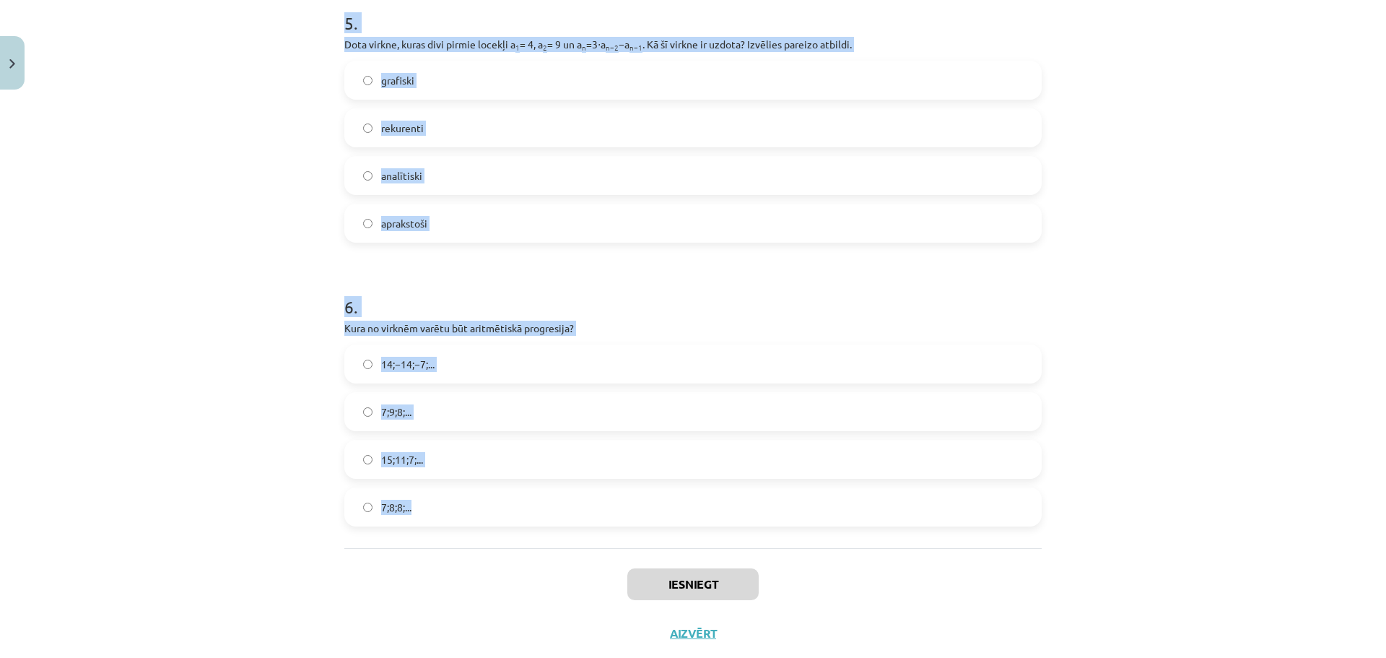
scroll to position [1428, 0]
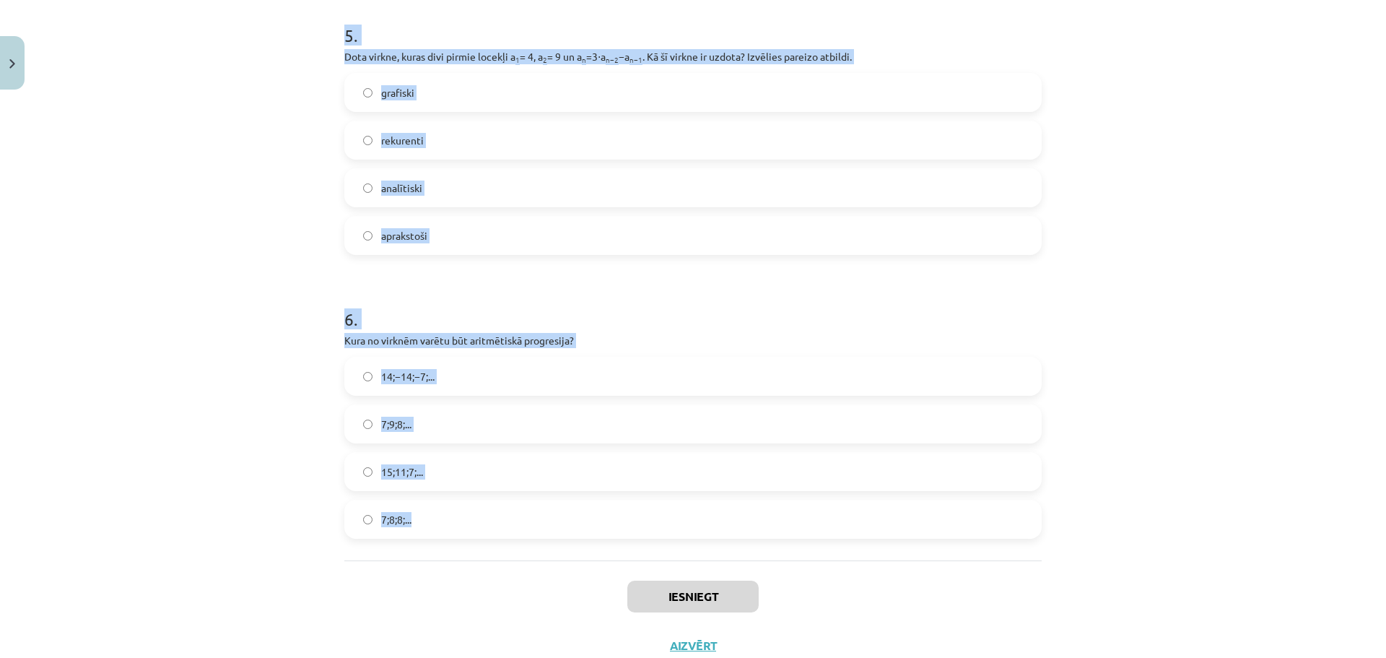
click at [1358, 406] on div "Mācību tēma: Matemātikas i - 12. klases 1. ieskaites mācību materiāls (ab) #5 📝…" at bounding box center [693, 329] width 1386 height 658
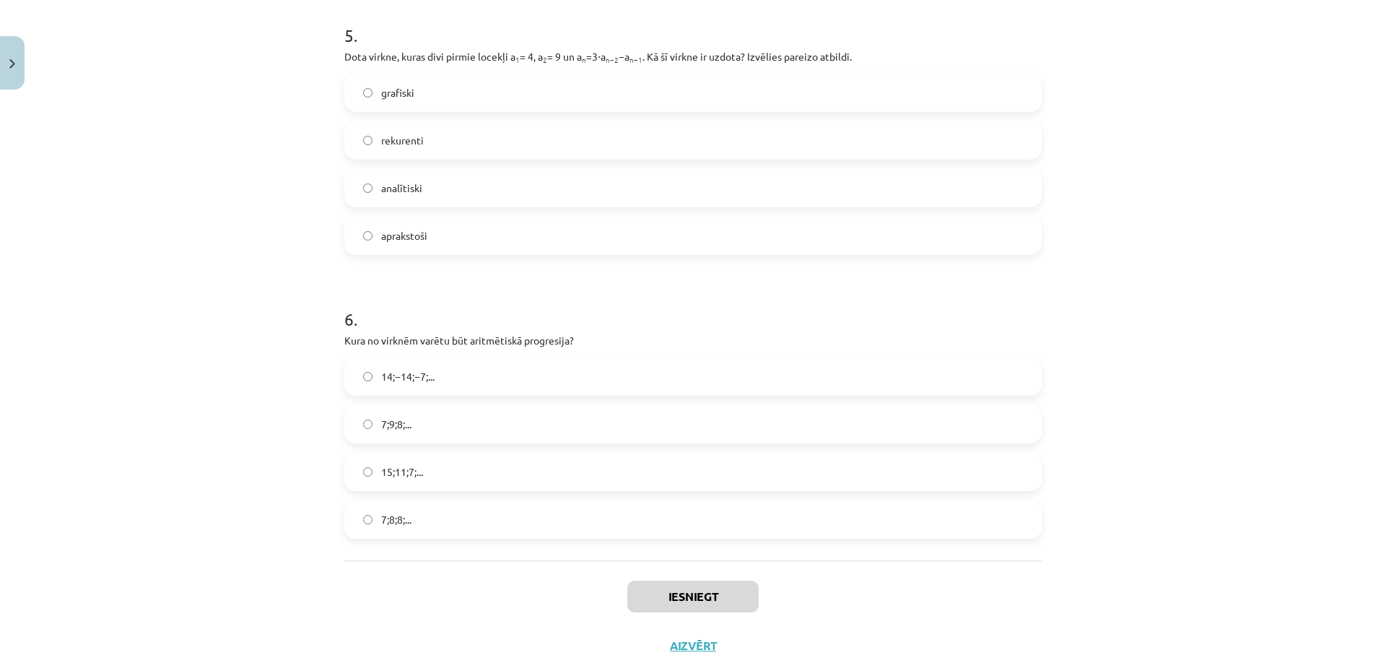
scroll to position [0, 0]
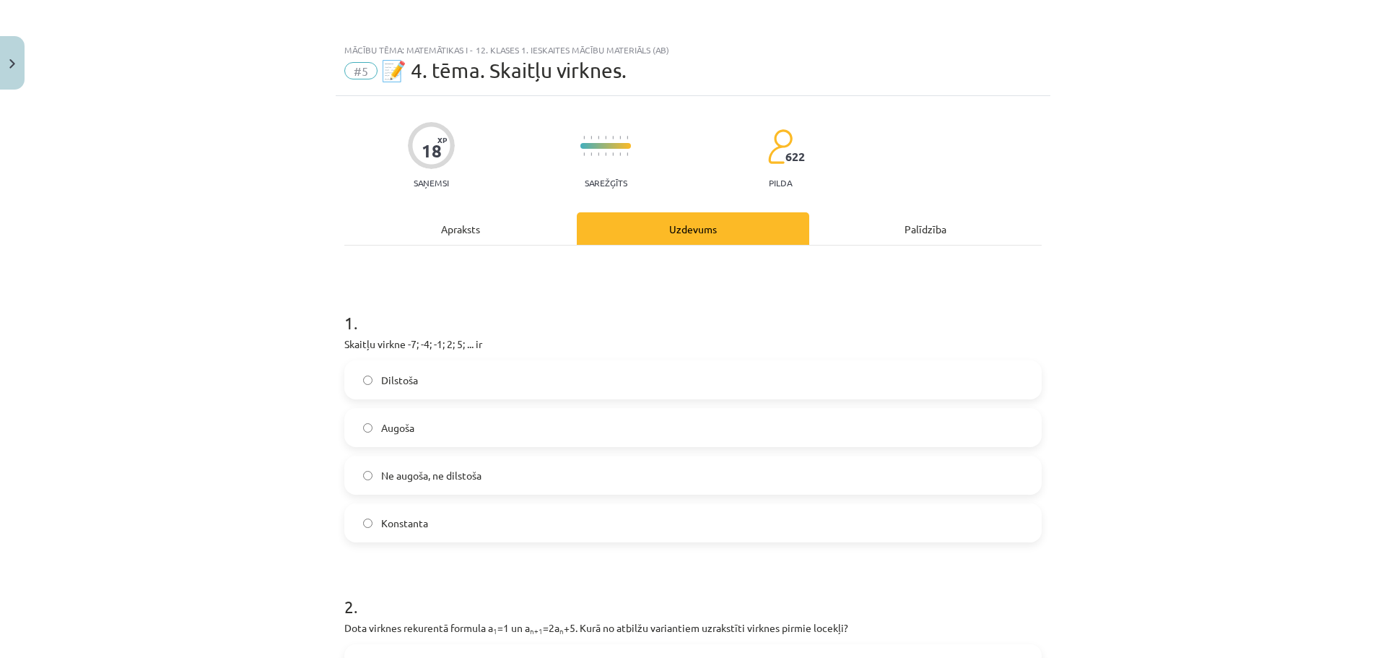
click at [416, 423] on label "Augoša" at bounding box center [693, 427] width 694 height 36
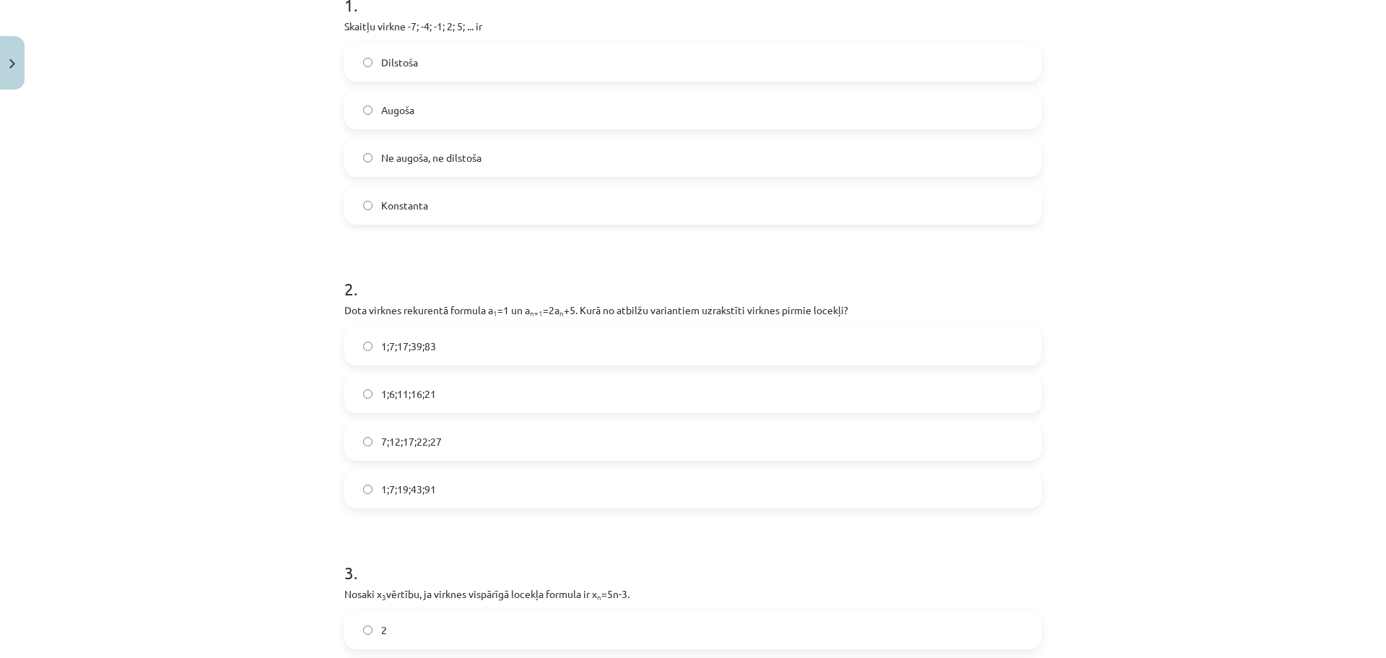
scroll to position [337, 0]
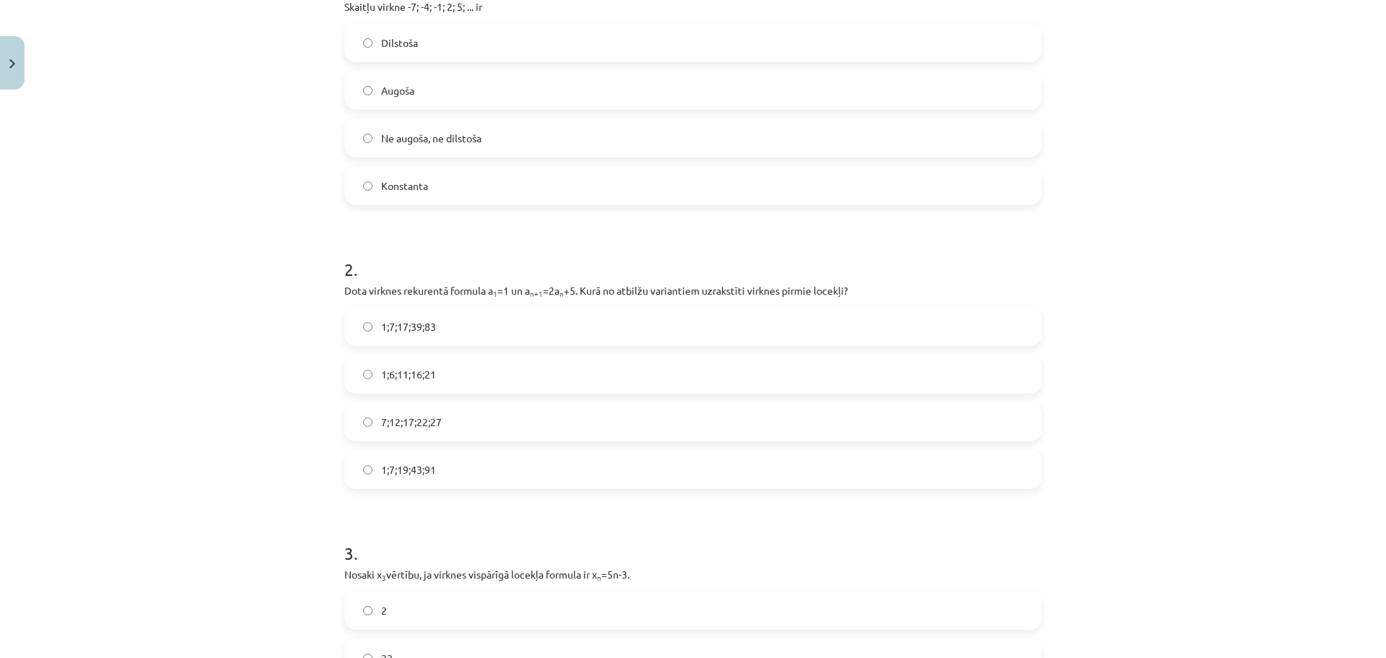
click at [413, 328] on span "1;7;17;39;83" at bounding box center [408, 326] width 55 height 15
click at [429, 478] on label "1;7;19;43;91" at bounding box center [693, 469] width 694 height 36
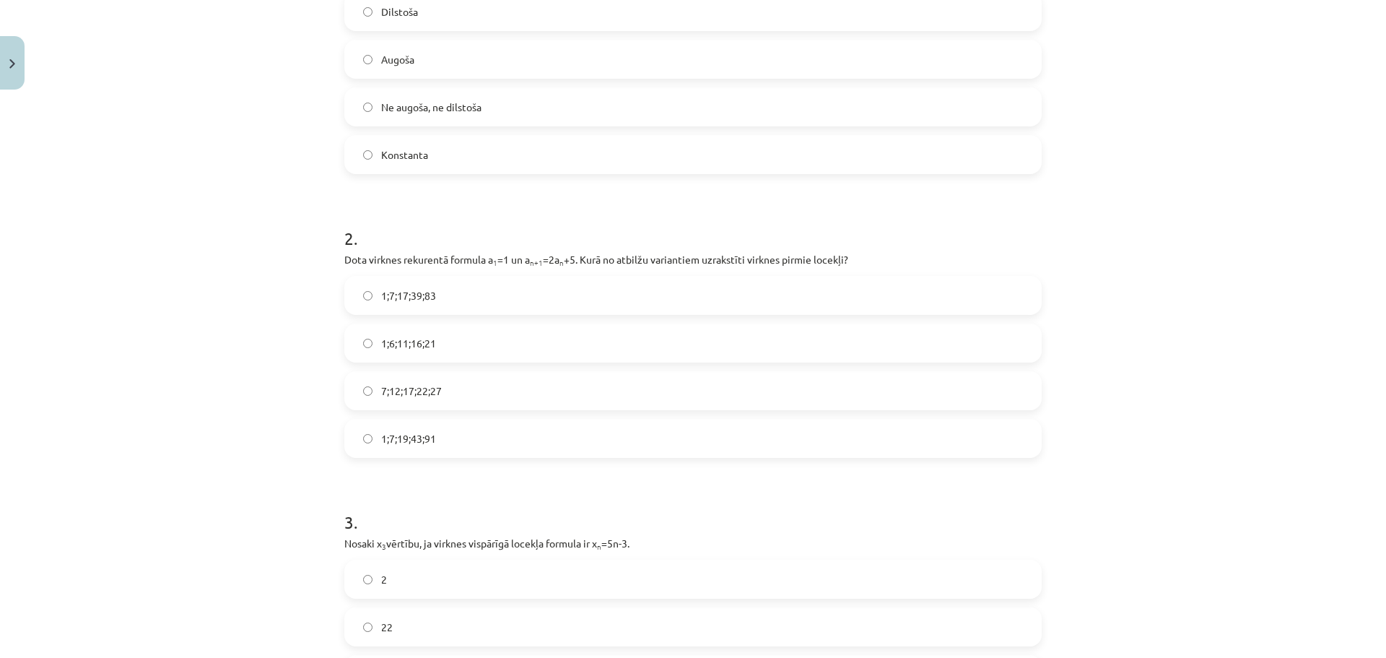
scroll to position [481, 0]
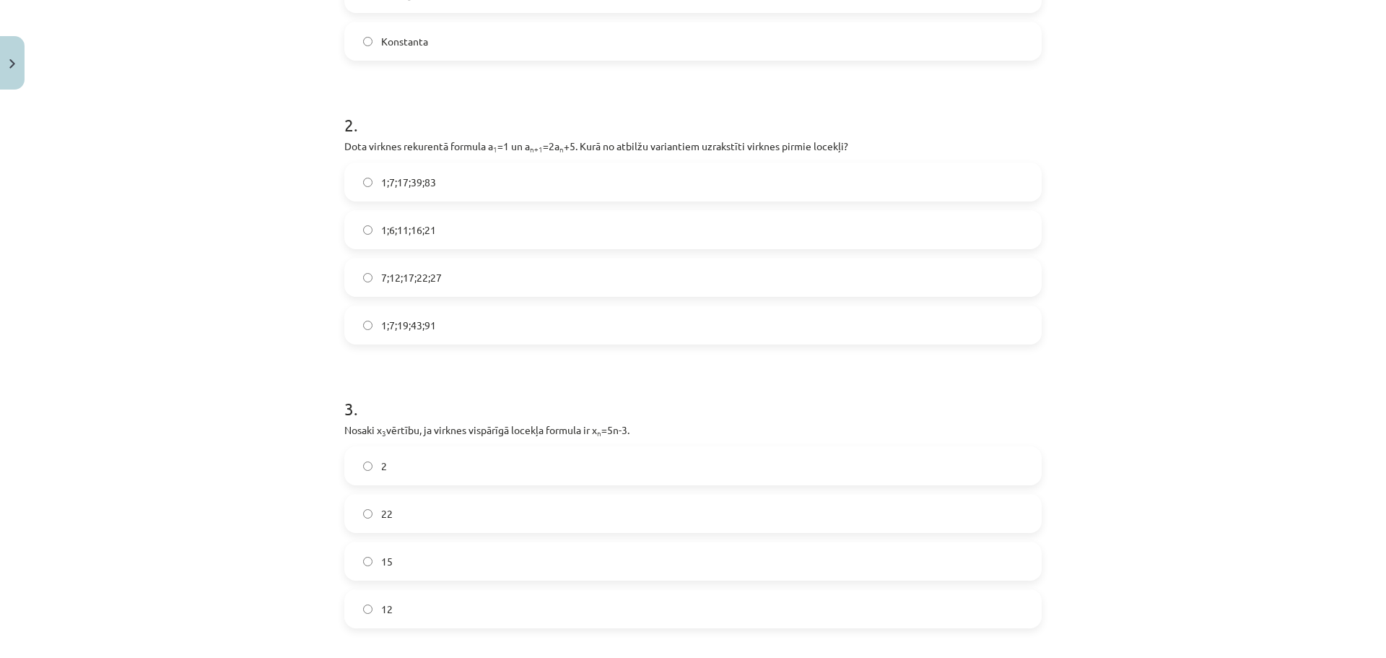
click at [394, 609] on label "12" at bounding box center [693, 608] width 694 height 36
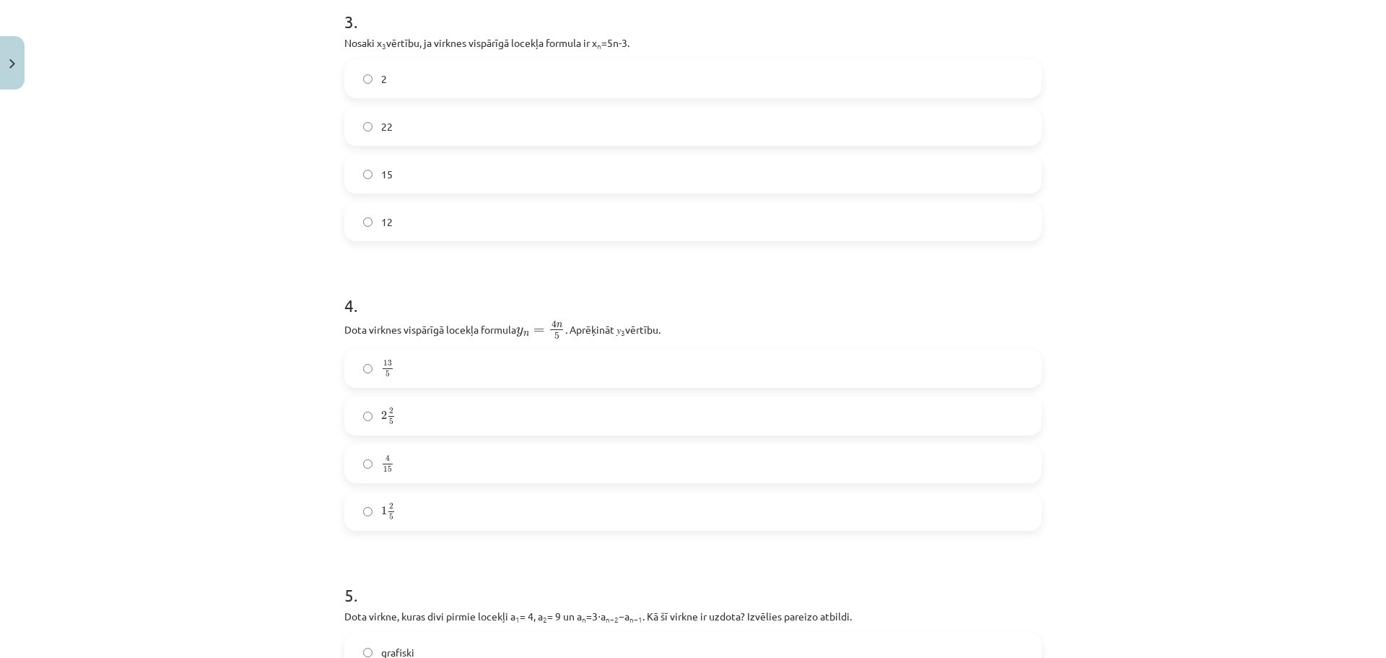
scroll to position [890, 0]
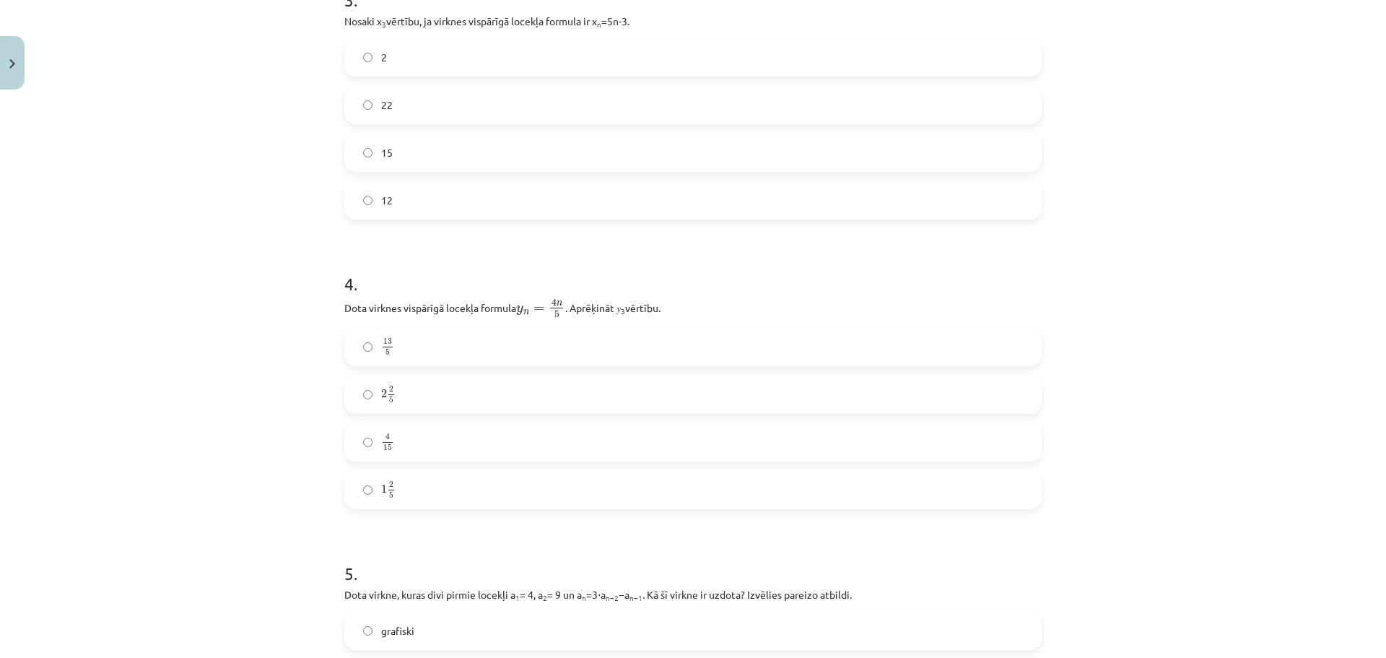
click at [418, 484] on label "1 2 5 1 2 5" at bounding box center [693, 489] width 694 height 36
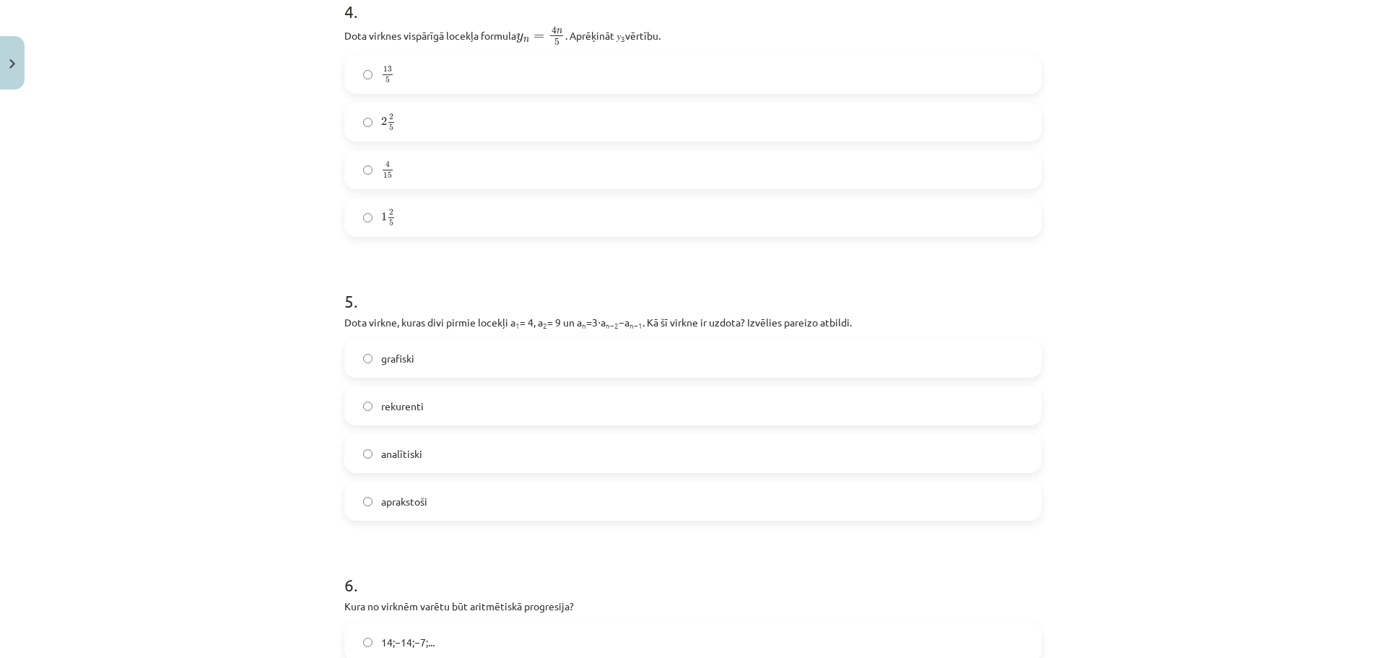
scroll to position [1179, 0]
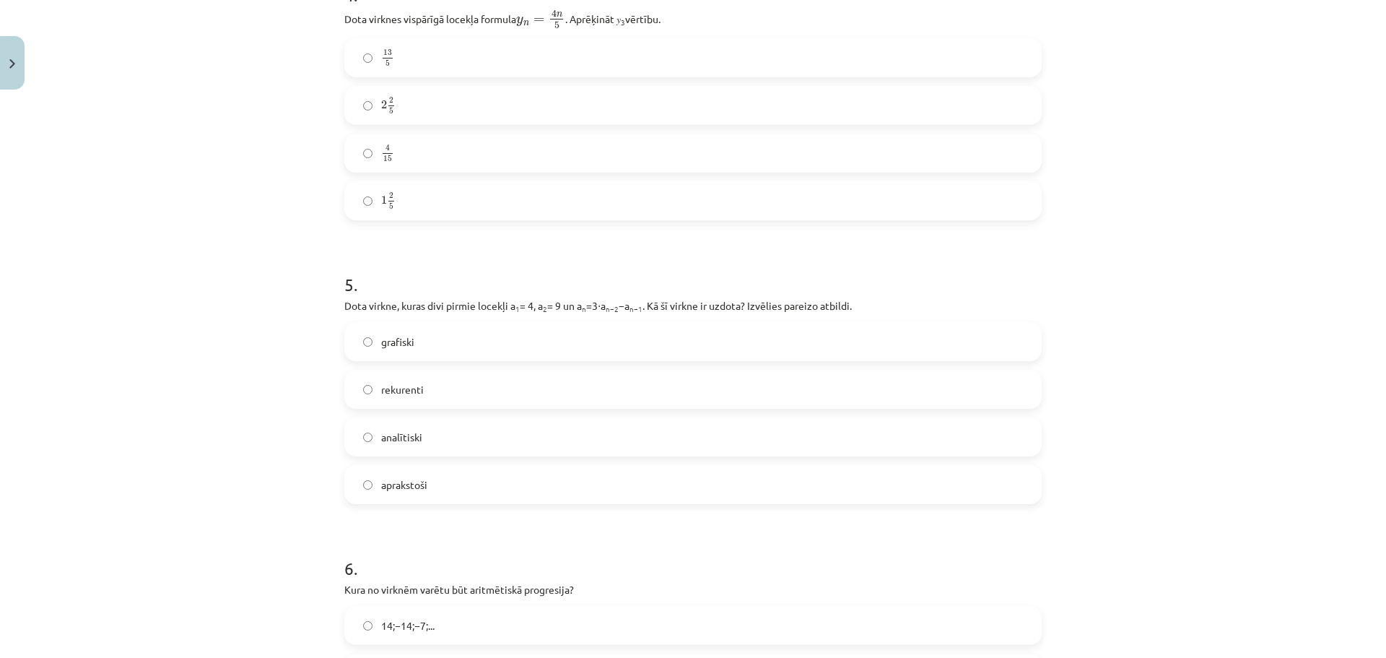
click at [415, 388] on span "rekurenti" at bounding box center [402, 389] width 43 height 15
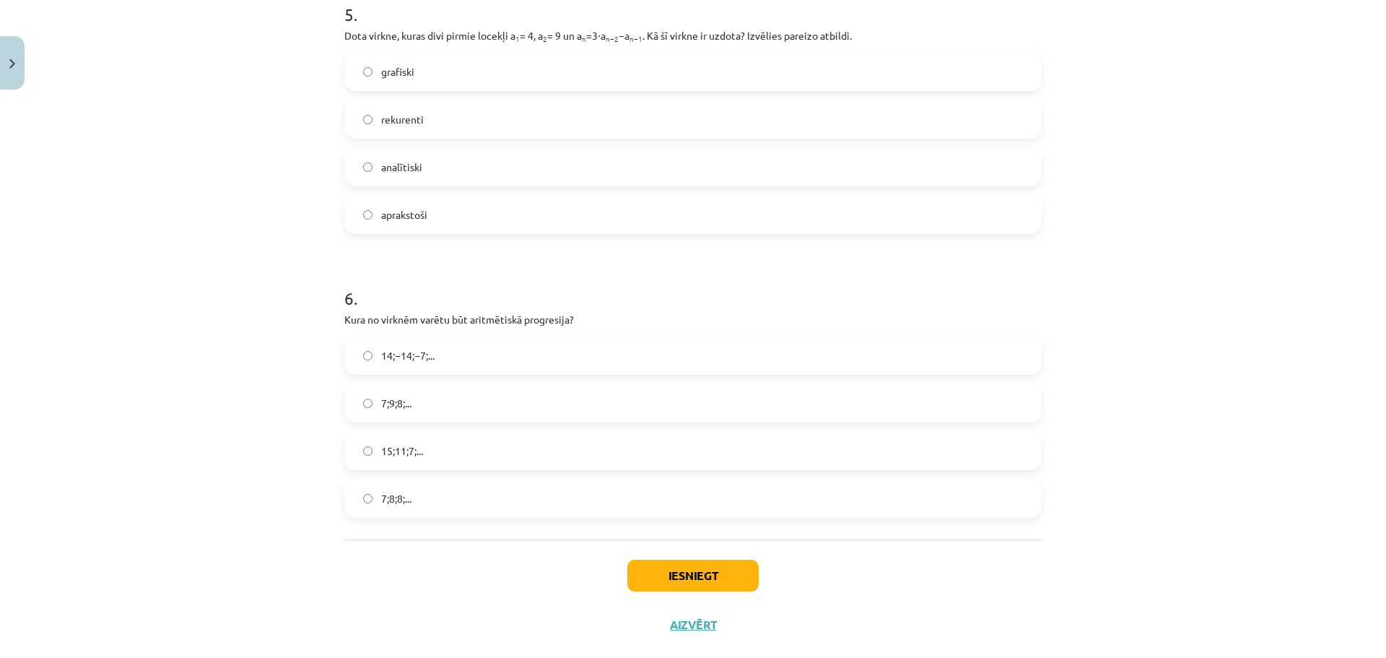
scroll to position [1476, 0]
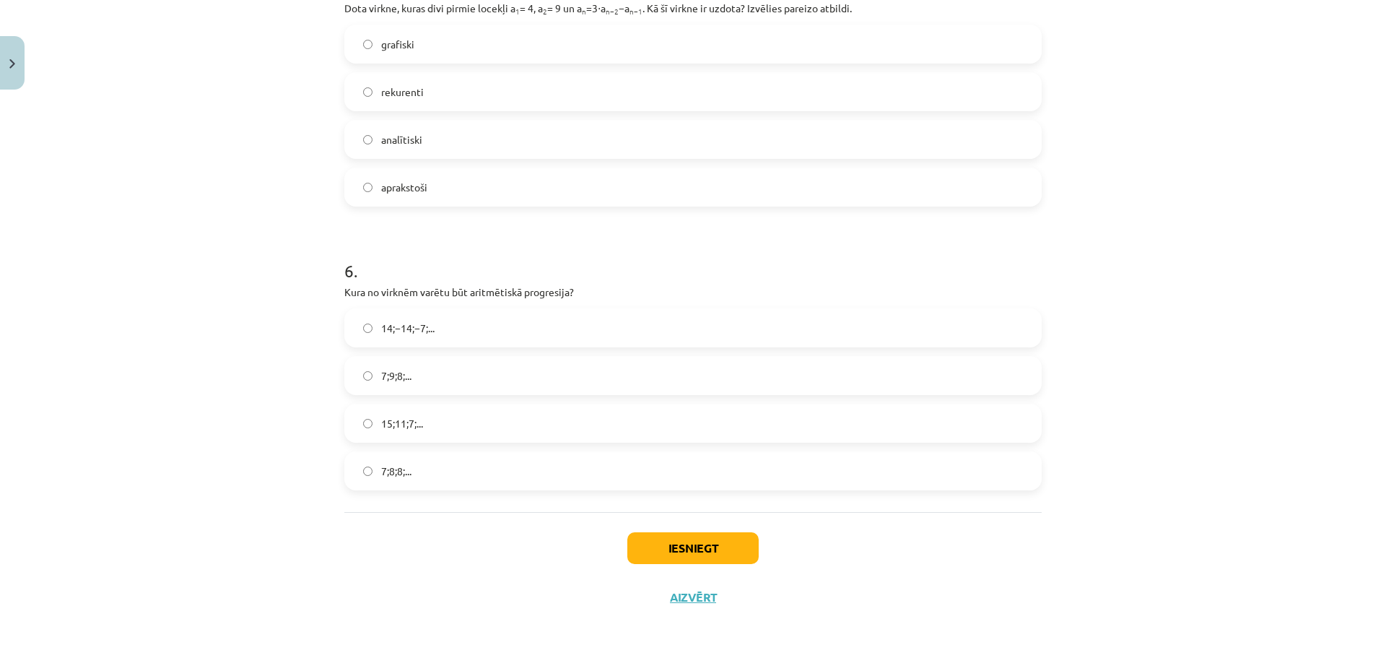
click at [403, 417] on span "15;11;7;..." at bounding box center [402, 423] width 42 height 15
click at [648, 544] on button "Iesniegt" at bounding box center [692, 548] width 131 height 32
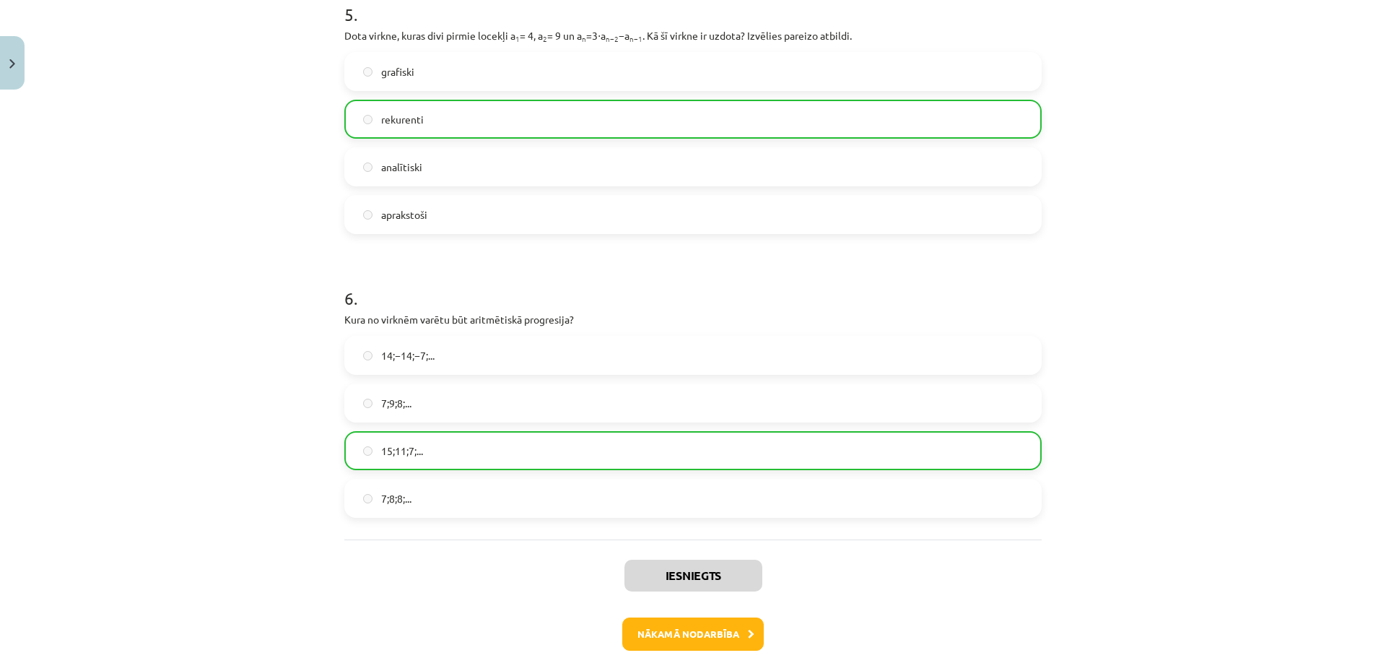
scroll to position [1522, 0]
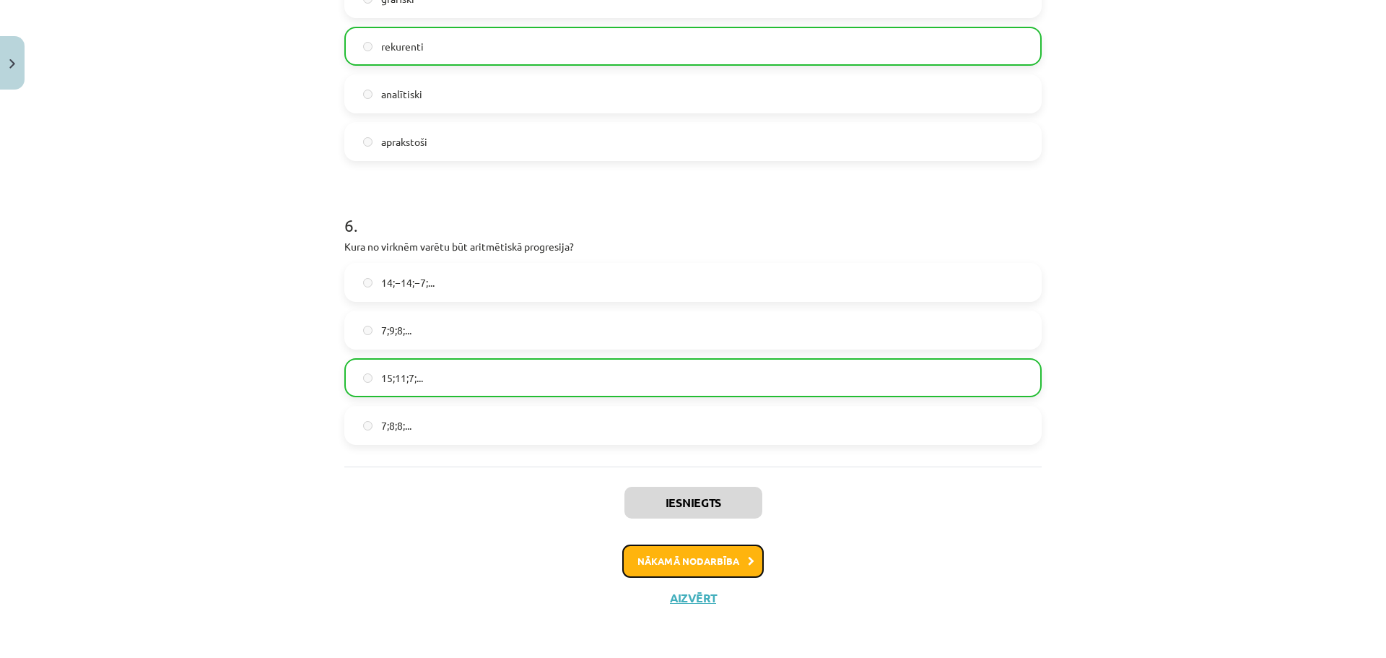
click at [717, 562] on button "Nākamā nodarbība" at bounding box center [692, 560] width 141 height 33
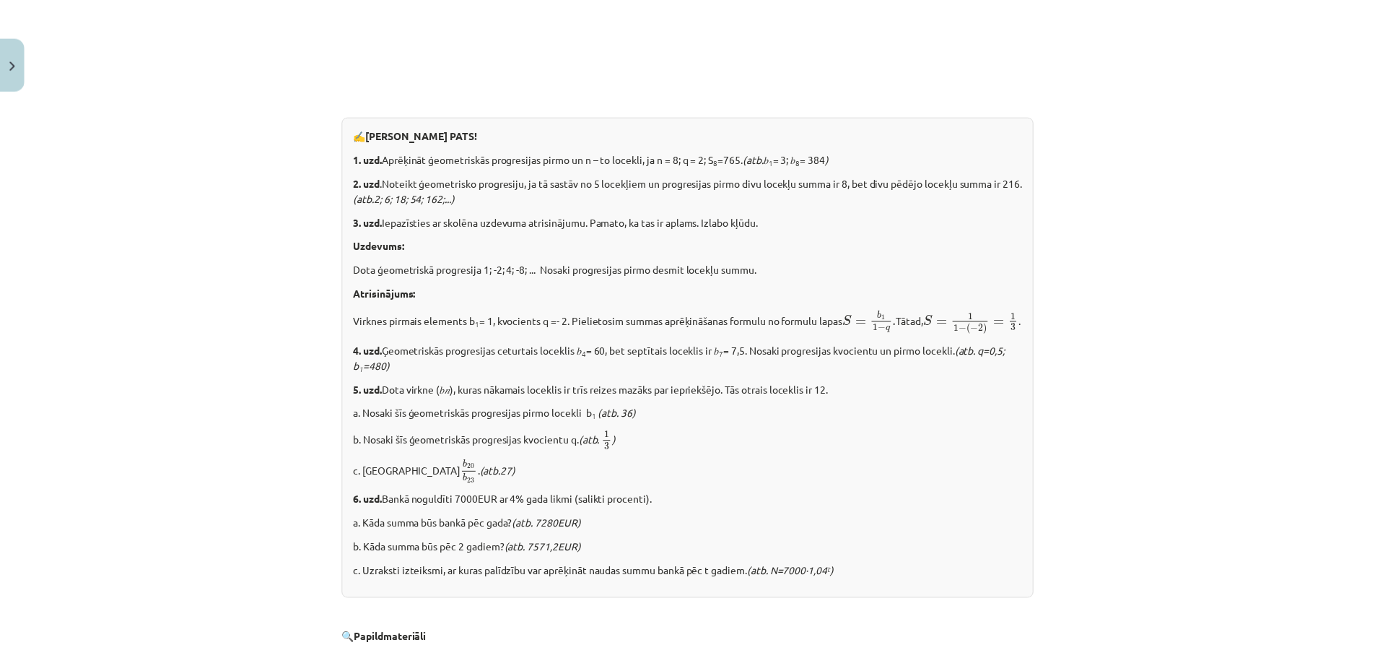
scroll to position [1683, 0]
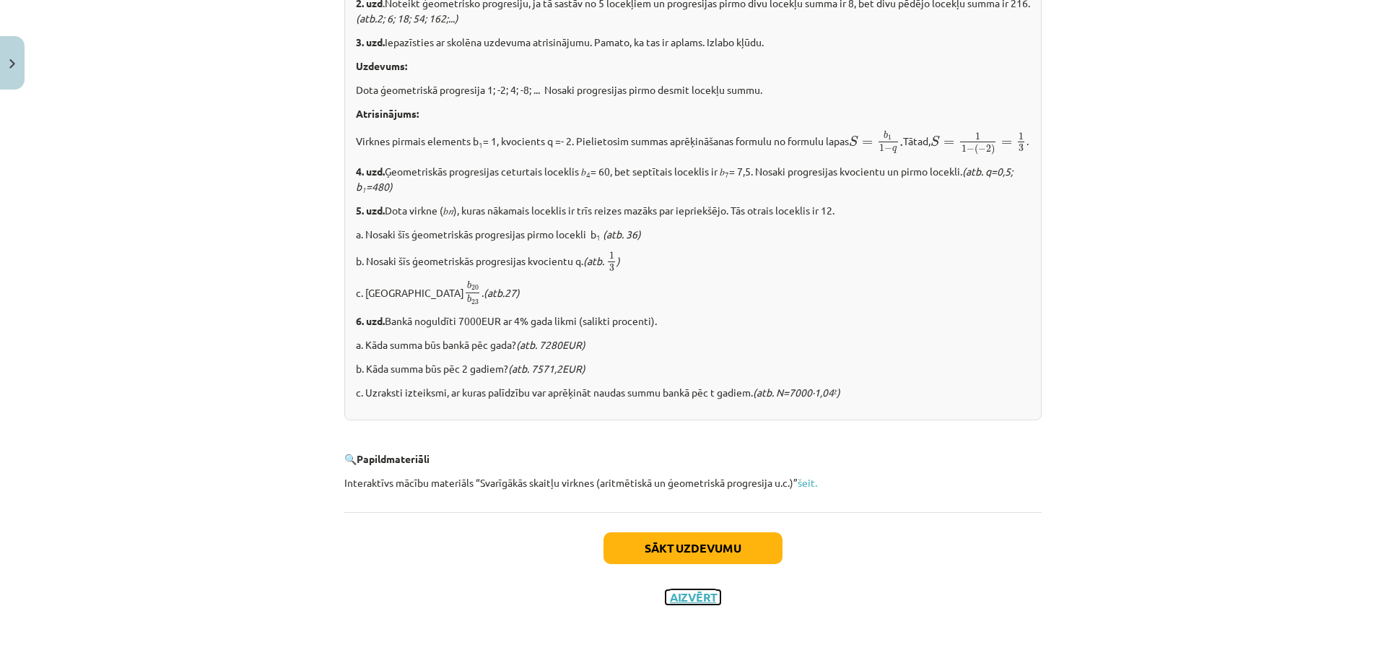
click at [699, 600] on button "Aizvērt" at bounding box center [693, 597] width 55 height 14
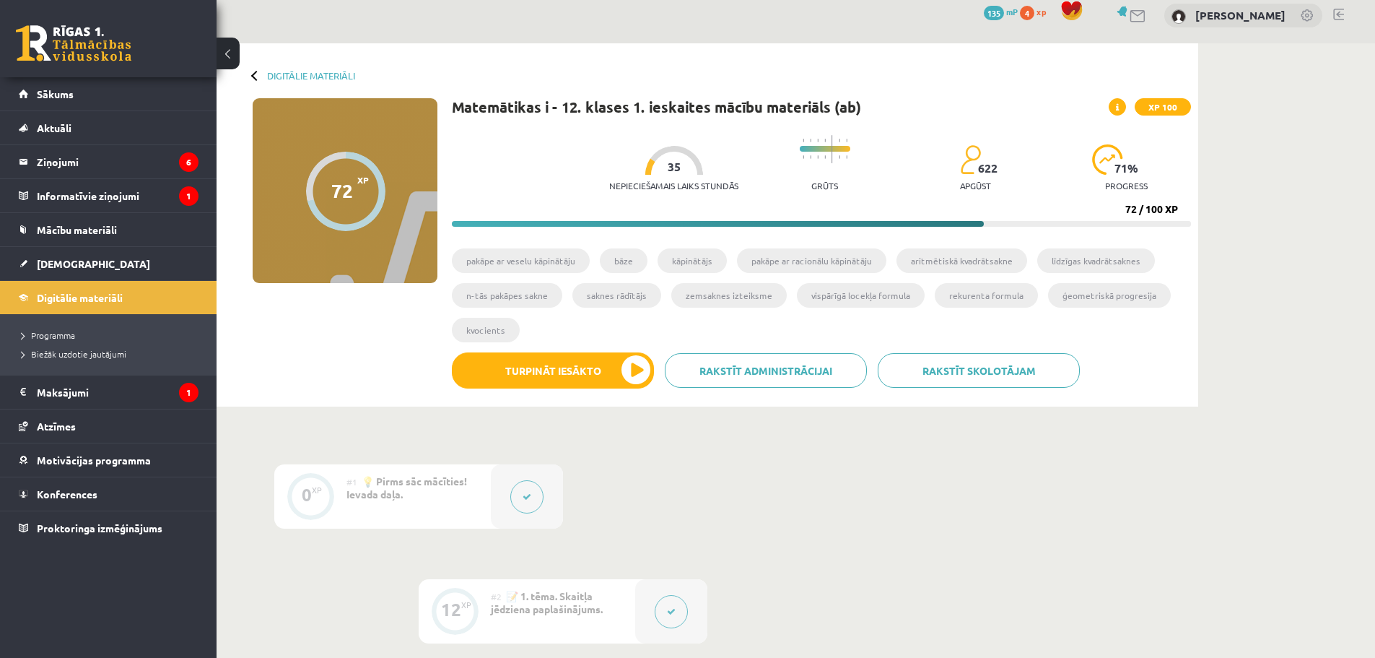
scroll to position [0, 0]
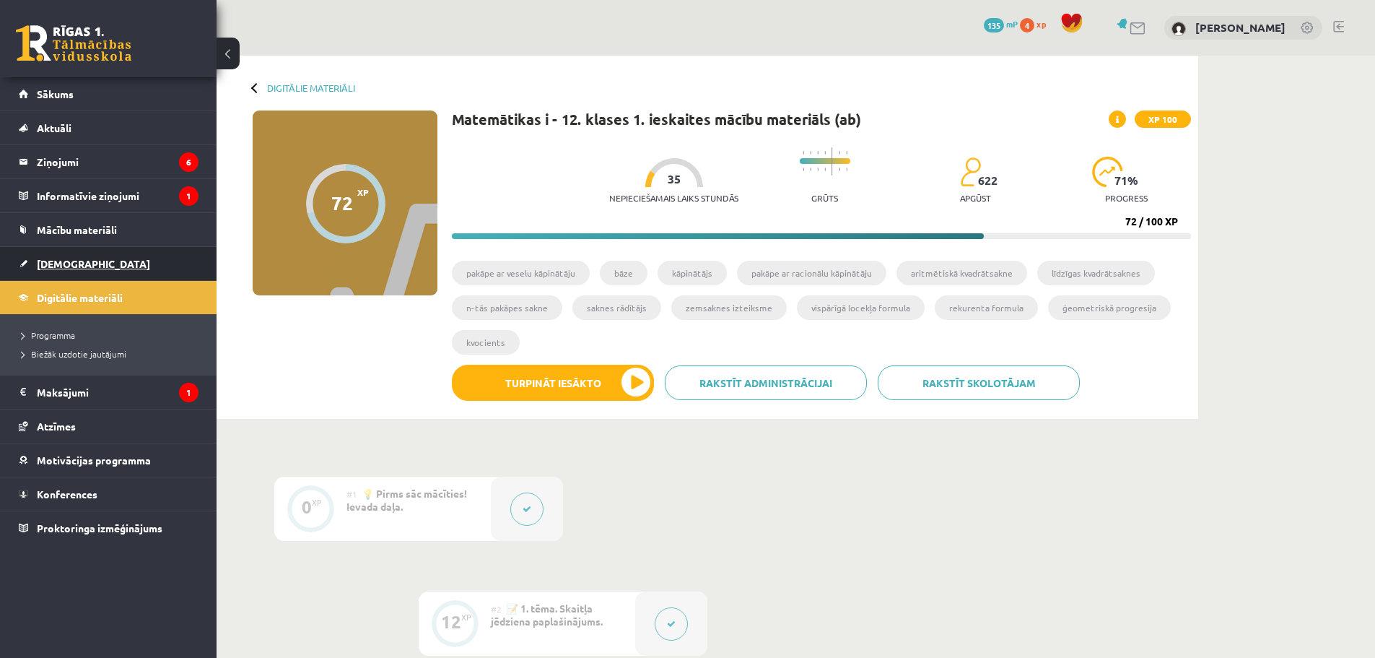
click at [61, 264] on span "[DEMOGRAPHIC_DATA]" at bounding box center [93, 263] width 113 height 13
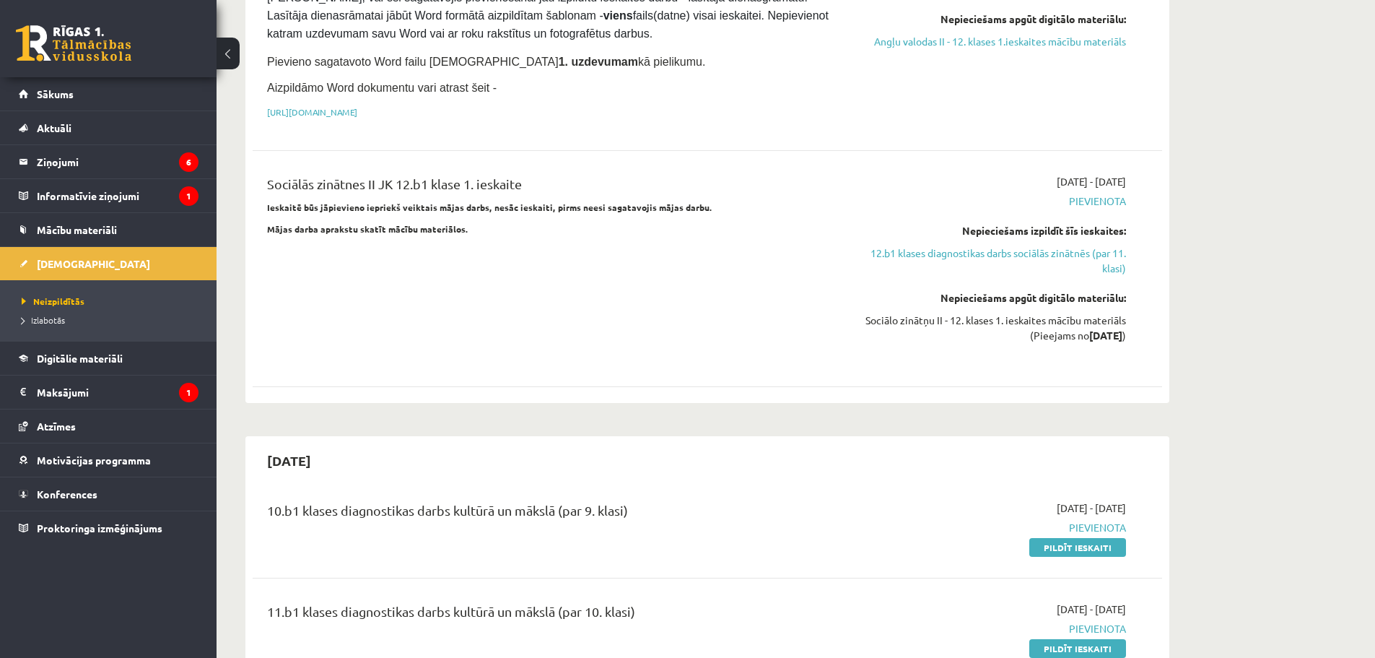
scroll to position [1083, 0]
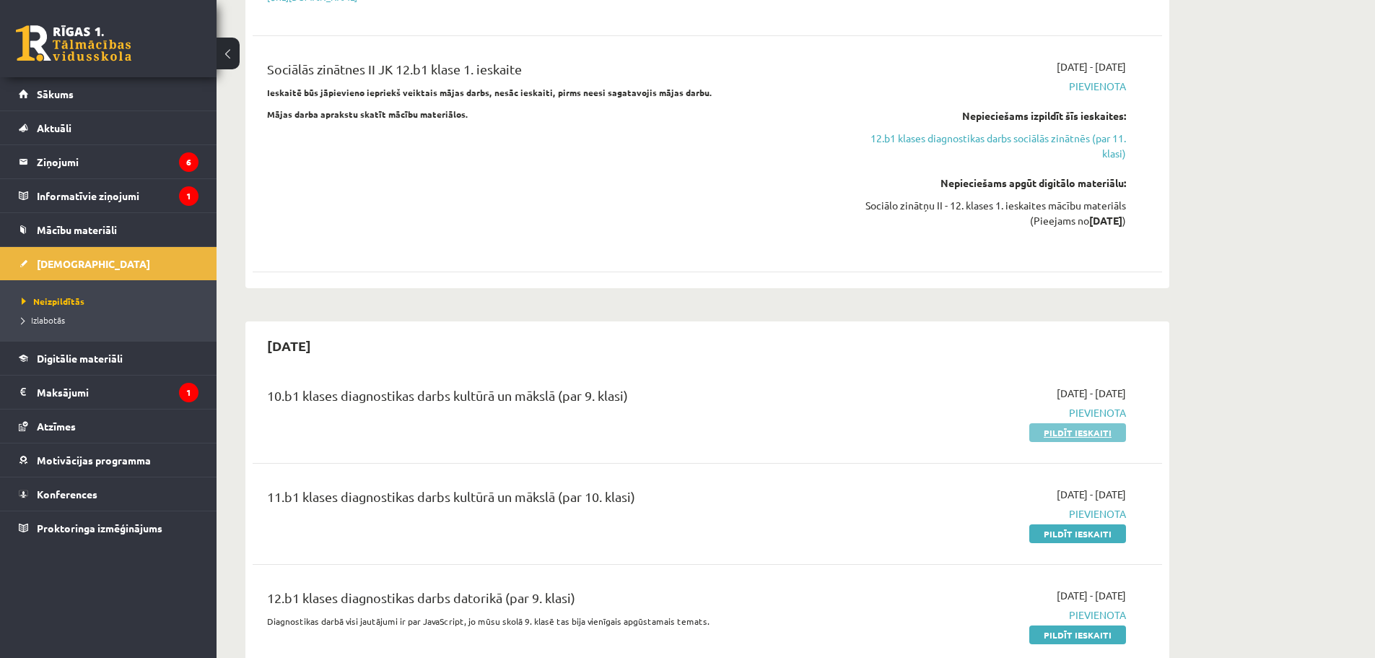
click at [1084, 423] on link "Pildīt ieskaiti" at bounding box center [1077, 432] width 97 height 19
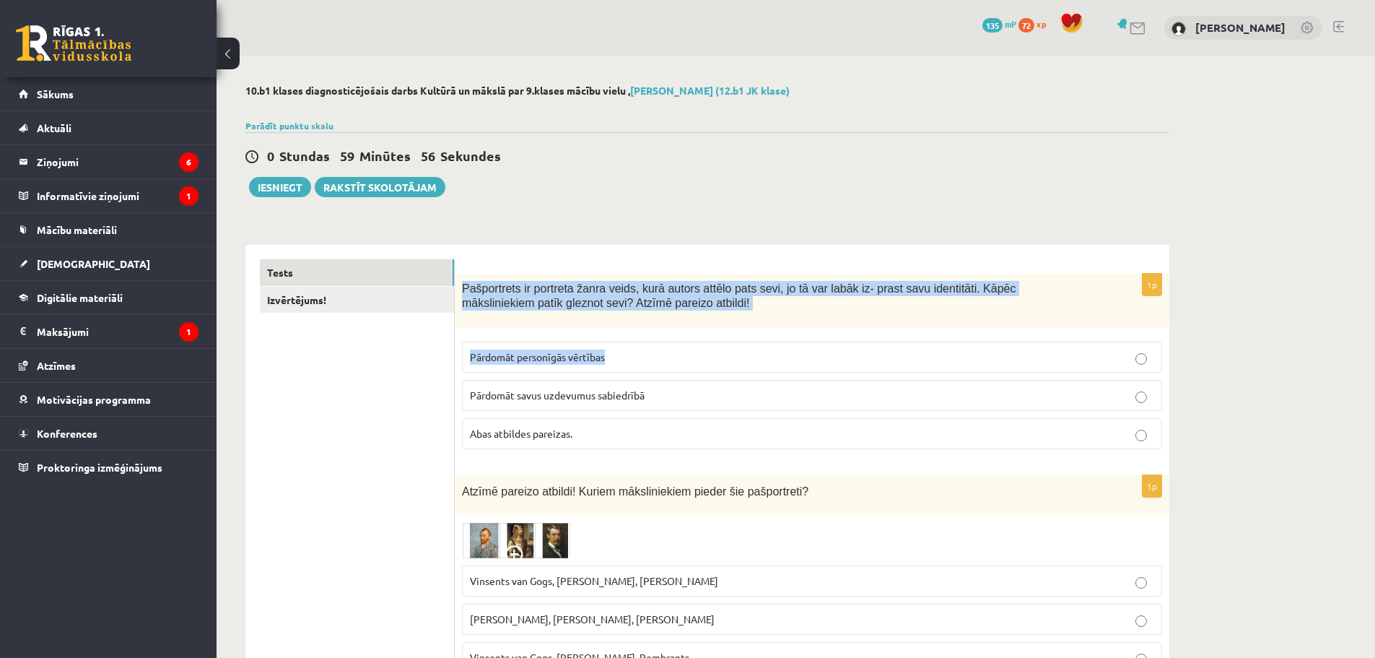
drag, startPoint x: 461, startPoint y: 283, endPoint x: 693, endPoint y: 338, distance: 238.8
click at [693, 338] on div "1p Pašportrets ir portreta žanra veids, kurā autors attēlo pats sevi, jo tā var…" at bounding box center [812, 368] width 715 height 188
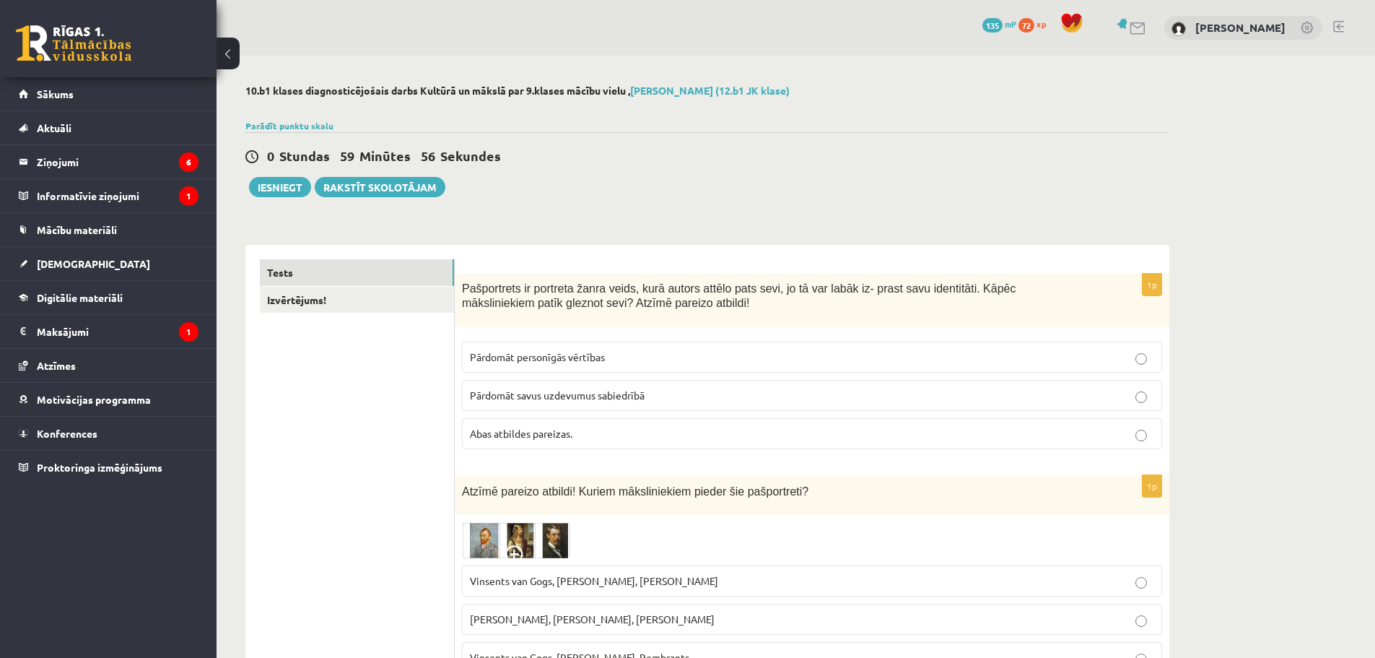
click at [820, 500] on div "Atzīmē pareizo atbildi! Kuriem māksliniekiem pieder šie pašportreti?" at bounding box center [812, 495] width 715 height 40
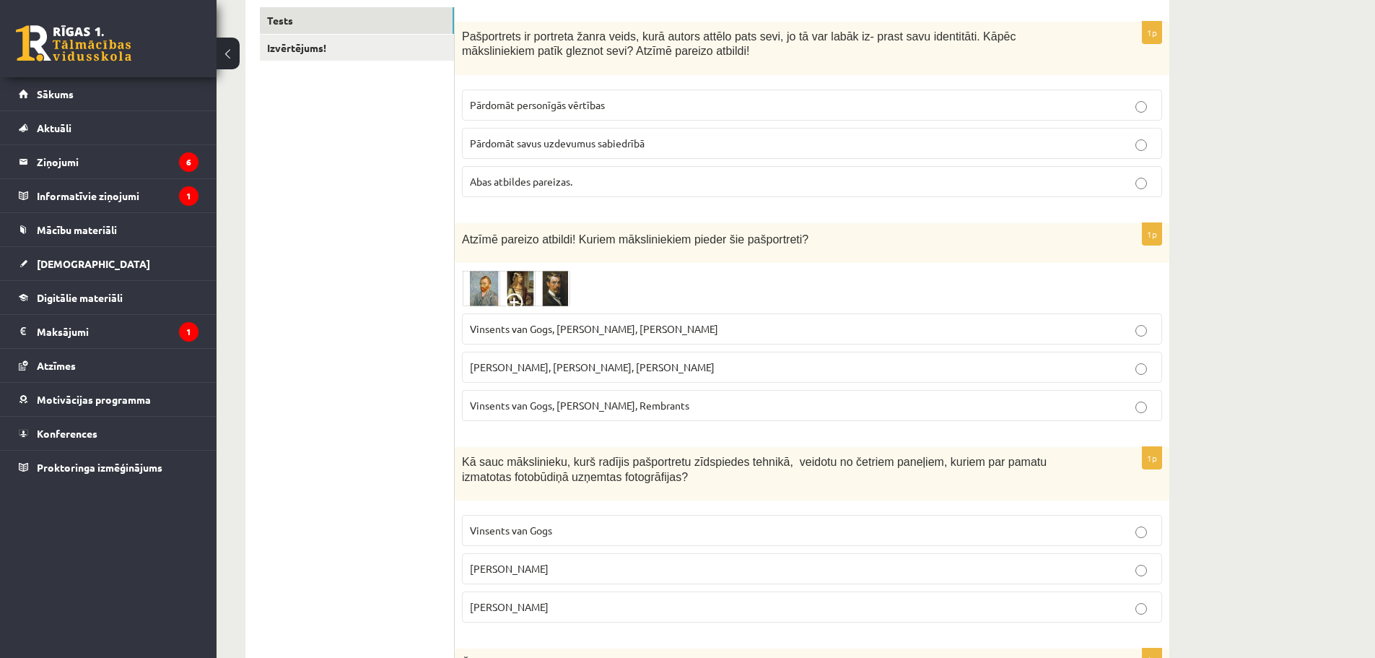
scroll to position [240, 0]
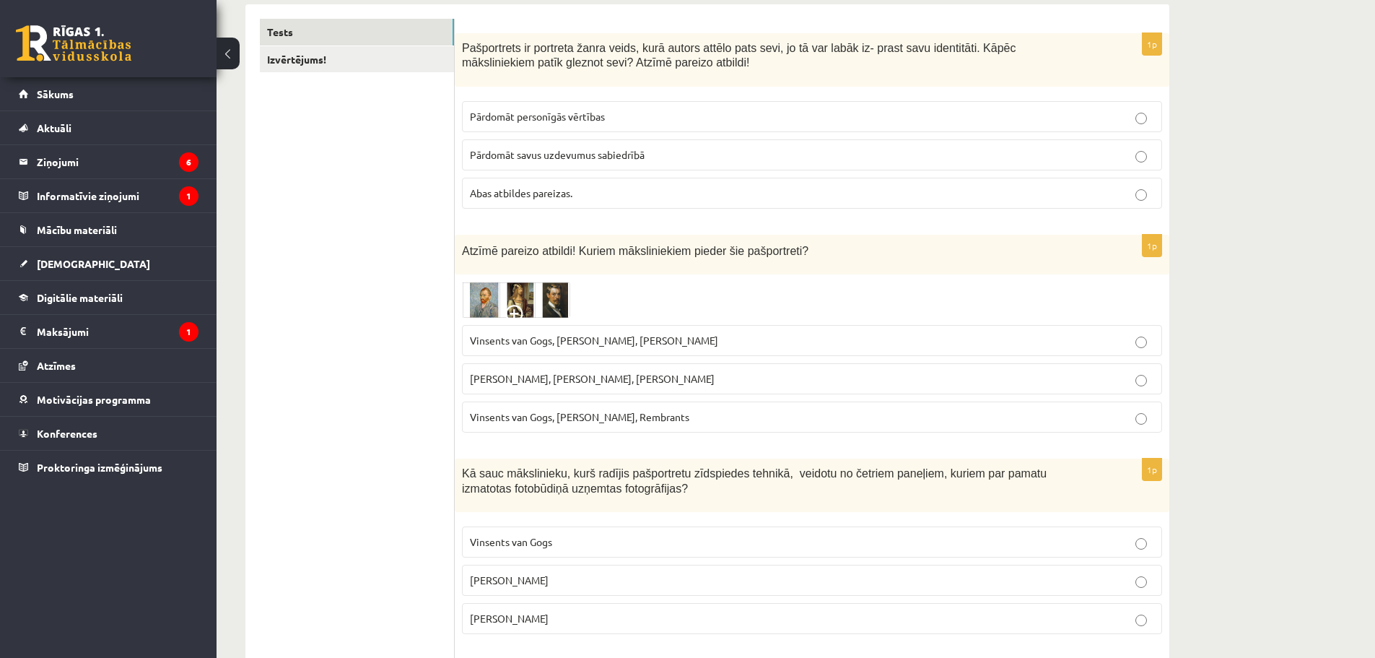
click at [549, 198] on span "Abas atbildes pareizas." at bounding box center [521, 192] width 103 height 13
click at [541, 352] on label "Vinsents van Gogs, [PERSON_NAME], [PERSON_NAME]" at bounding box center [812, 340] width 700 height 31
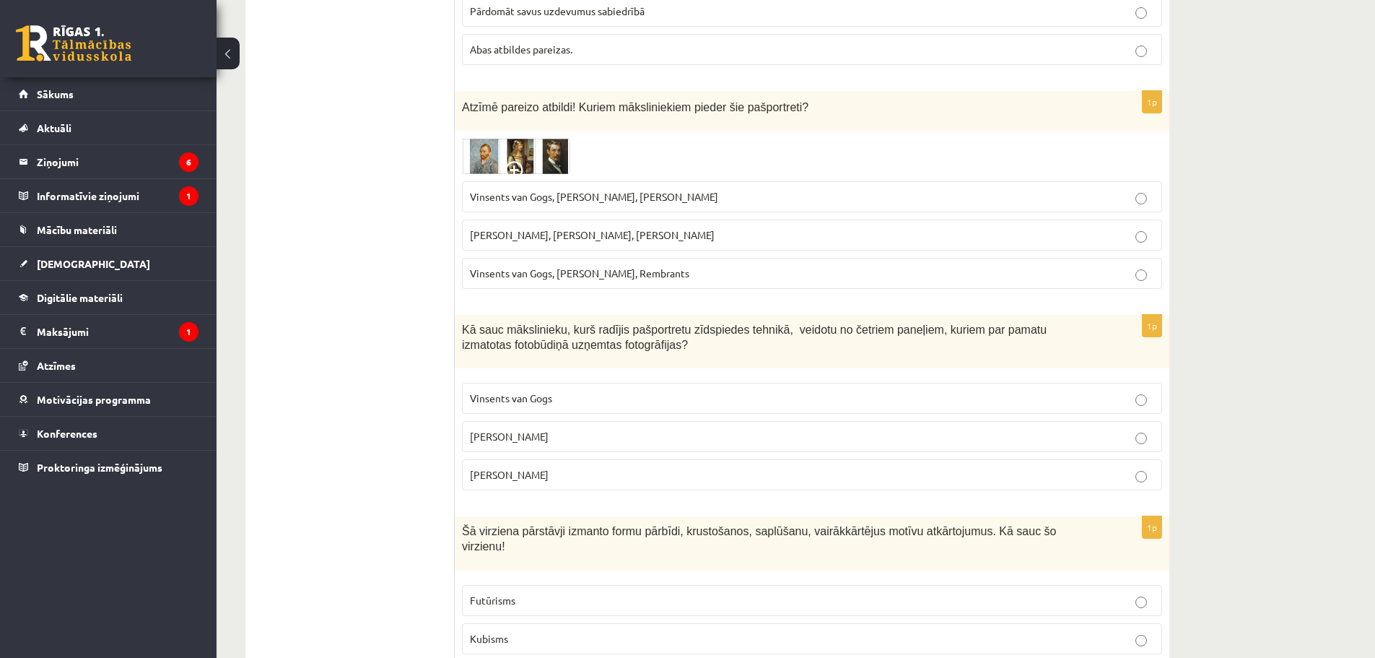
scroll to position [385, 0]
click at [555, 437] on p "[PERSON_NAME]" at bounding box center [812, 435] width 684 height 15
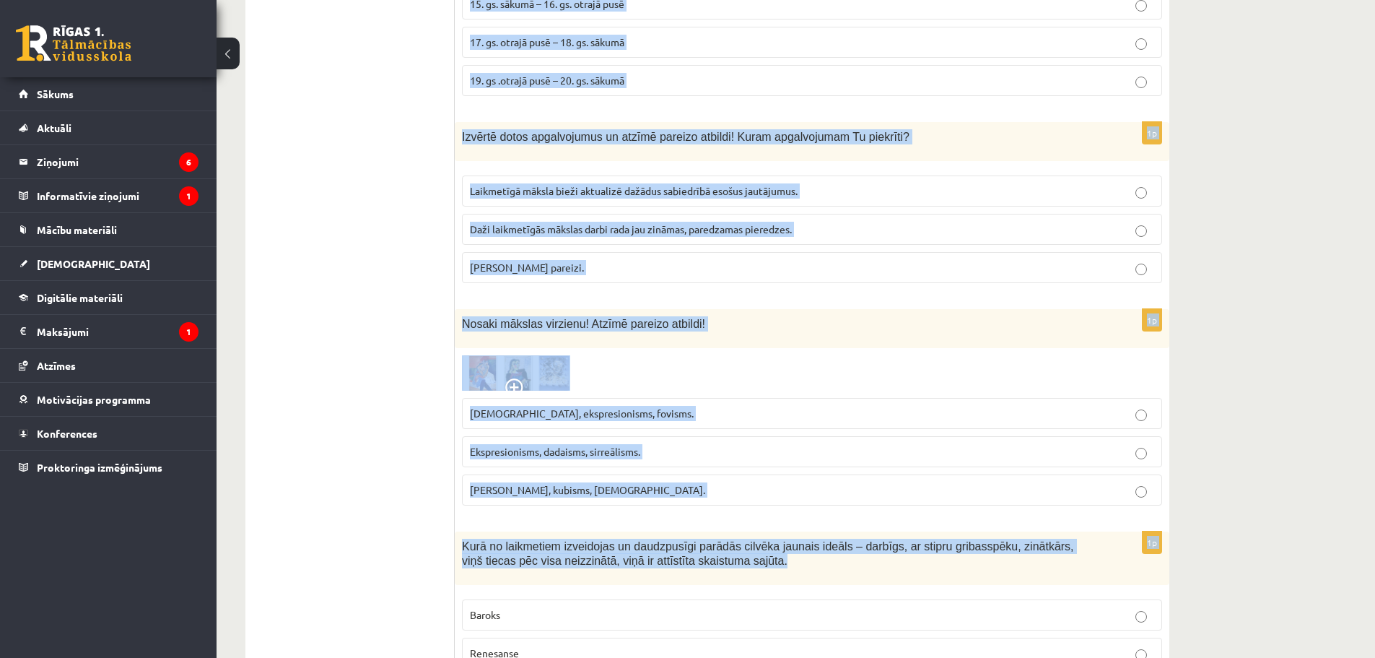
scroll to position [1179, 0]
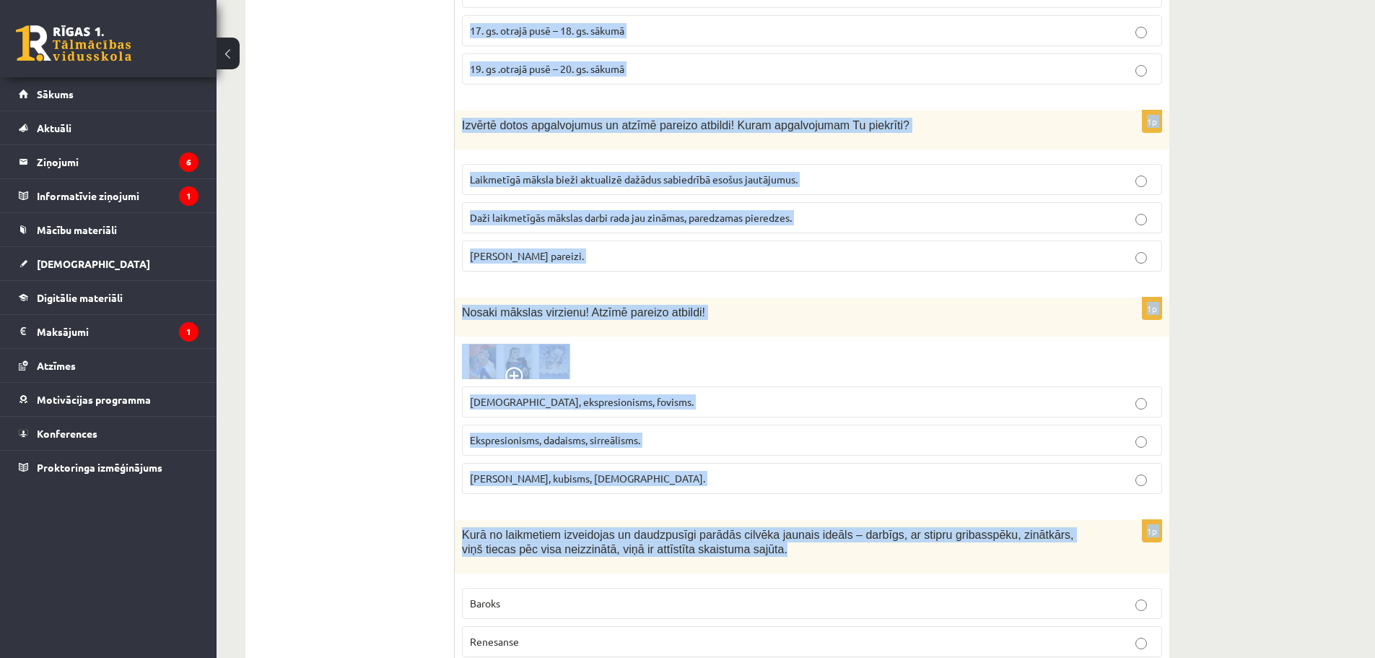
drag, startPoint x: 461, startPoint y: 355, endPoint x: 1147, endPoint y: 552, distance: 713.5
click at [936, 348] on div at bounding box center [812, 361] width 700 height 35
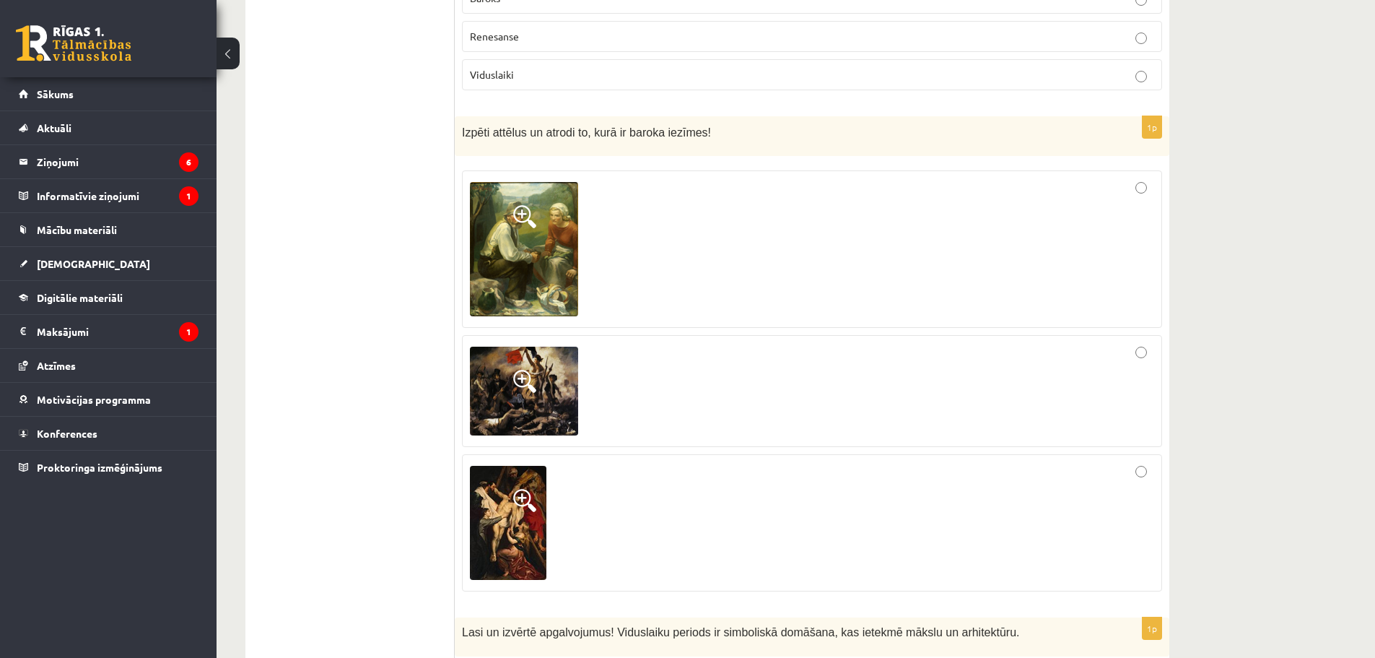
scroll to position [1781, 0]
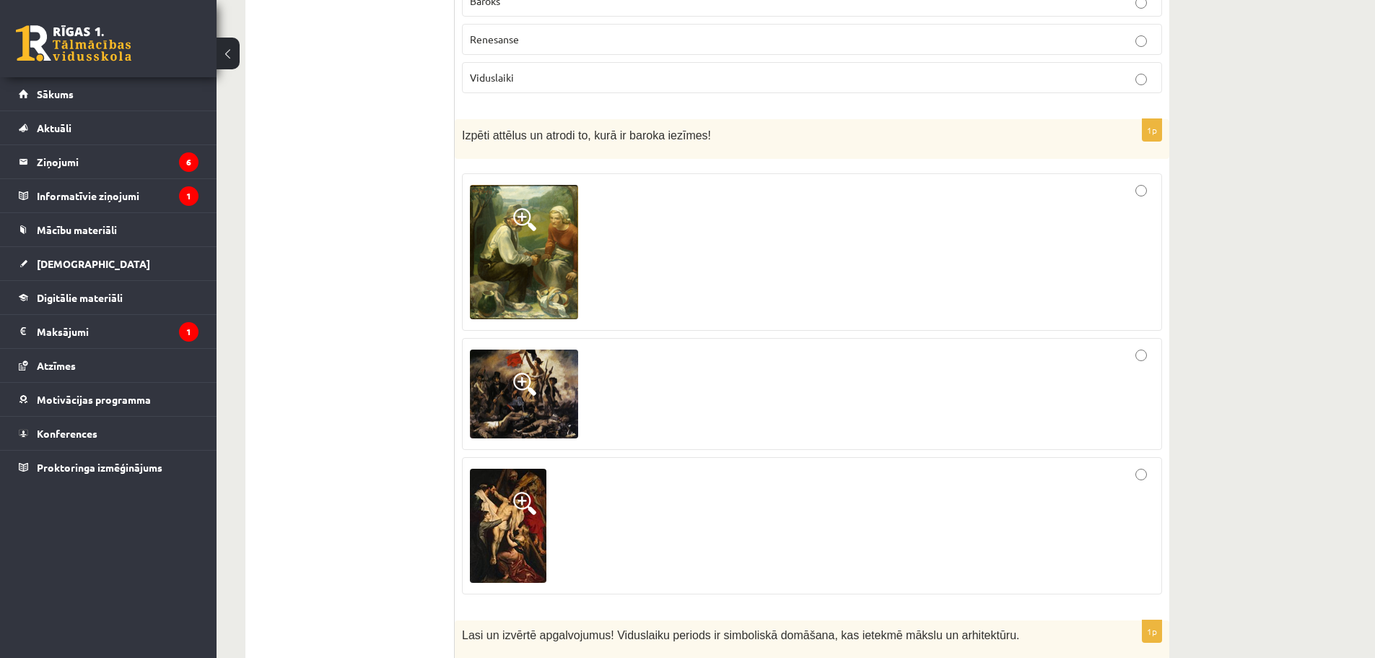
click at [779, 501] on div at bounding box center [812, 525] width 684 height 121
click at [915, 406] on div at bounding box center [812, 394] width 684 height 97
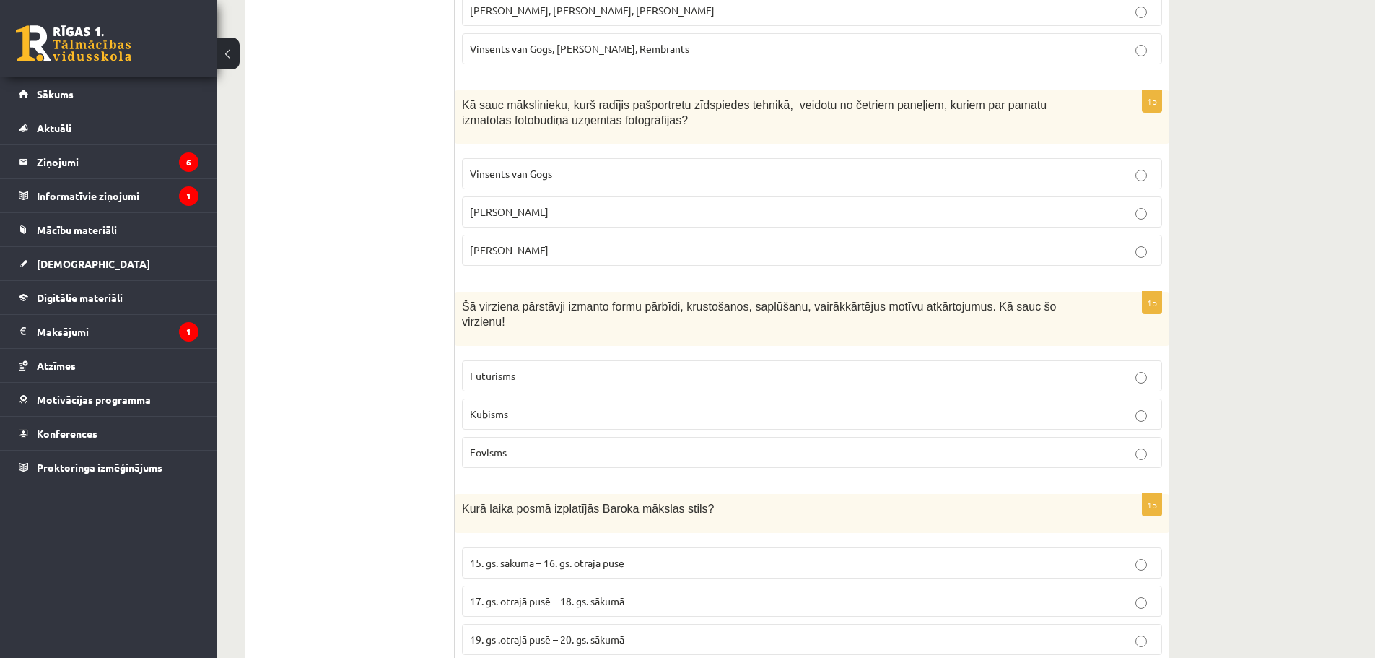
scroll to position [601, 0]
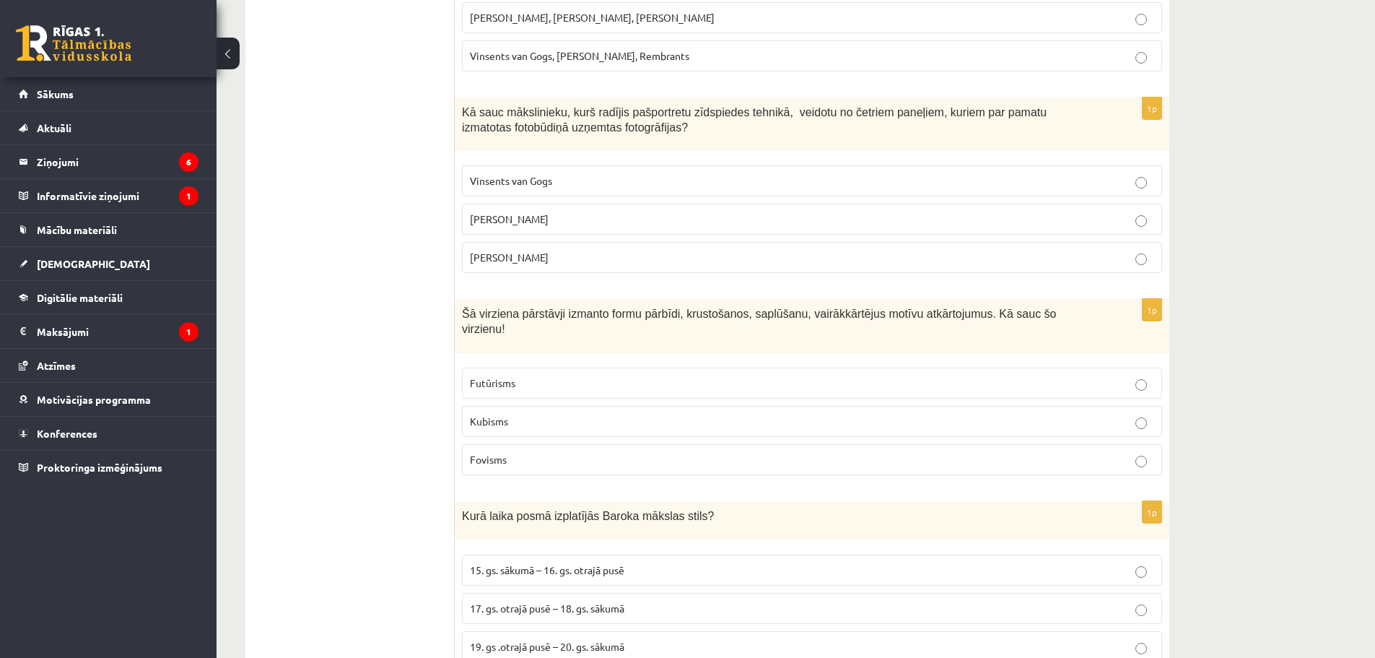
drag, startPoint x: 448, startPoint y: 302, endPoint x: 1266, endPoint y: 464, distance: 833.9
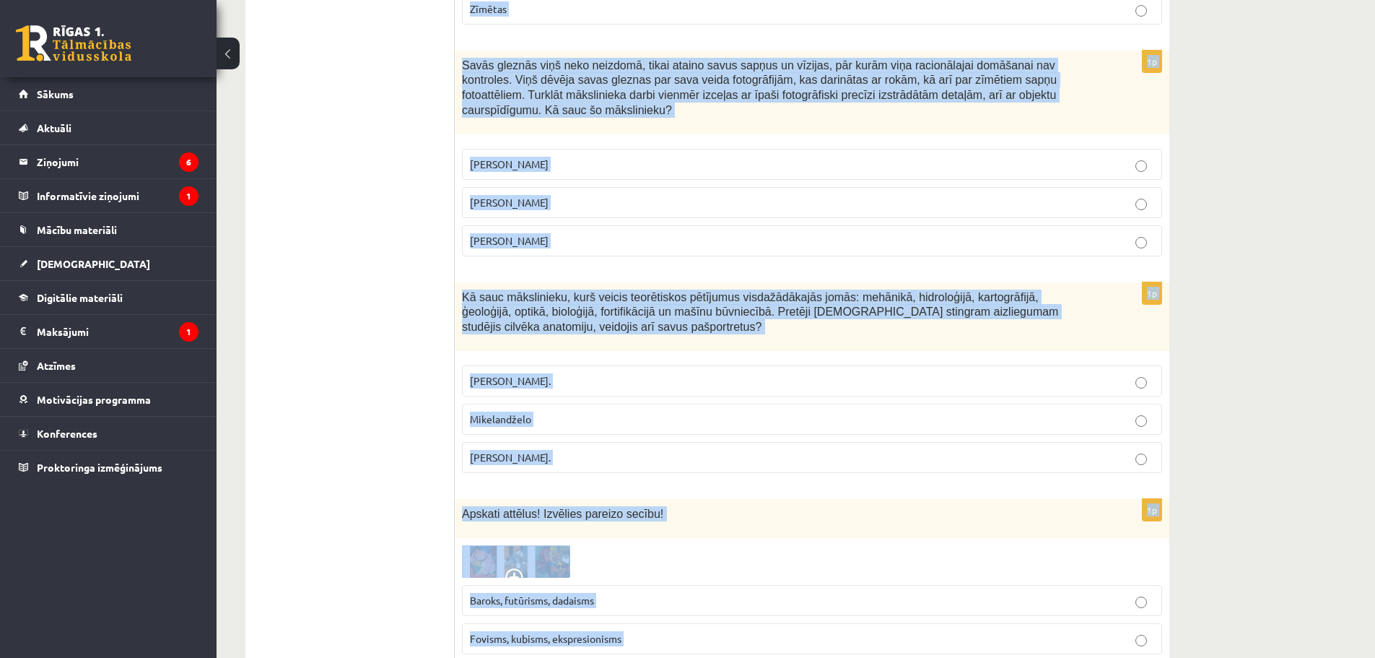
scroll to position [6328, 0]
drag, startPoint x: 461, startPoint y: 313, endPoint x: 1360, endPoint y: 640, distance: 957.1
copy form "Šā virziena pārstāvji izmanto formu pārbīdi, krustošanos, saplūšanu, vairākkārt…"
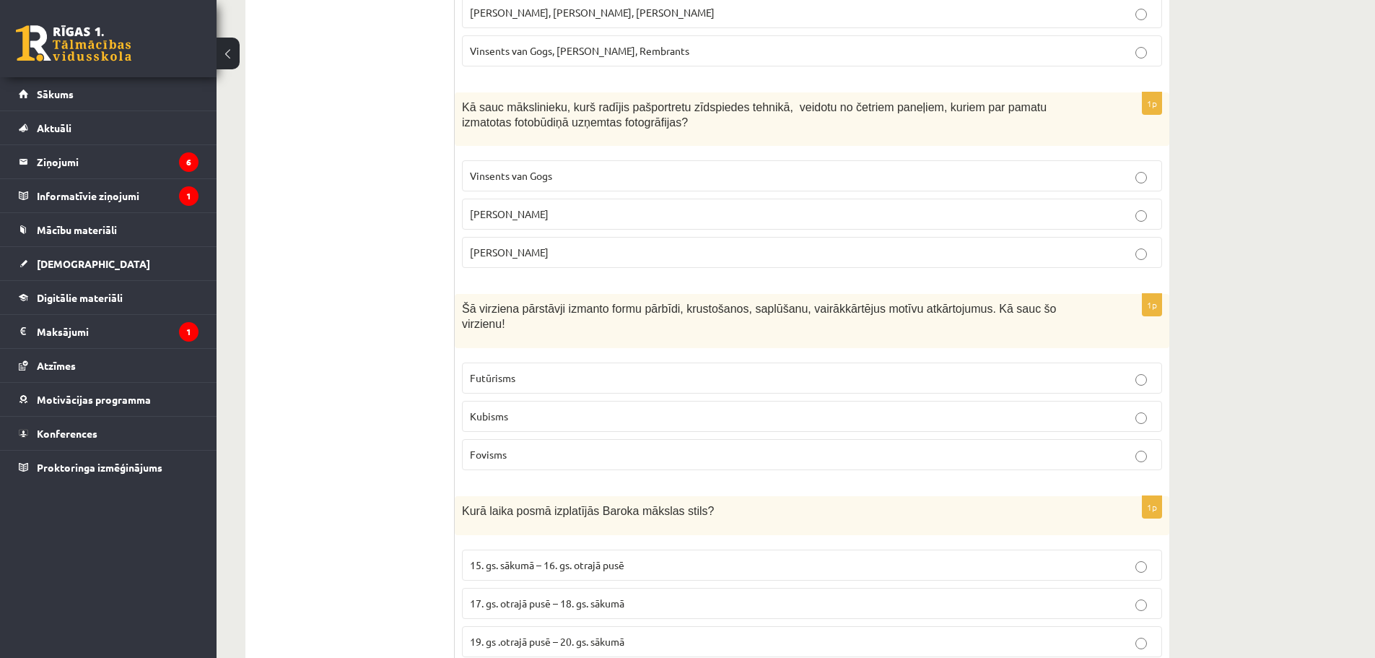
scroll to position [646, 0]
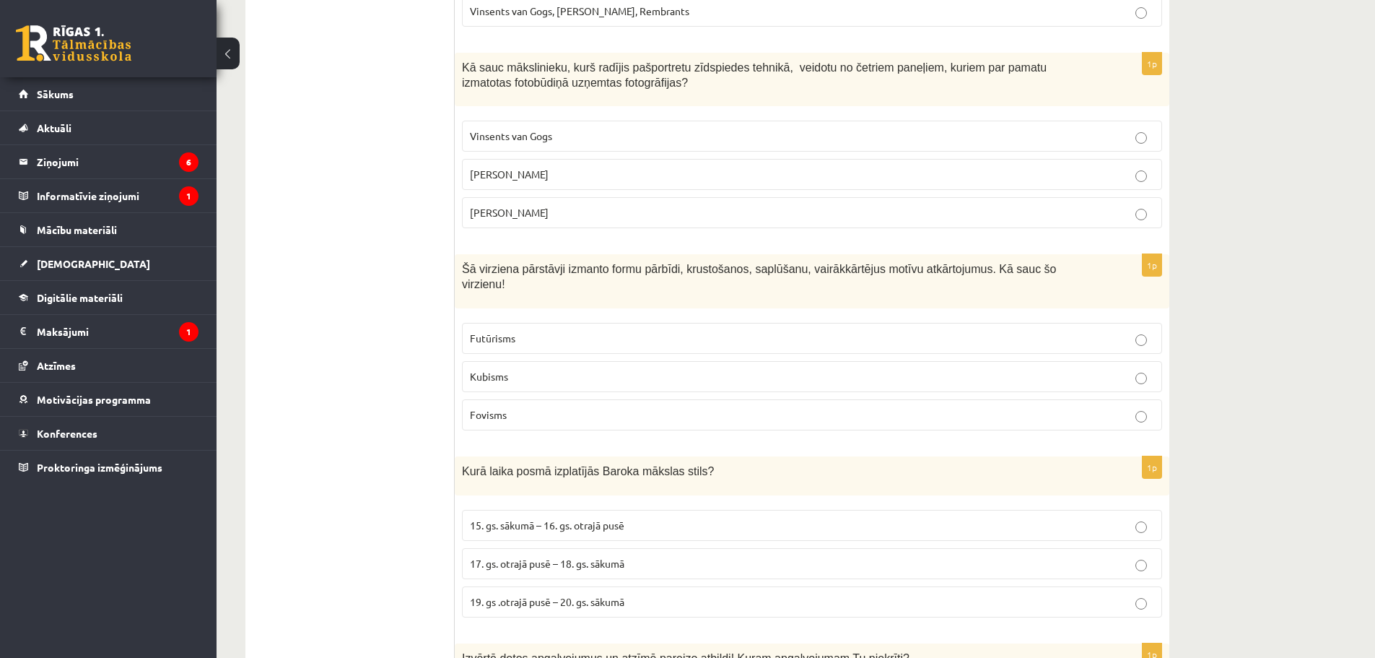
click at [515, 369] on p "Kubisms" at bounding box center [812, 376] width 684 height 15
click at [518, 557] on span "17. gs. otrajā pusē – 18. gs. sākumā" at bounding box center [547, 563] width 154 height 13
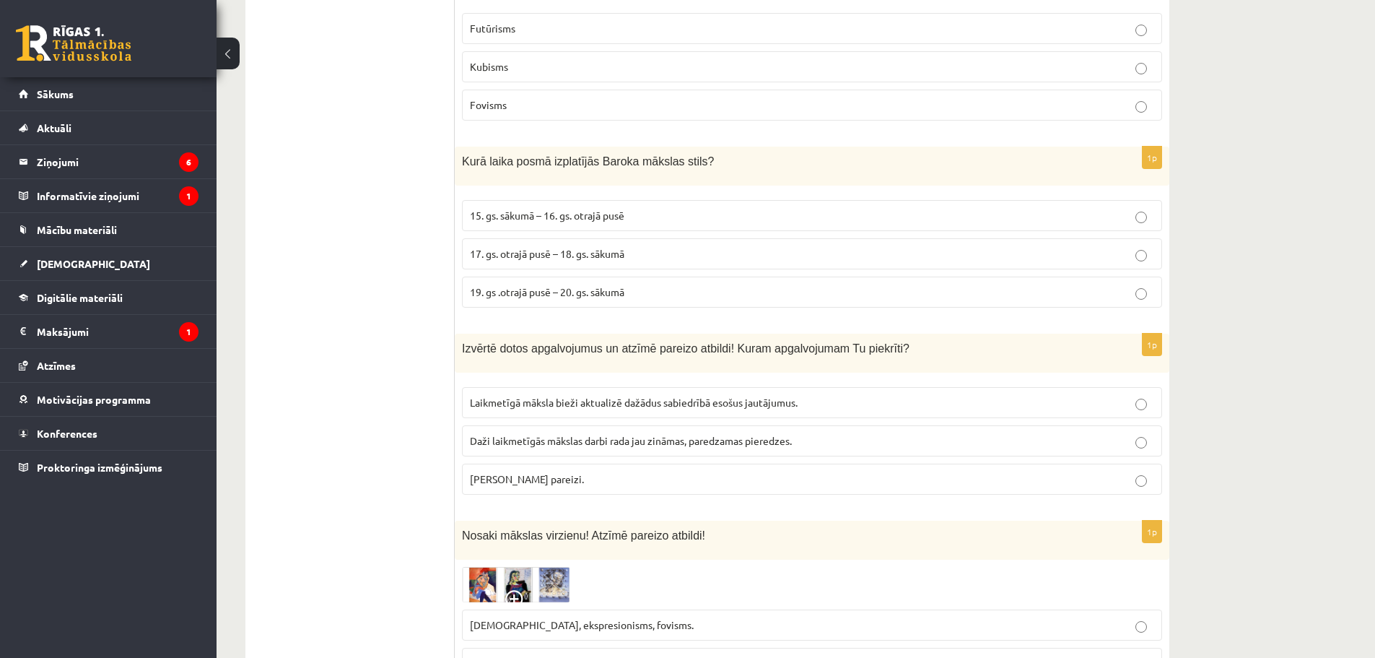
scroll to position [959, 0]
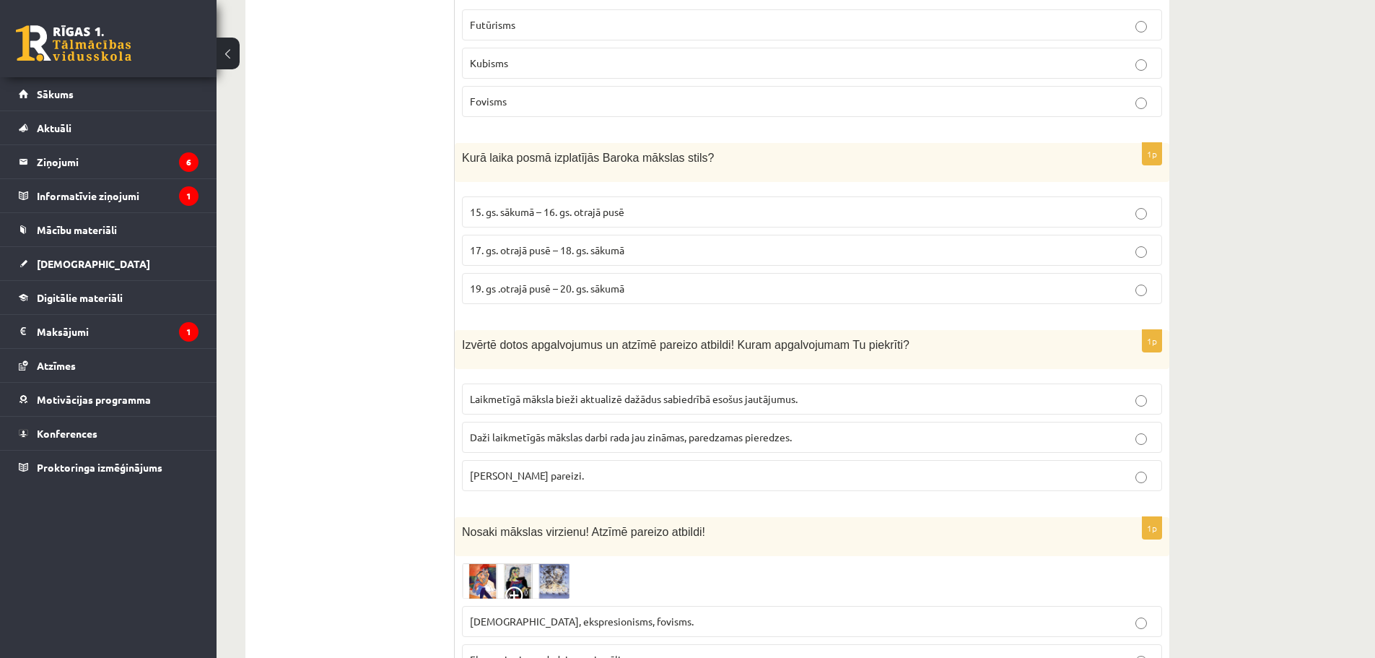
click at [553, 468] on span "Abi apgalvojumi pareizi." at bounding box center [527, 474] width 114 height 13
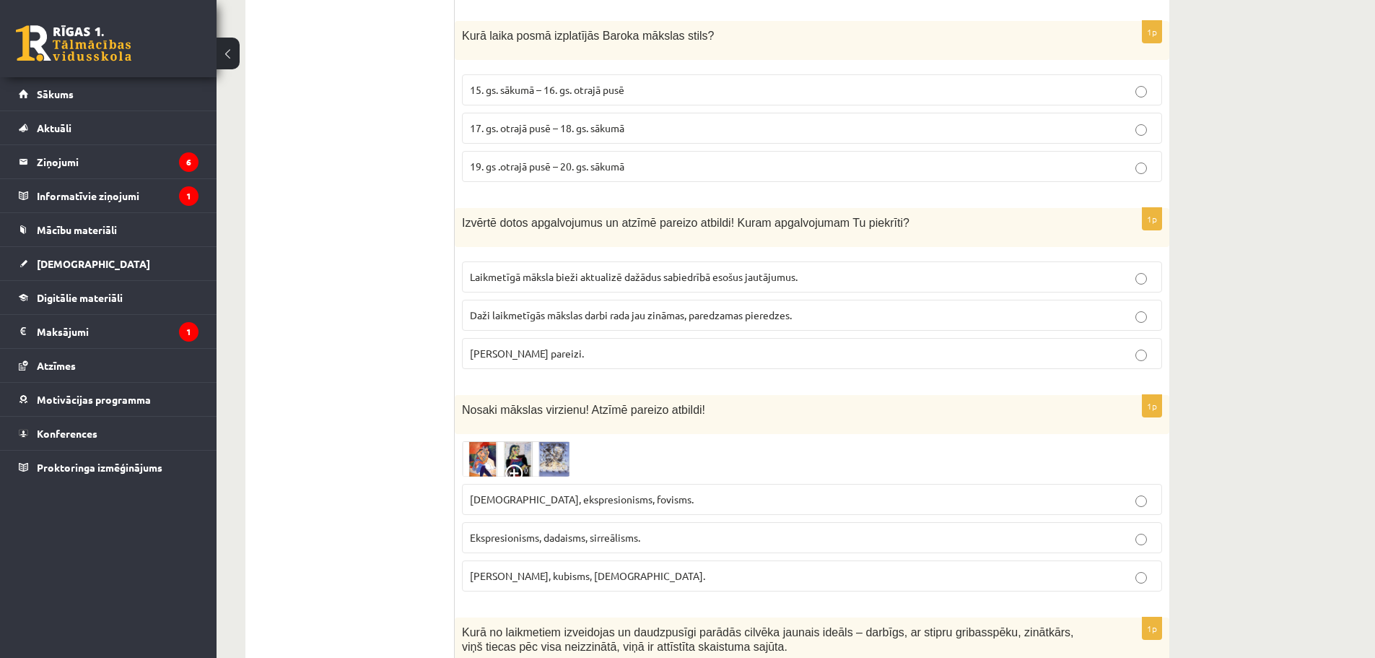
scroll to position [1104, 0]
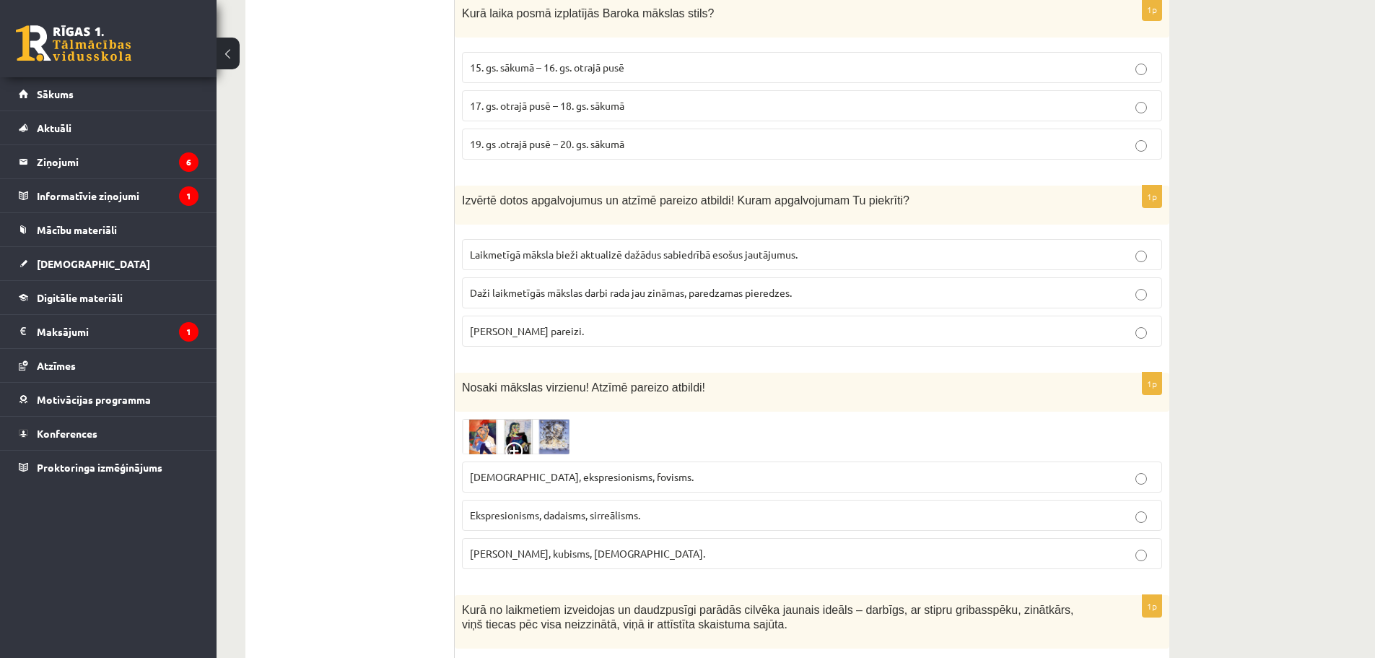
click at [640, 508] on span "Ekspresionisms, dadaisms, sirreālisms." at bounding box center [555, 514] width 170 height 13
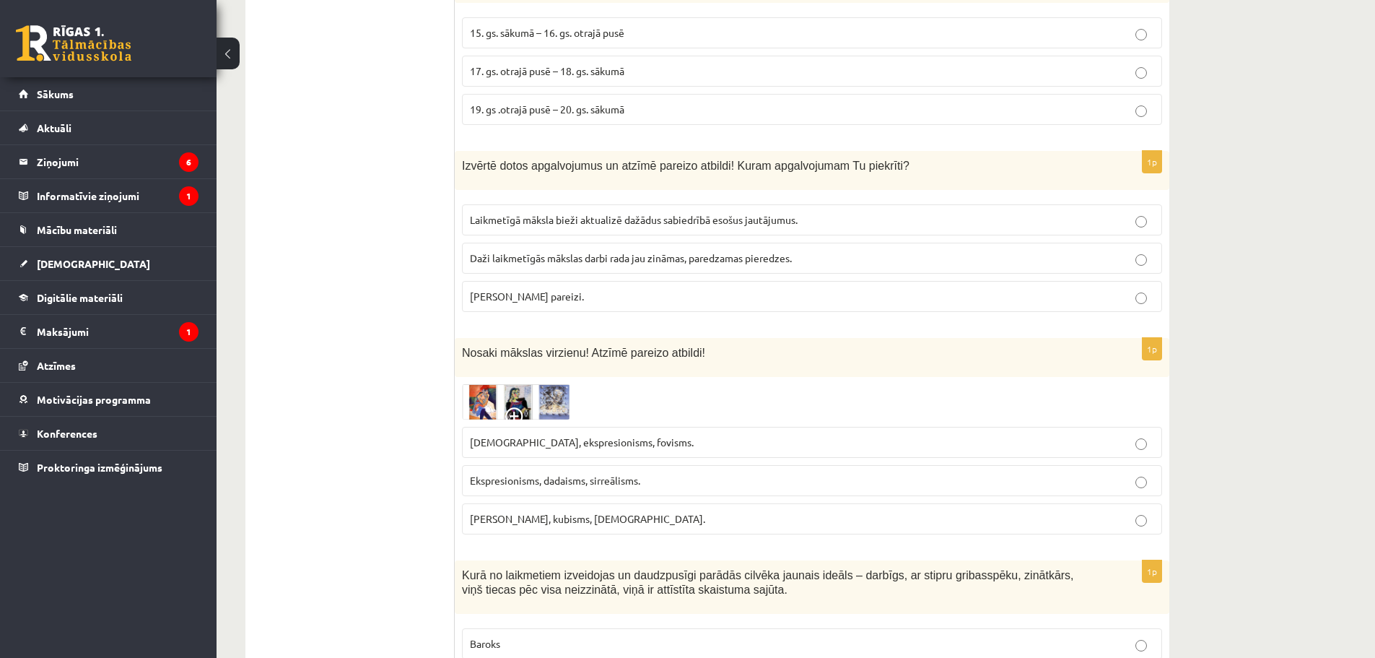
scroll to position [1272, 0]
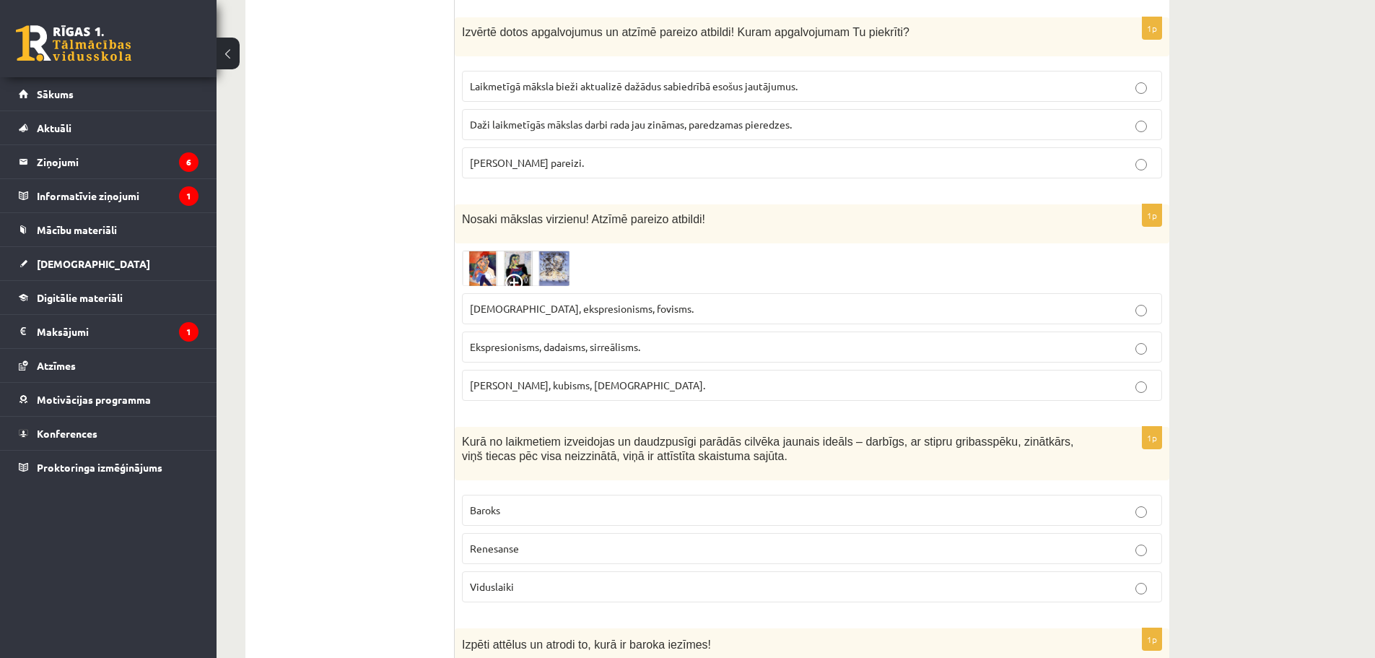
click at [511, 541] on span "Renesanse" at bounding box center [494, 547] width 49 height 13
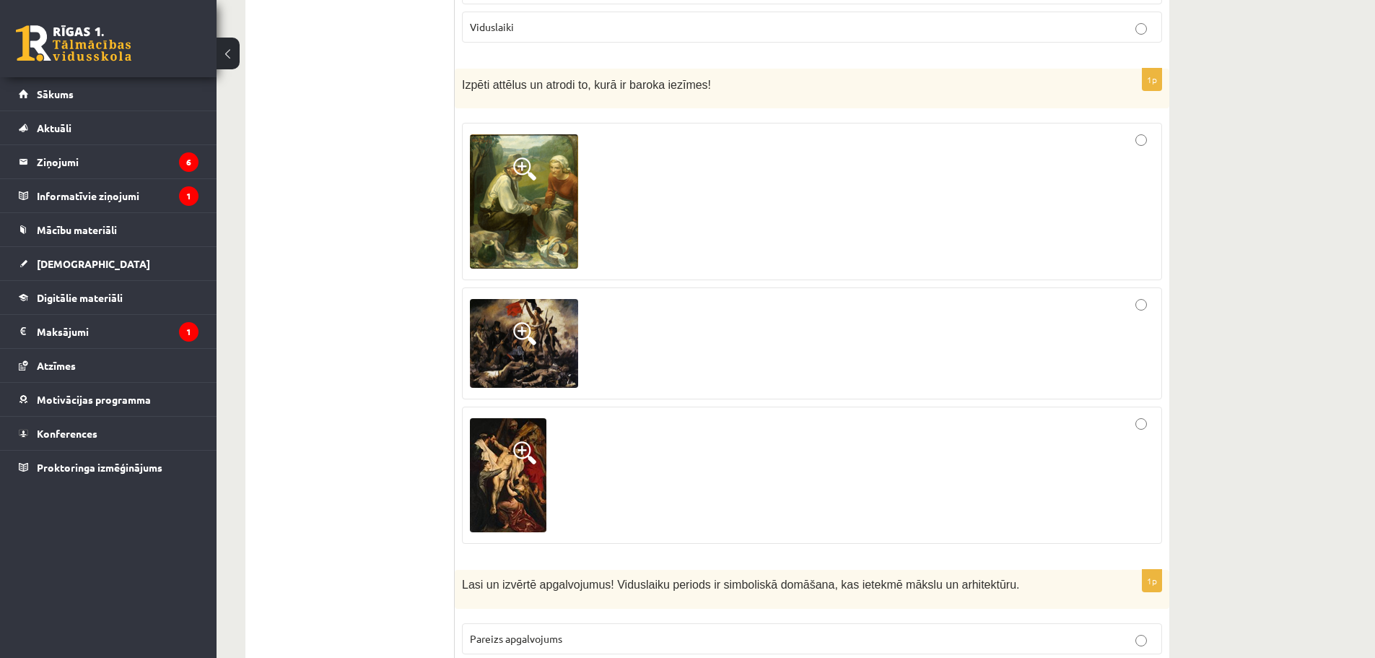
scroll to position [1945, 0]
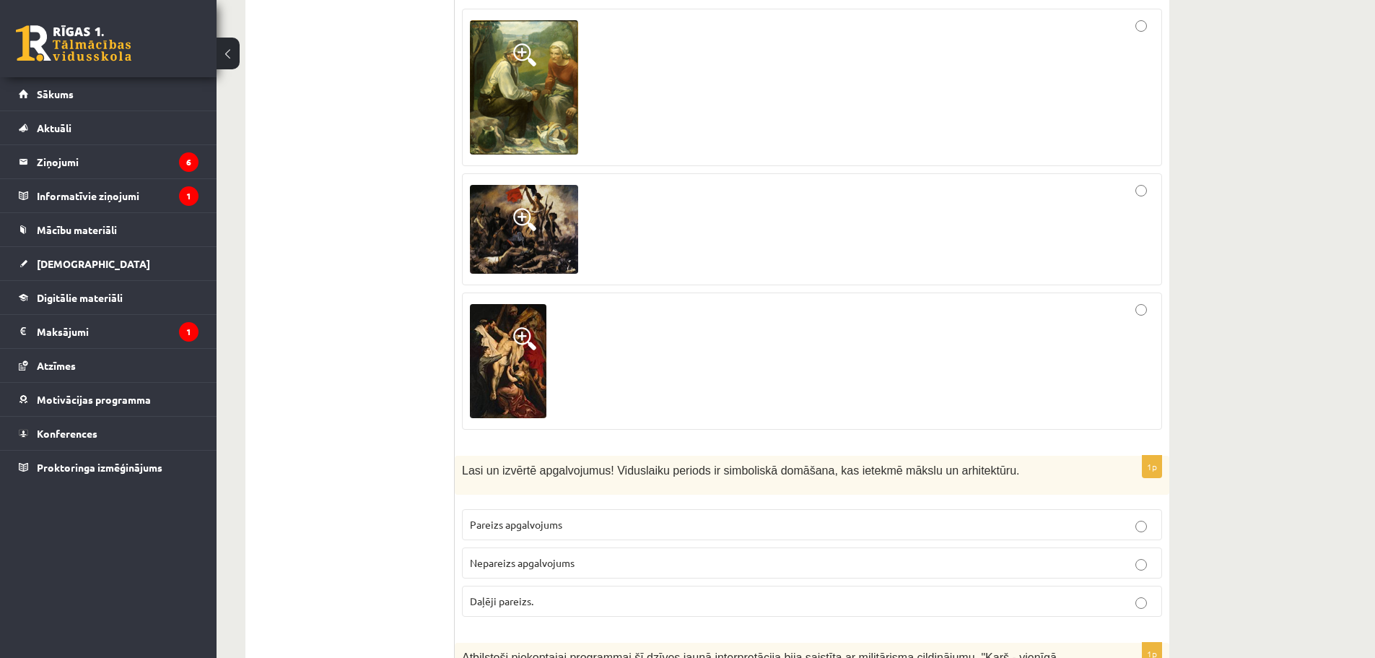
click at [678, 341] on div at bounding box center [812, 360] width 684 height 121
click at [541, 517] on p "Pareizs apgalvojums" at bounding box center [812, 524] width 684 height 15
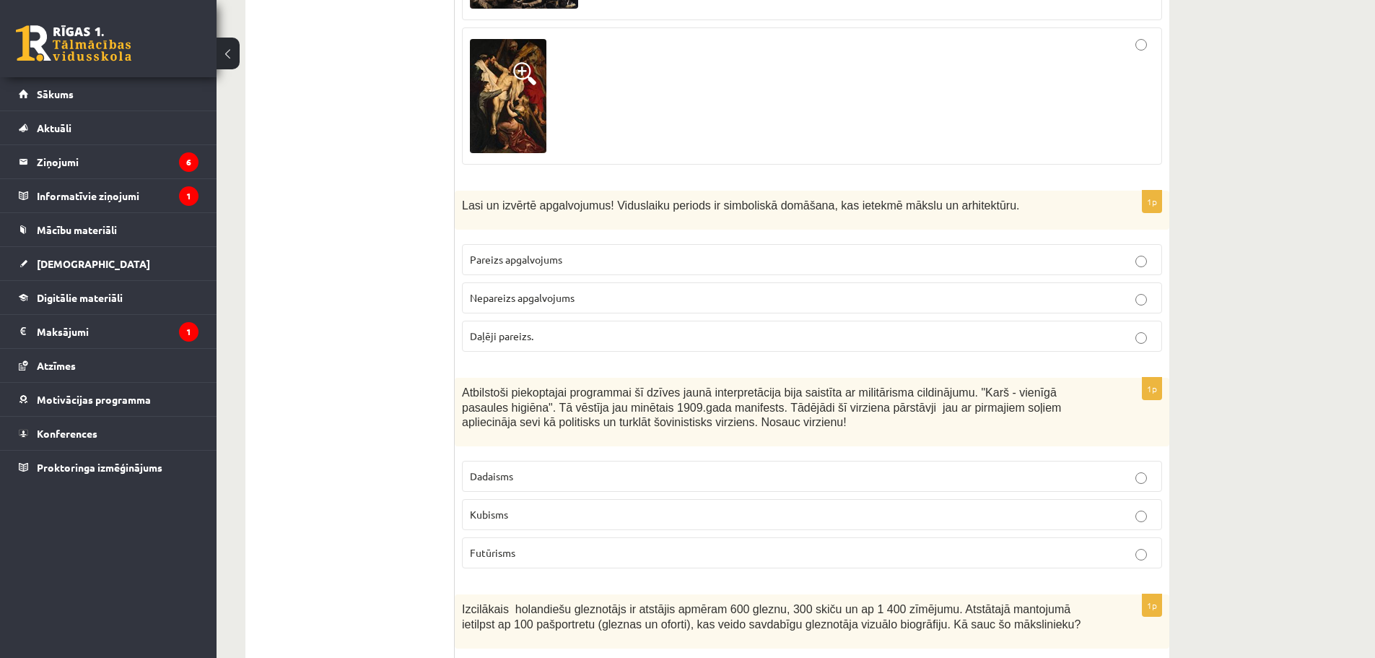
click at [518, 545] on p "Futūrisms" at bounding box center [812, 552] width 684 height 15
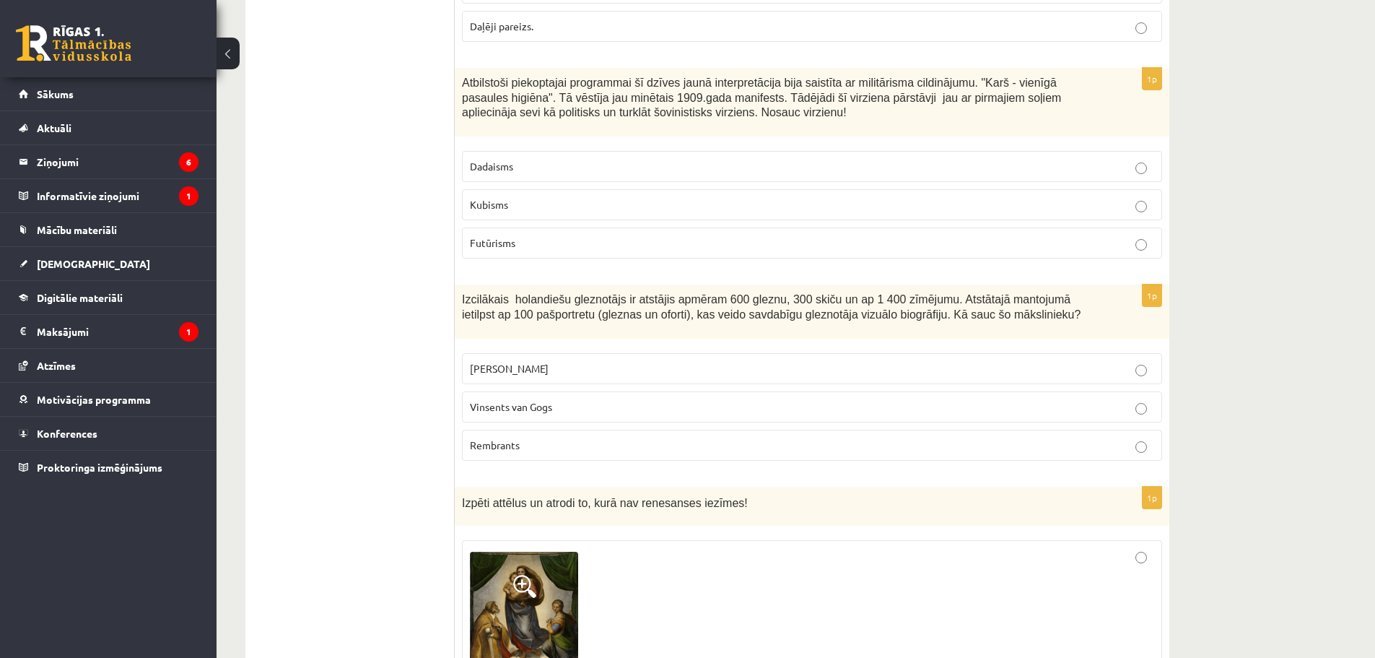
scroll to position [2523, 0]
click at [570, 435] on p "Rembrants" at bounding box center [812, 442] width 684 height 15
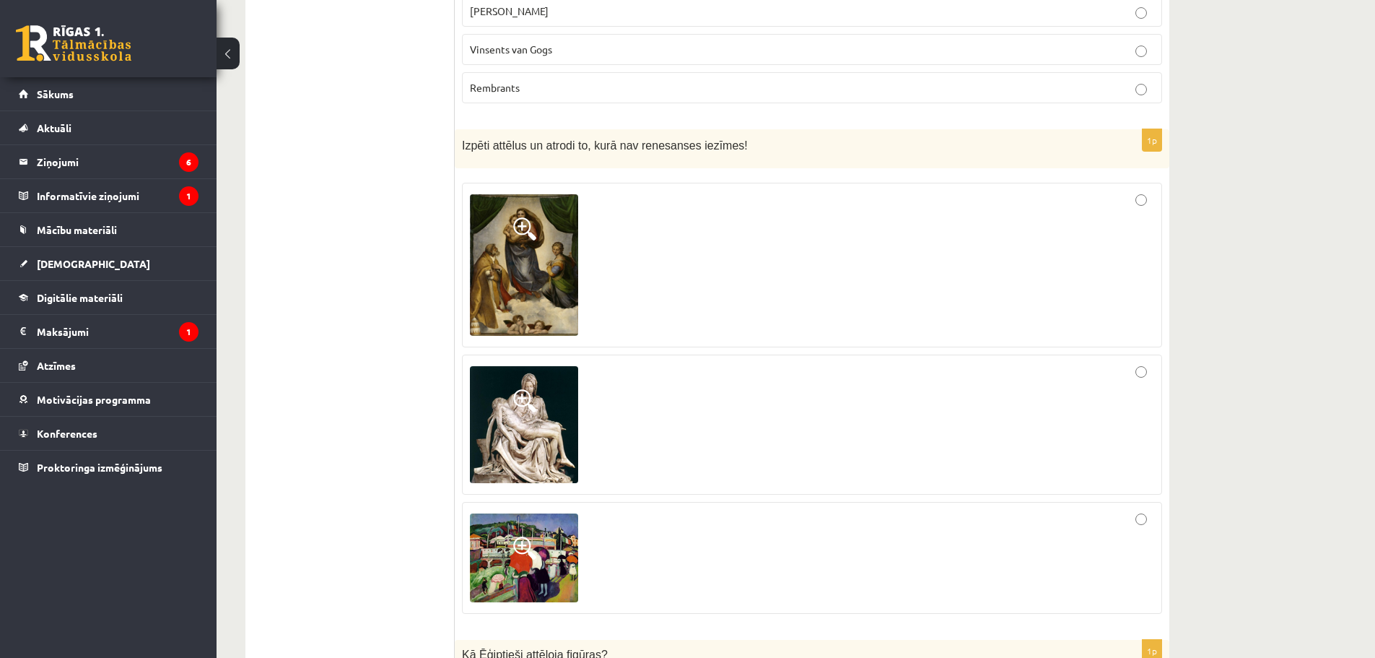
scroll to position [2981, 0]
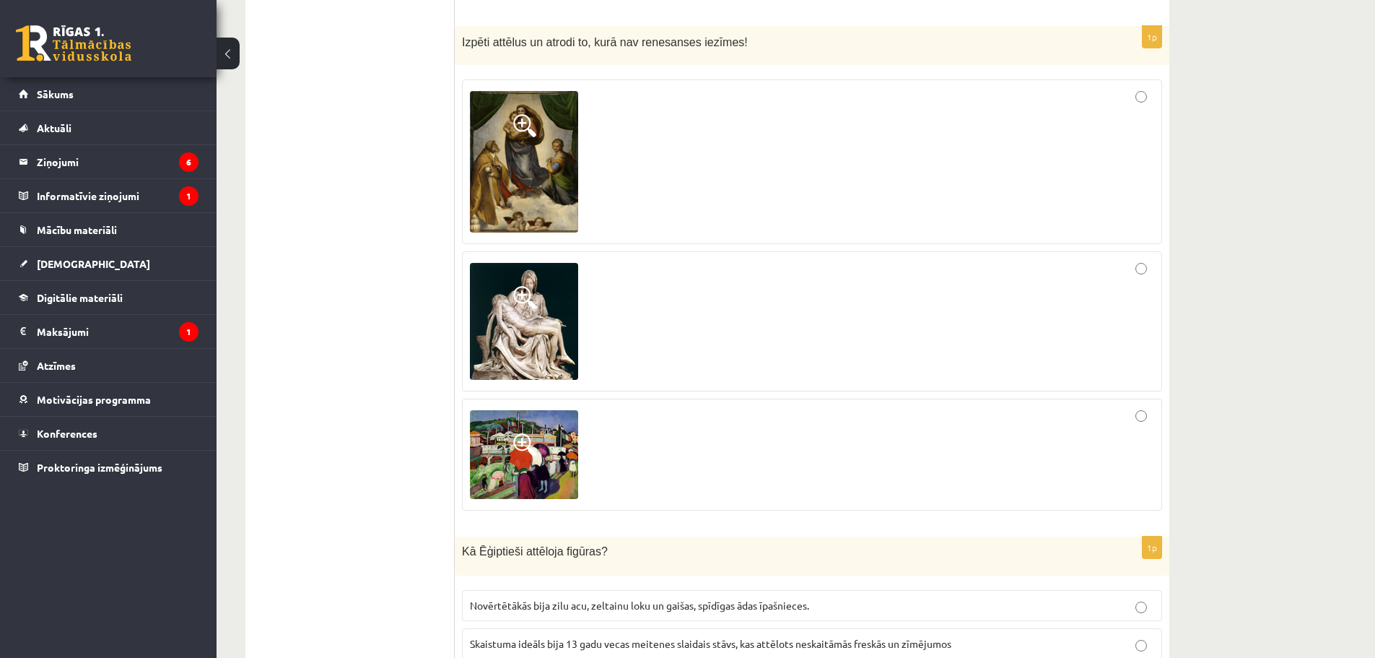
click at [636, 424] on div at bounding box center [812, 454] width 684 height 96
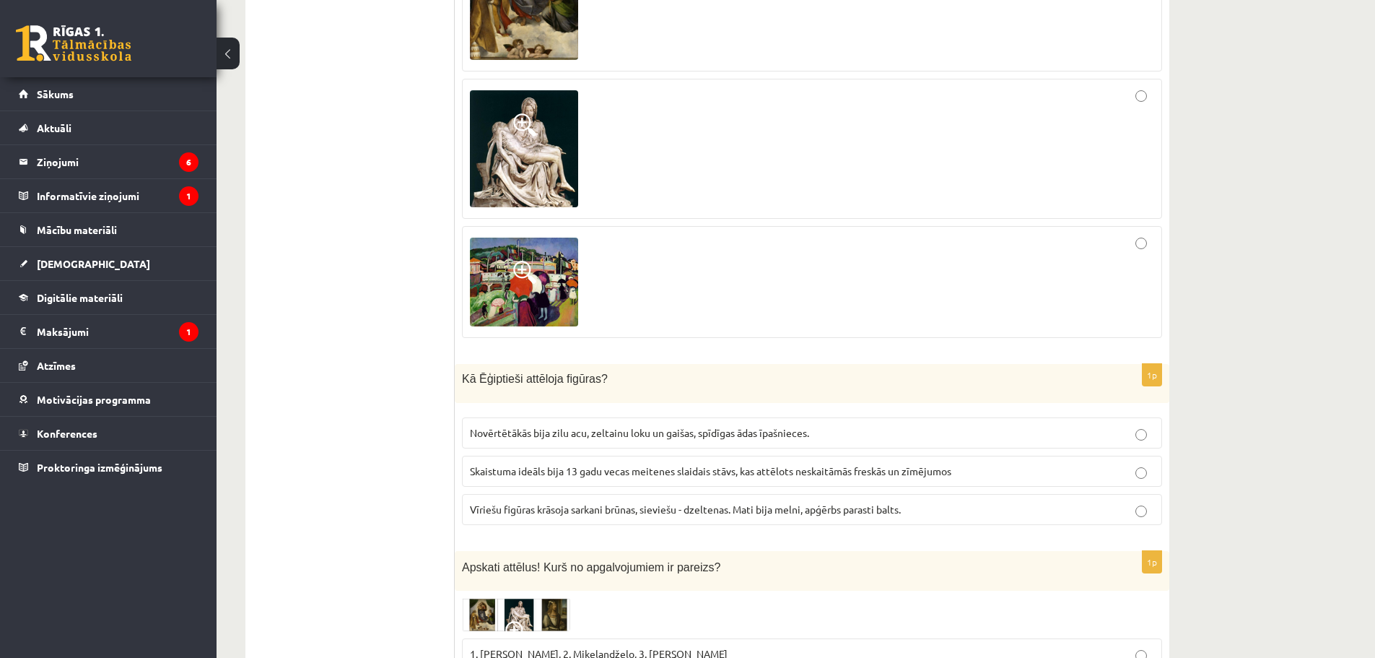
scroll to position [3173, 0]
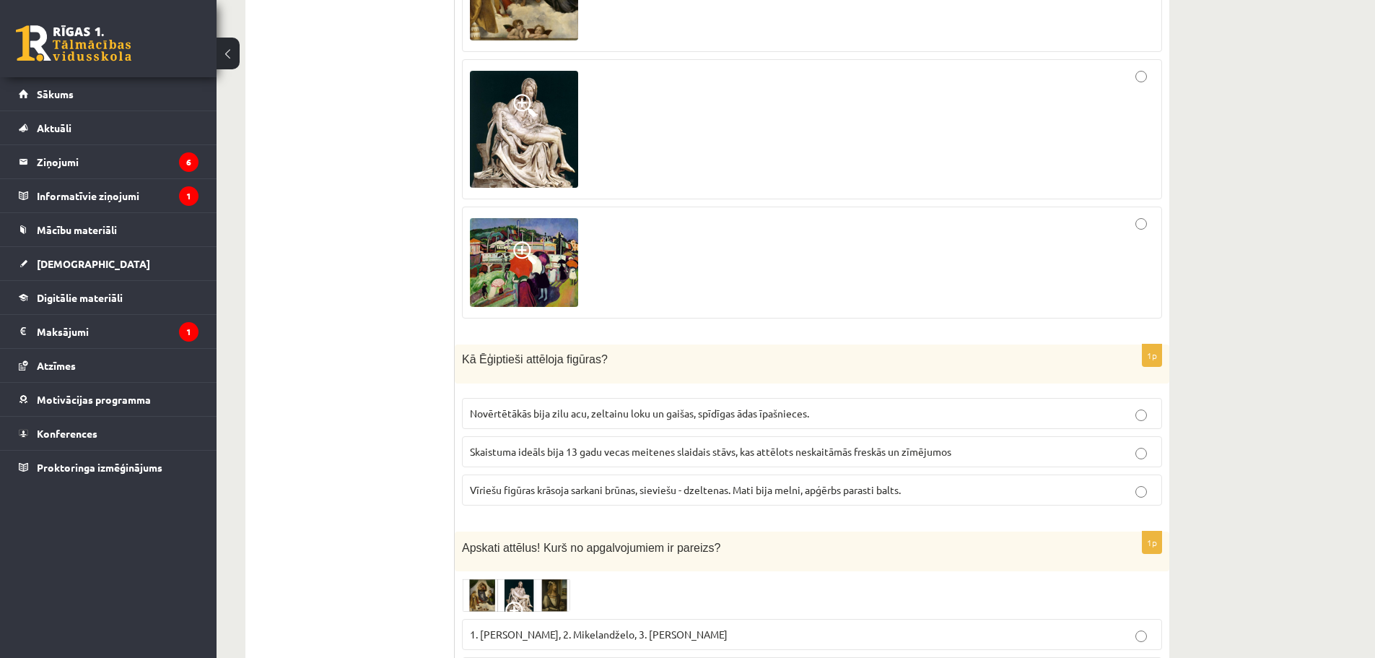
click at [533, 483] on span "Vīriešu figūras krāsoja sarkani brūnas, sieviešu - dzeltenas. Mati bija melni, …" at bounding box center [685, 489] width 431 height 13
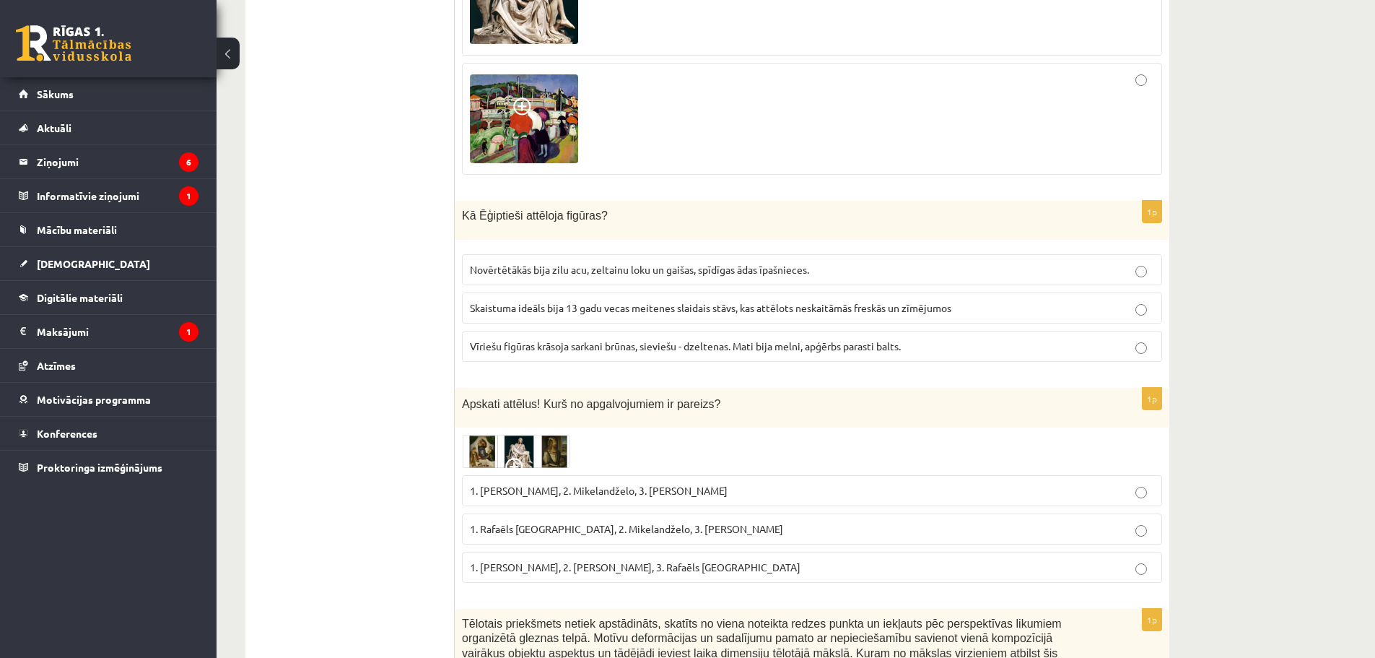
scroll to position [3317, 0]
click at [564, 521] on span "1. Rafaēls Sancio da Urbīno, 2. Mikelandželo, 3. Albrehts Dīrers" at bounding box center [626, 527] width 313 height 13
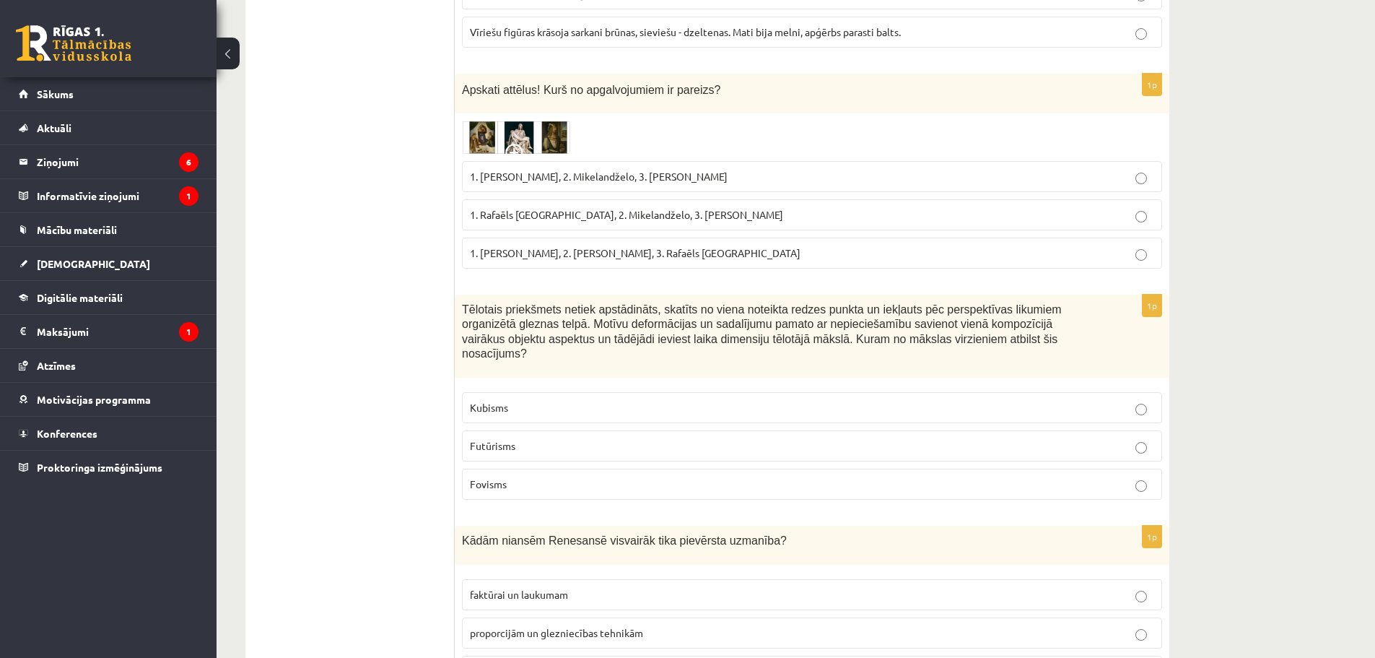
click at [520, 400] on p "Kubisms" at bounding box center [812, 407] width 684 height 15
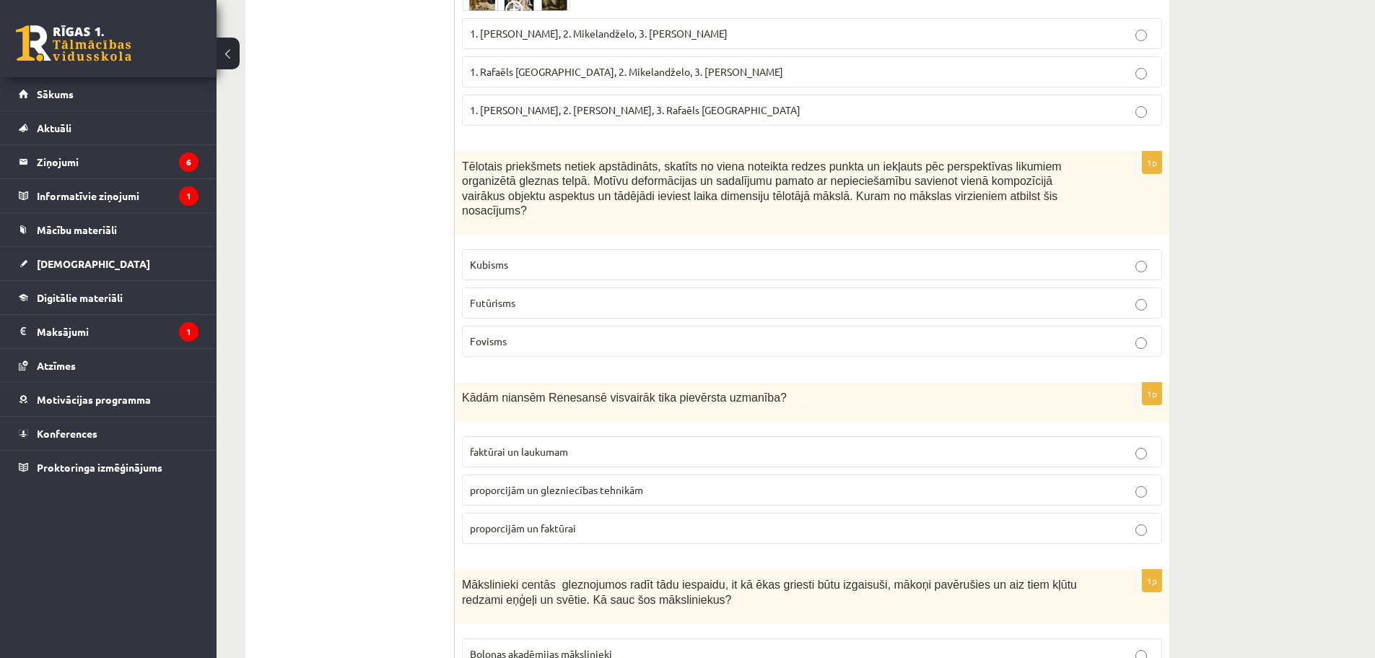
scroll to position [3775, 0]
click at [545, 520] on span "proporcijām un faktūrai" at bounding box center [523, 526] width 106 height 13
click at [600, 481] on span "proporcijām un glezniecības tehnikām" at bounding box center [556, 487] width 173 height 13
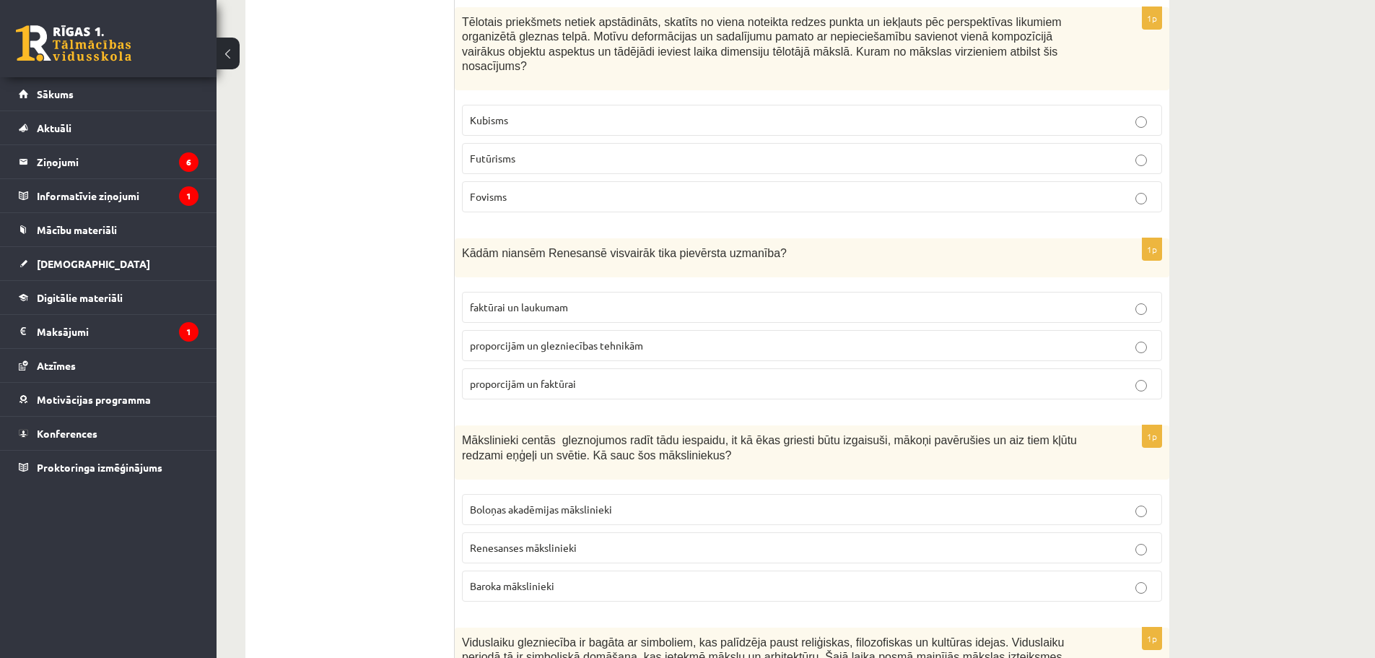
scroll to position [3919, 0]
click at [573, 577] on p "Baroka mākslinieki" at bounding box center [812, 584] width 684 height 15
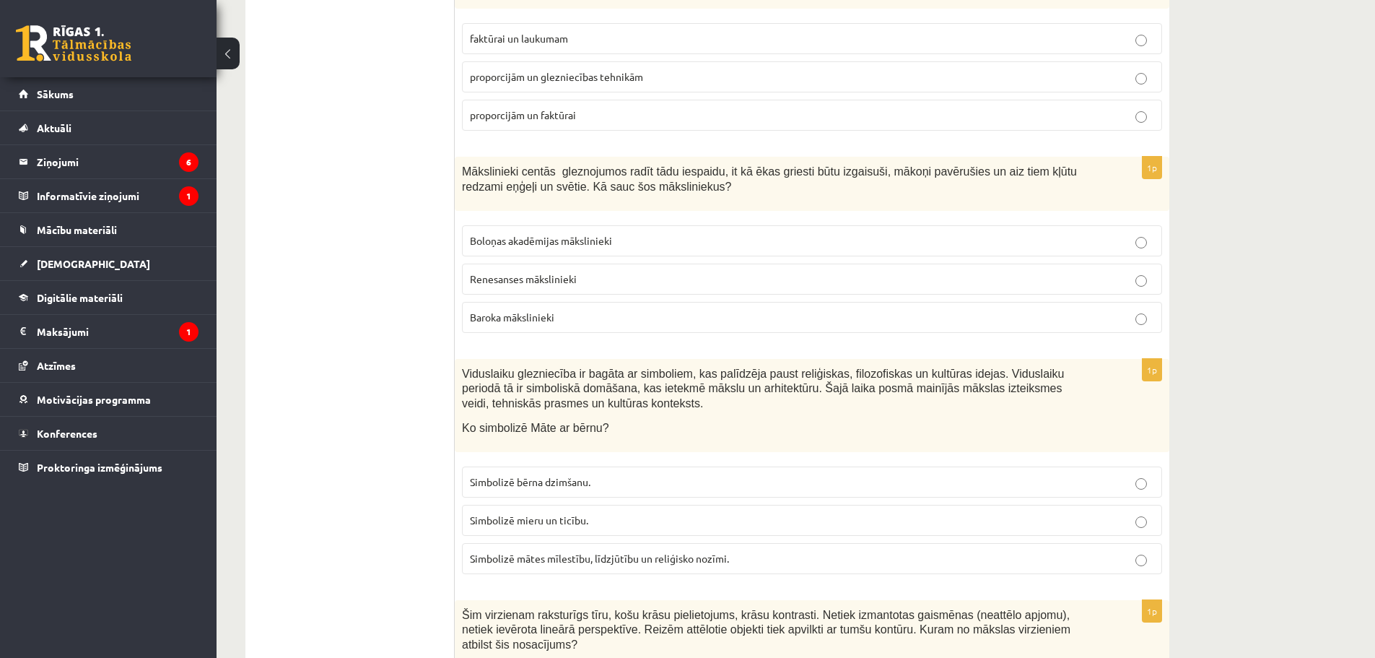
scroll to position [4232, 0]
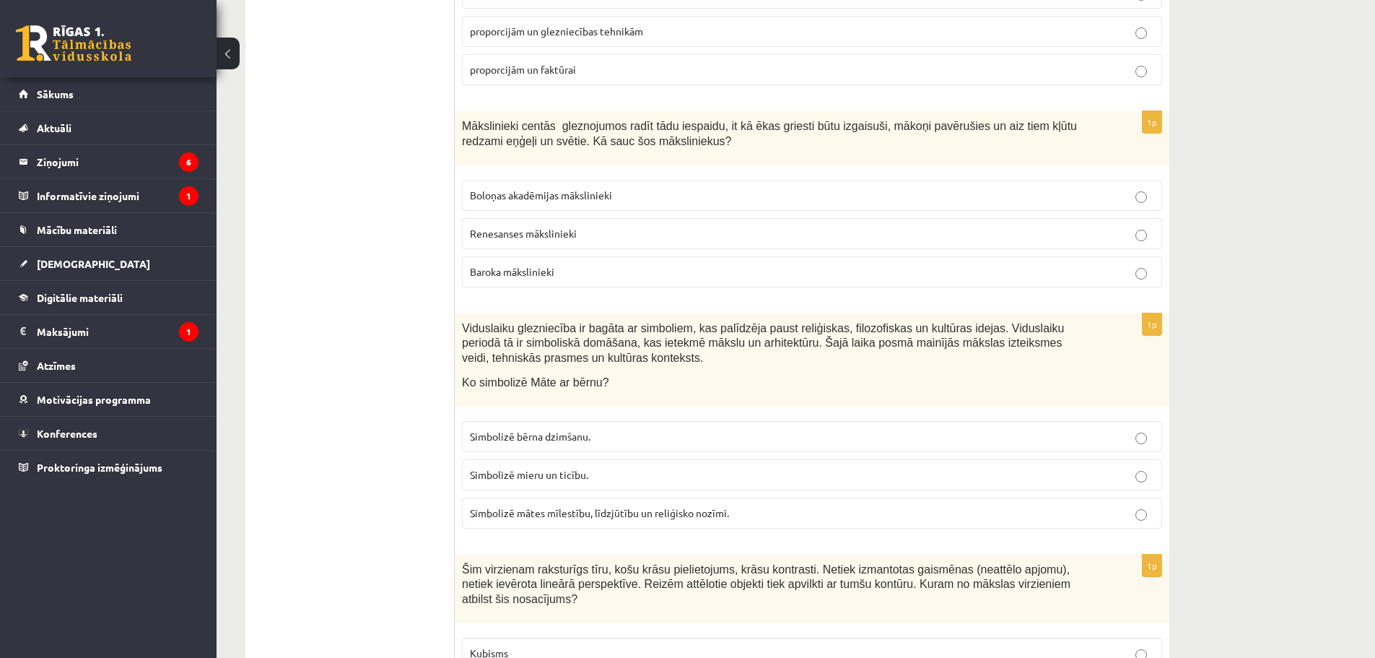
click at [578, 506] on span "Simbolizē mātes mīlestību, līdzjūtību un reliģisko nozīmi." at bounding box center [599, 512] width 259 height 13
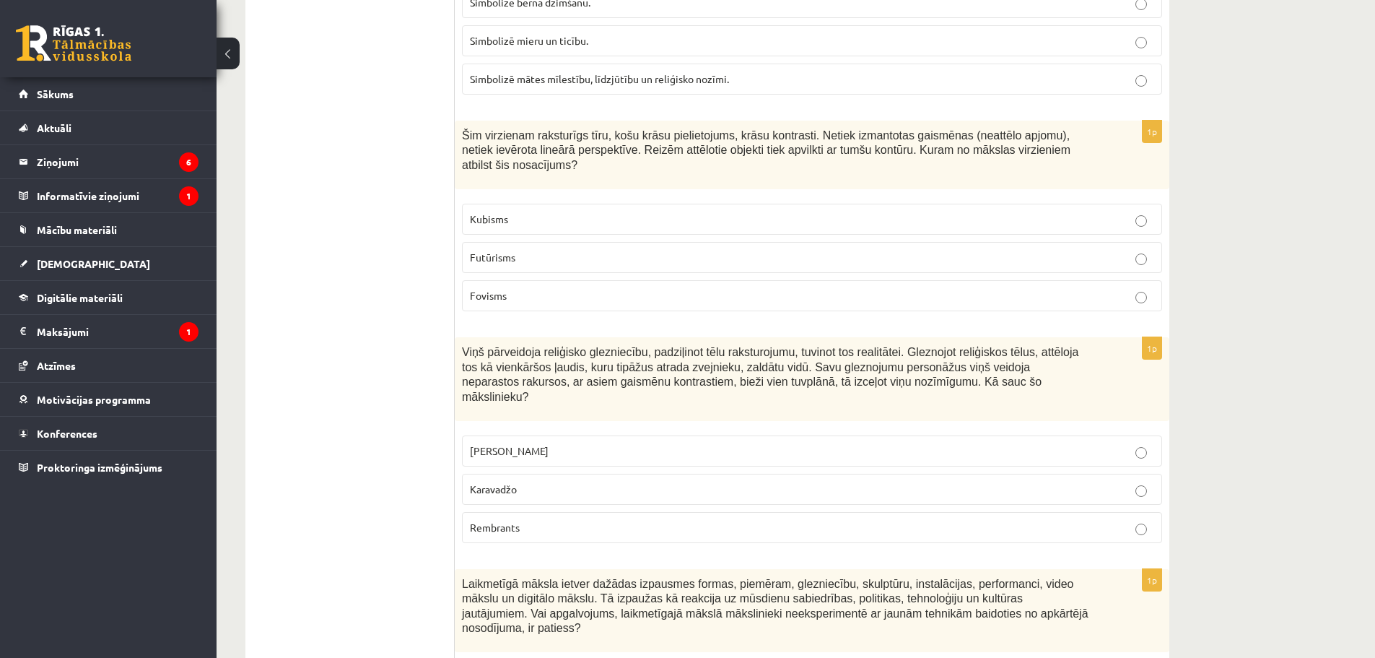
scroll to position [4713, 0]
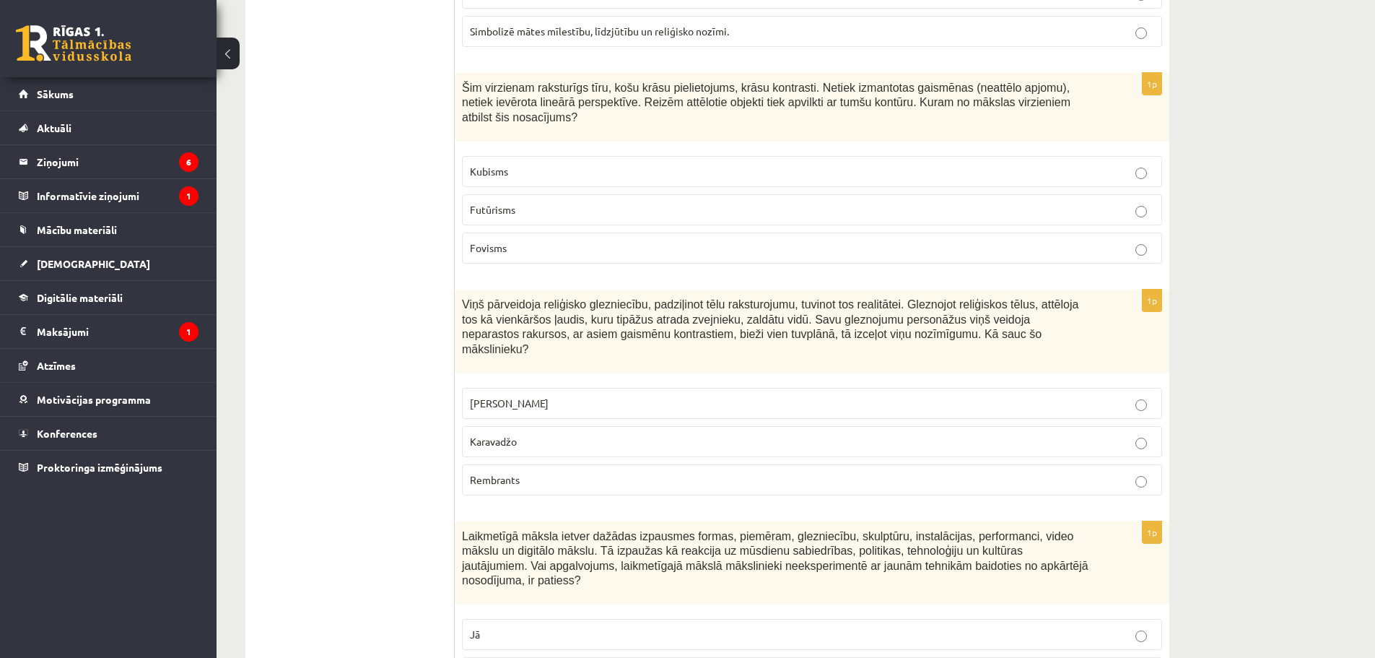
click at [508, 232] on label "Fovisms" at bounding box center [812, 247] width 700 height 31
click at [527, 434] on p "Karavadžo" at bounding box center [812, 441] width 684 height 15
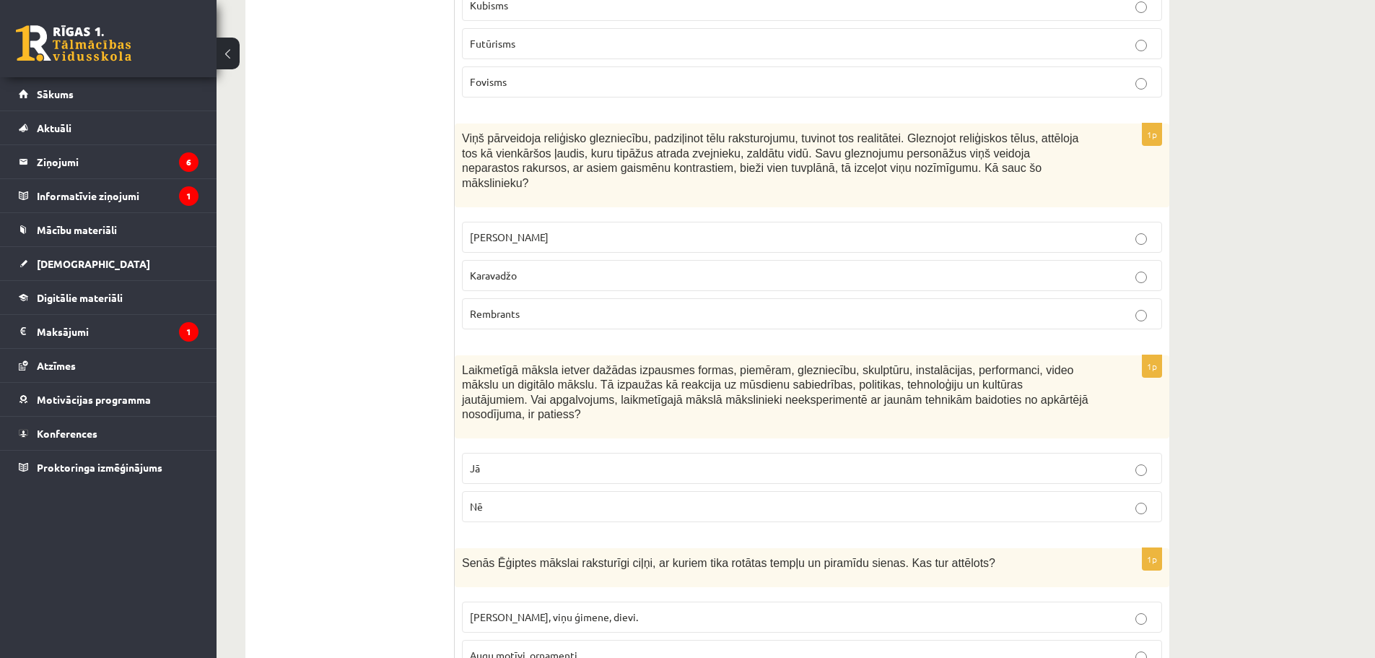
scroll to position [4881, 0]
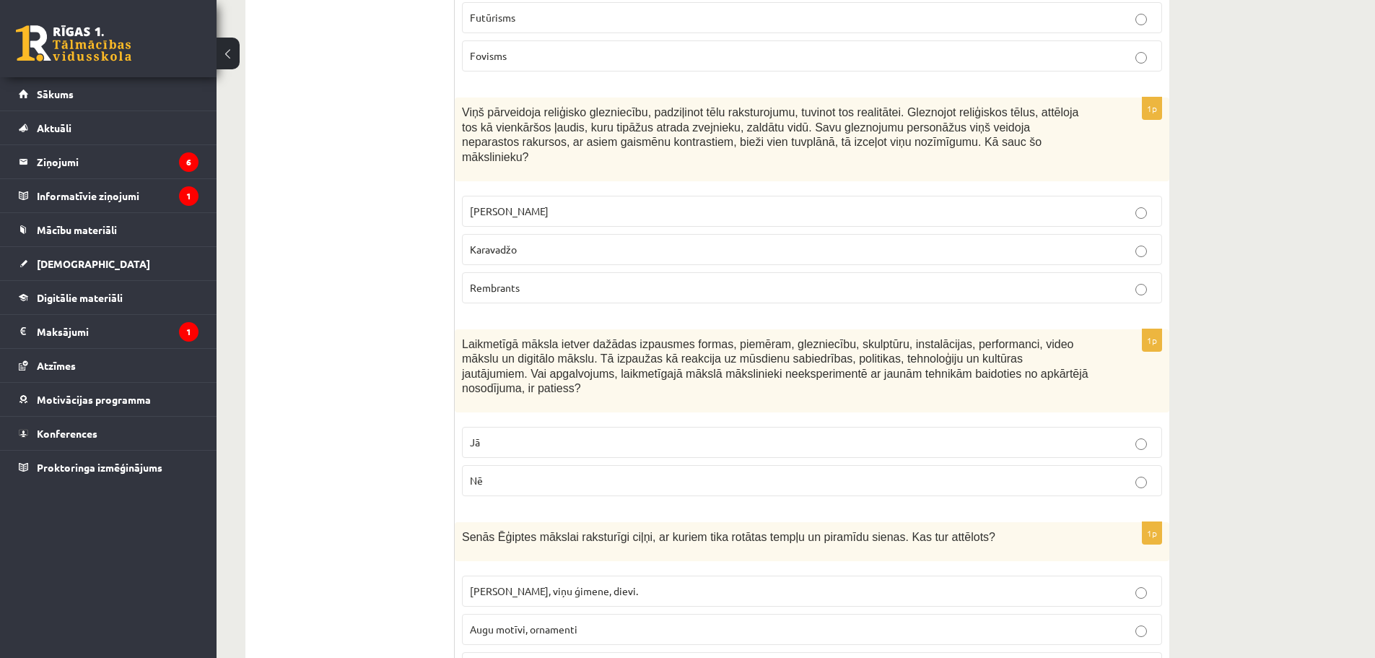
click at [518, 473] on p "Nē" at bounding box center [812, 480] width 684 height 15
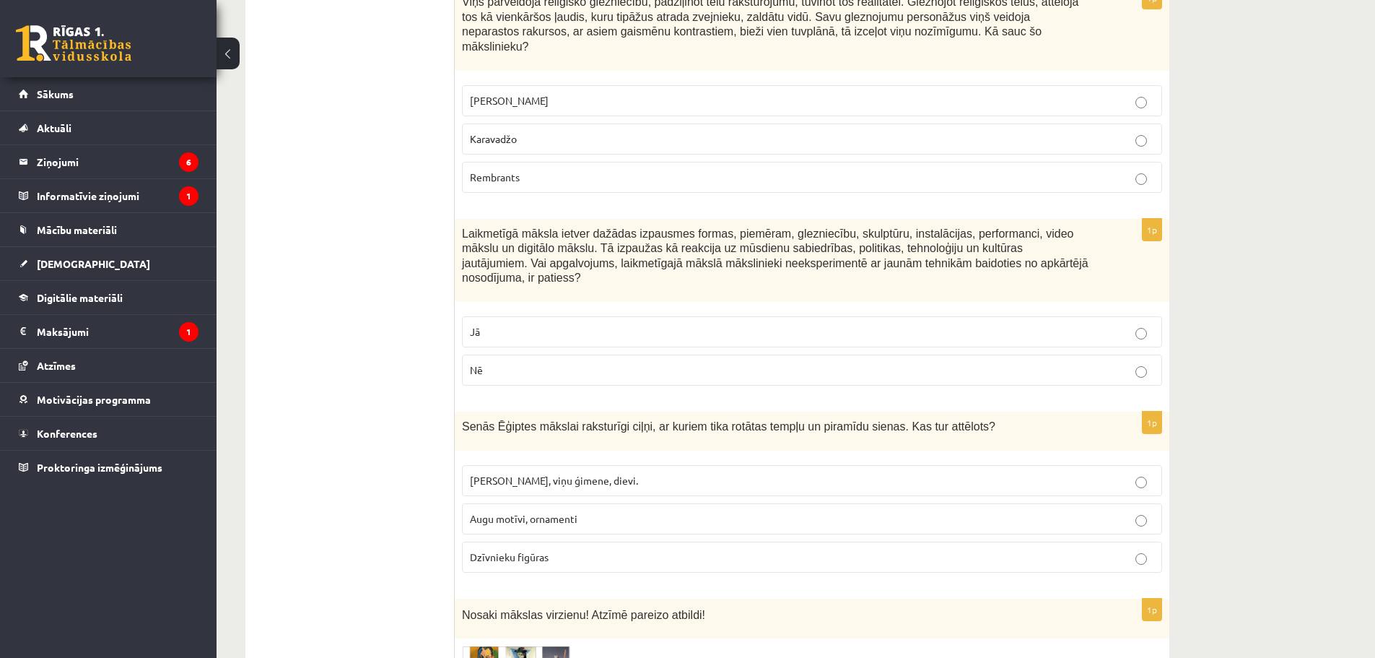
scroll to position [5026, 0]
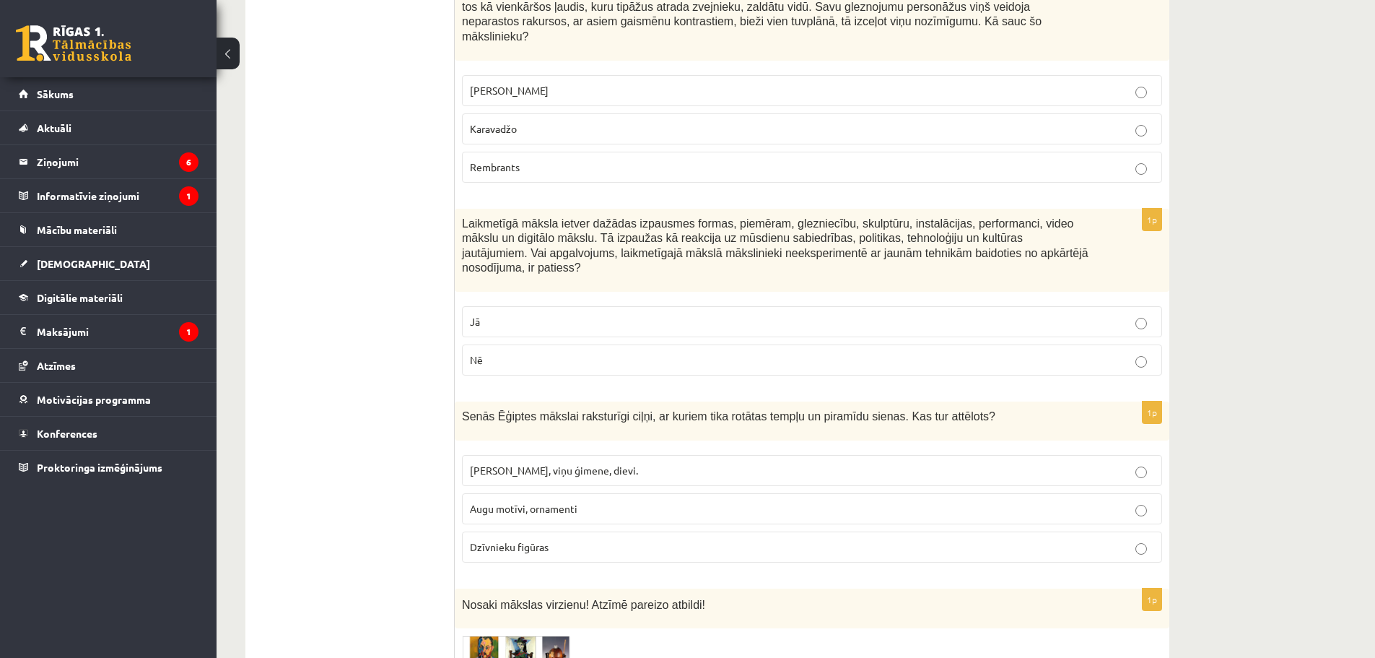
click at [516, 463] on span "Faraoni, viņu ģimene, dievi." at bounding box center [554, 469] width 168 height 13
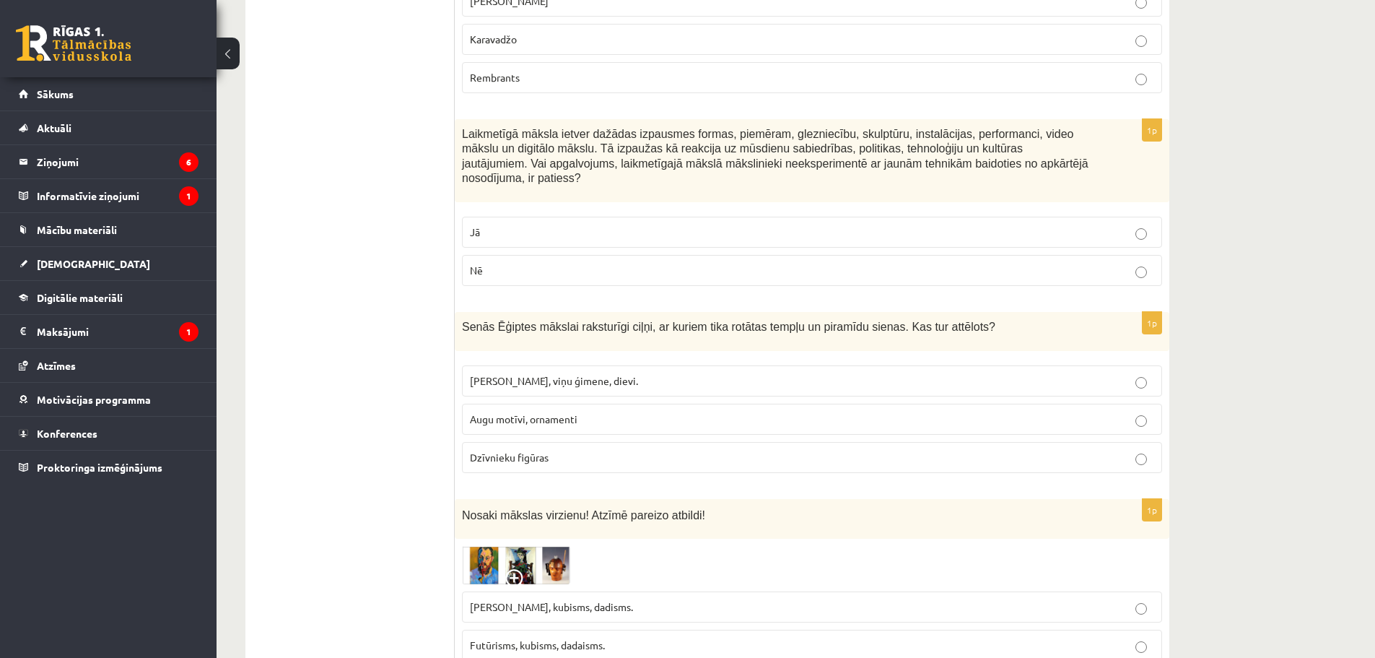
scroll to position [5146, 0]
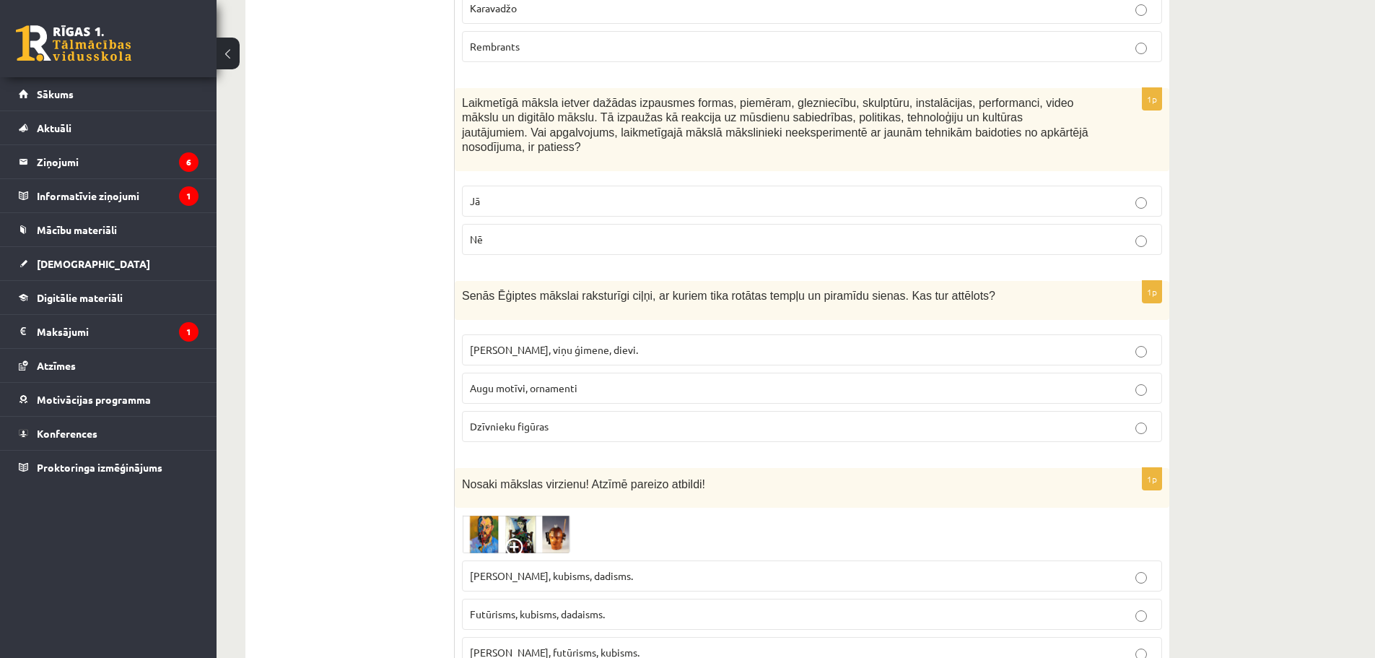
click at [538, 606] on p "Futūrisms, kubisms, dadaisms." at bounding box center [812, 613] width 684 height 15
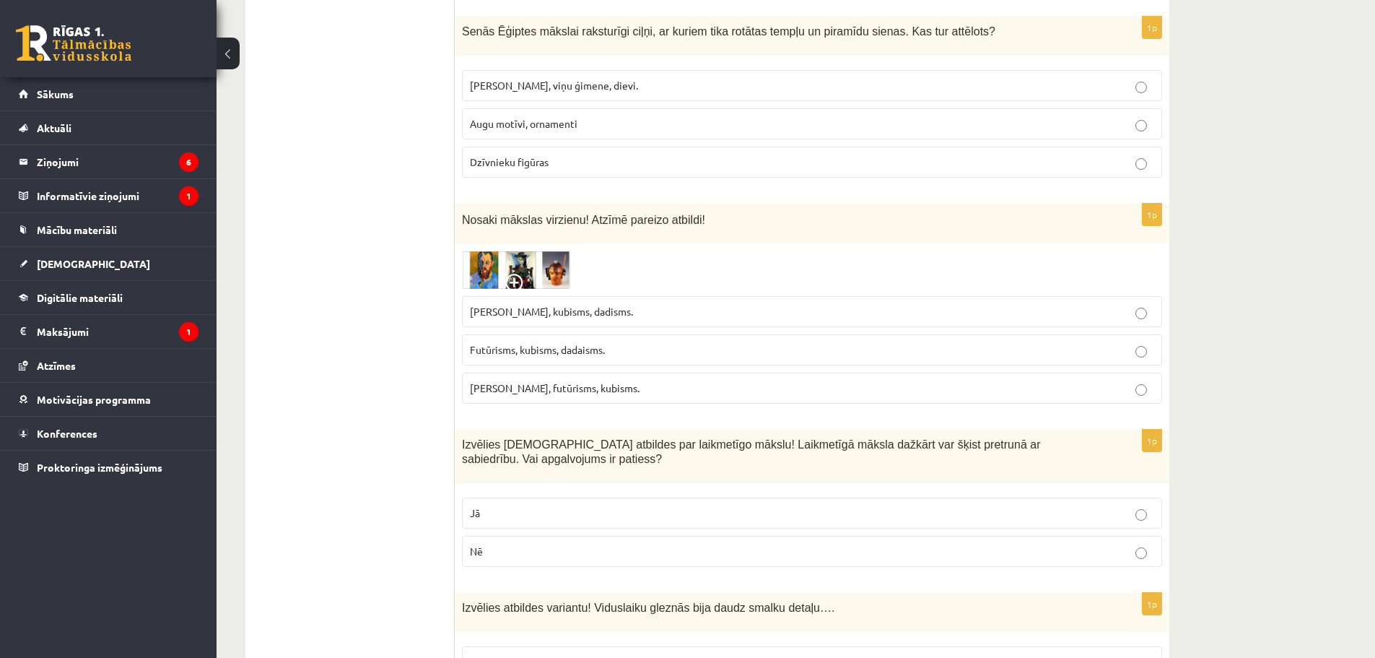
click at [513, 497] on label "Jā" at bounding box center [812, 512] width 700 height 31
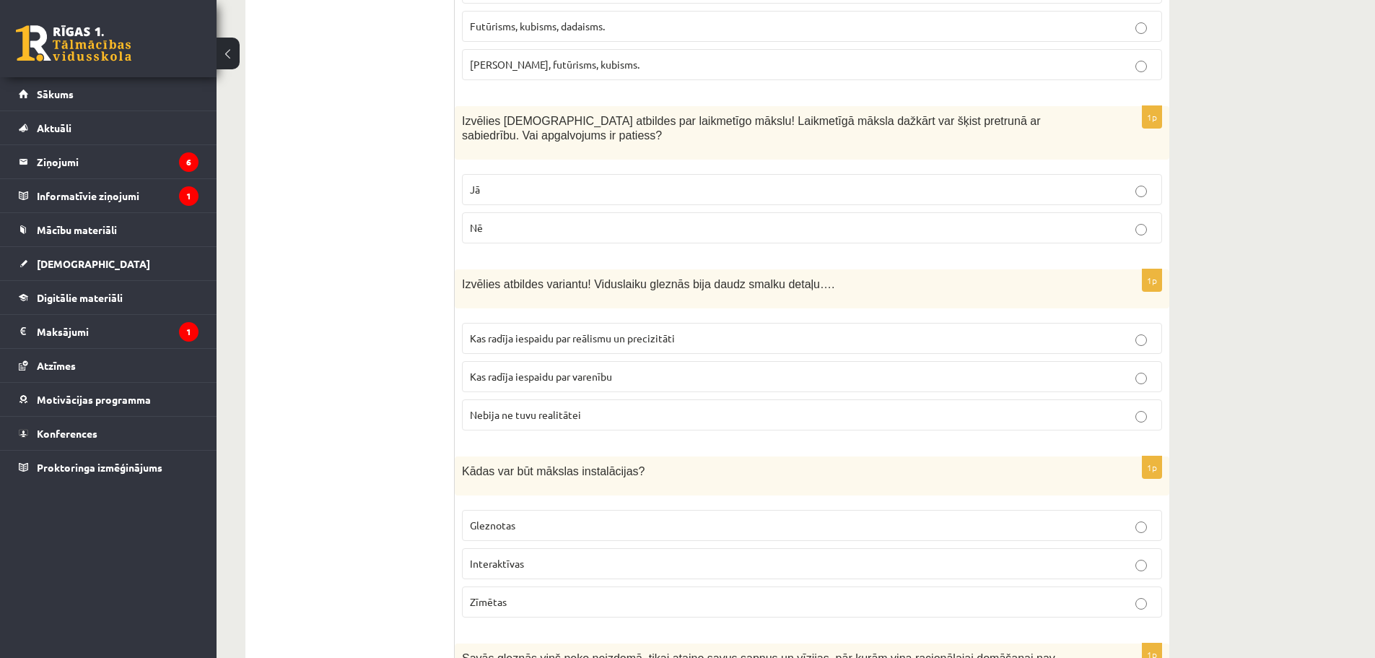
scroll to position [5771, 0]
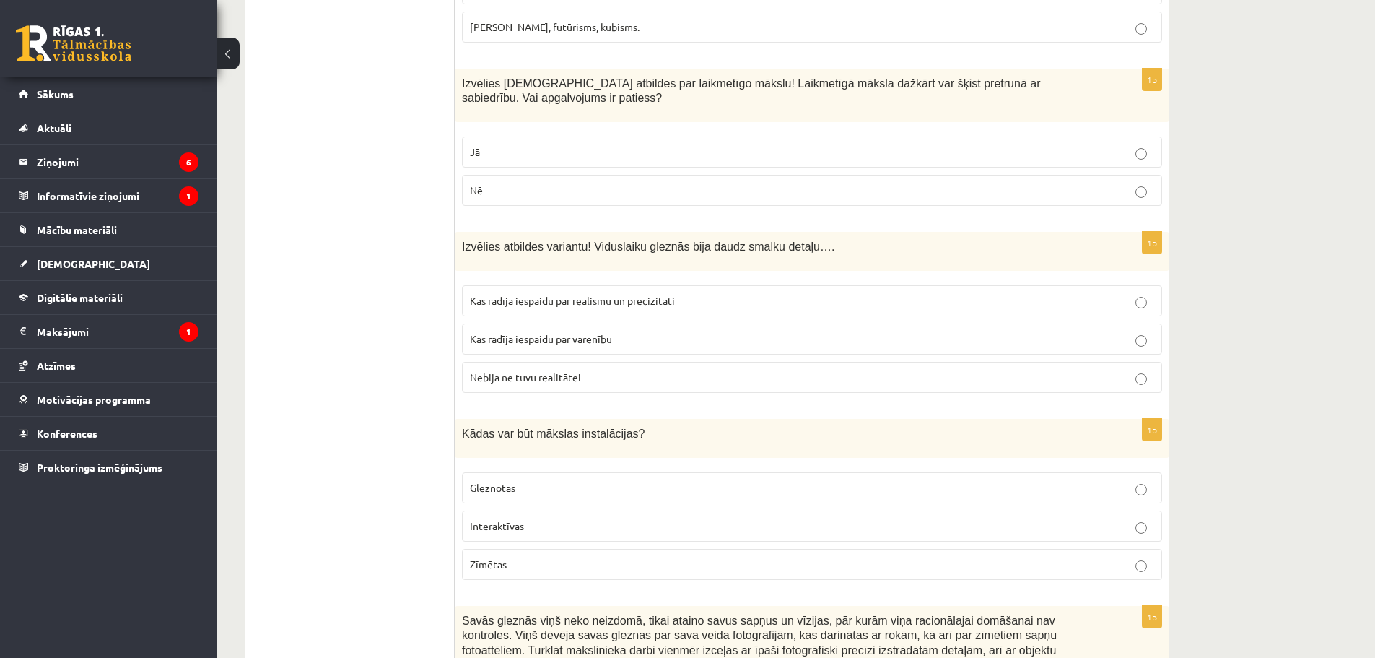
click at [524, 294] on span "Kas radīja iespaidu par reālismu un precizitāti" at bounding box center [572, 300] width 205 height 13
click at [504, 518] on p "Interaktīvas" at bounding box center [812, 525] width 684 height 15
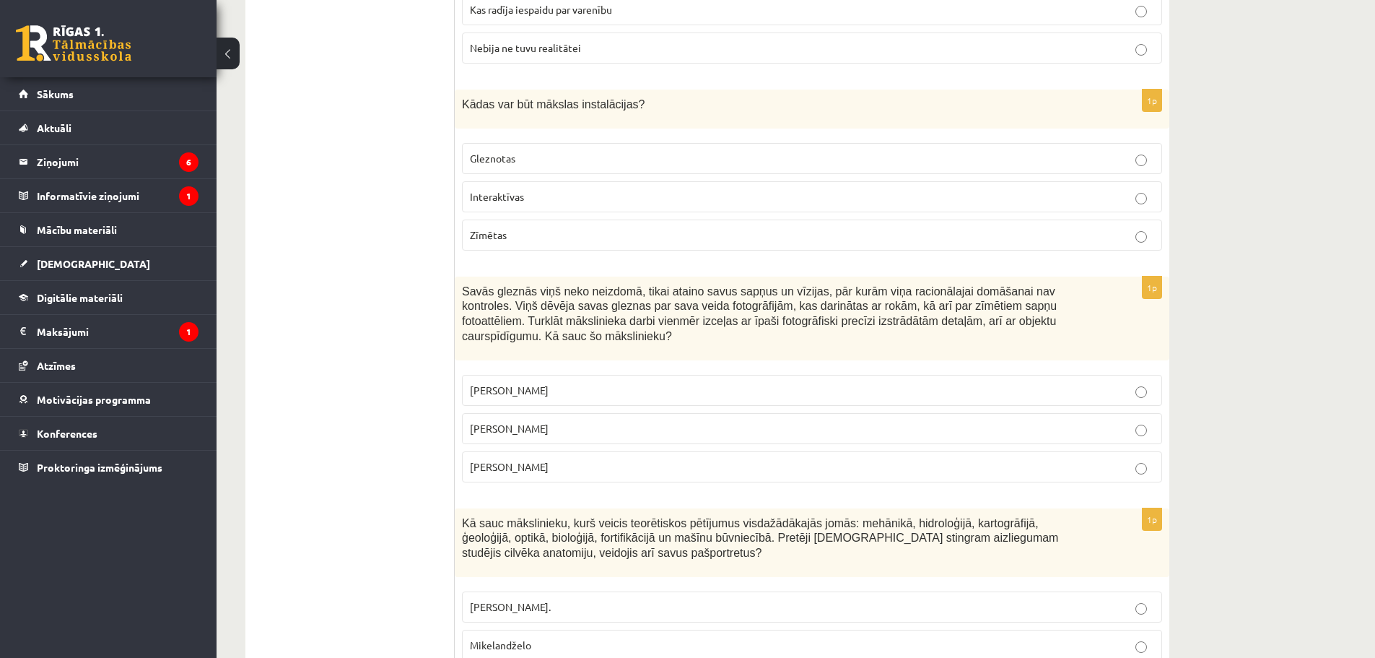
scroll to position [6157, 0]
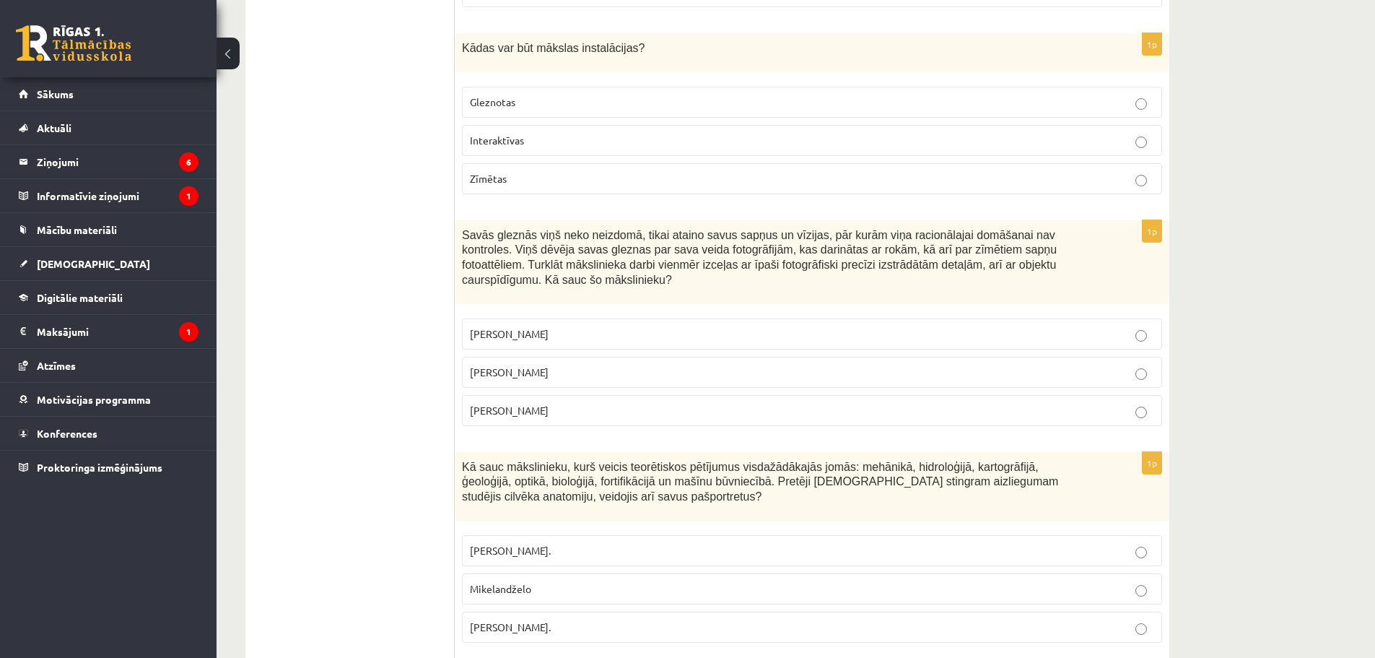
click at [526, 357] on label "Salvadors Dalī" at bounding box center [812, 372] width 700 height 31
click at [526, 620] on span "Leonardo da Vinči." at bounding box center [510, 626] width 81 height 13
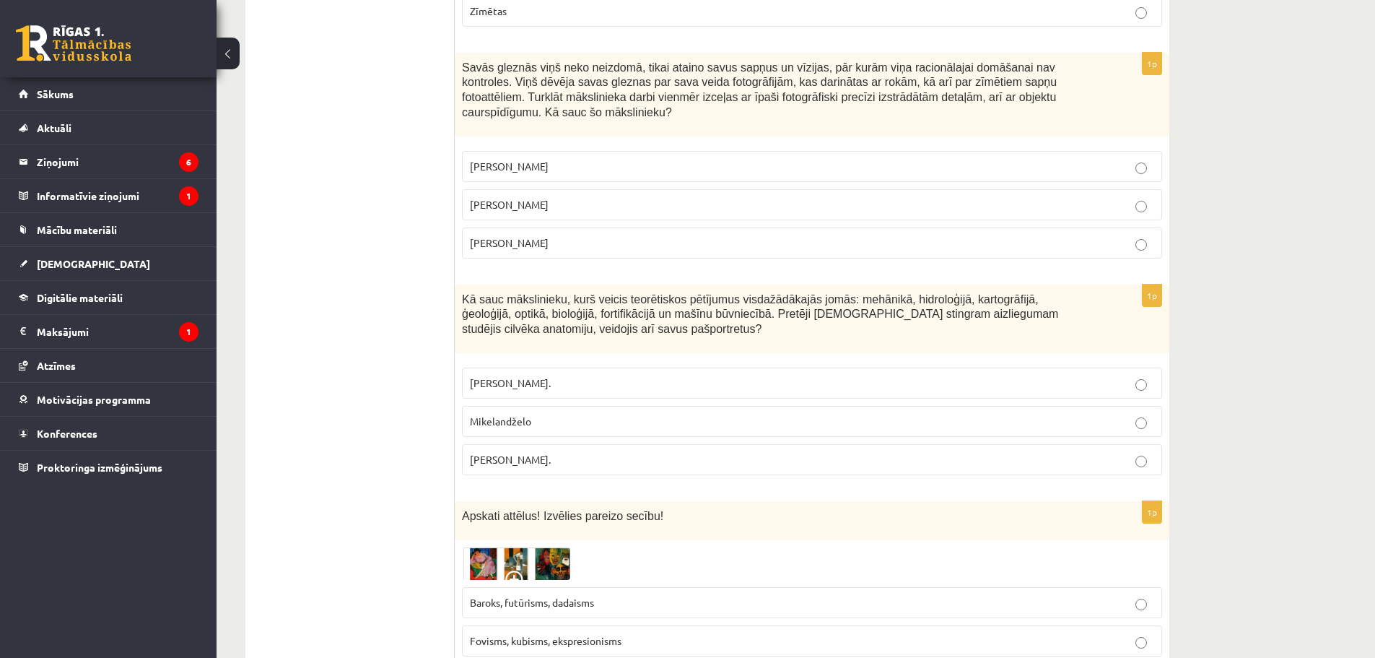
scroll to position [6328, 0]
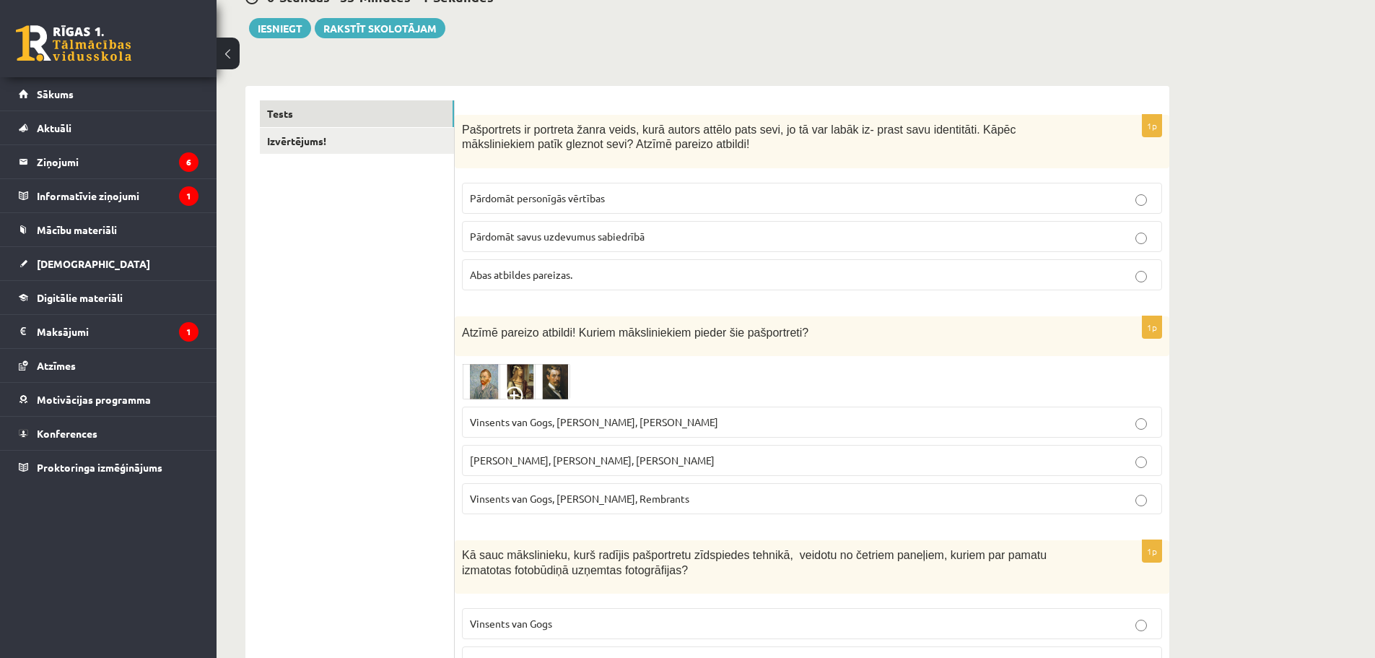
scroll to position [0, 0]
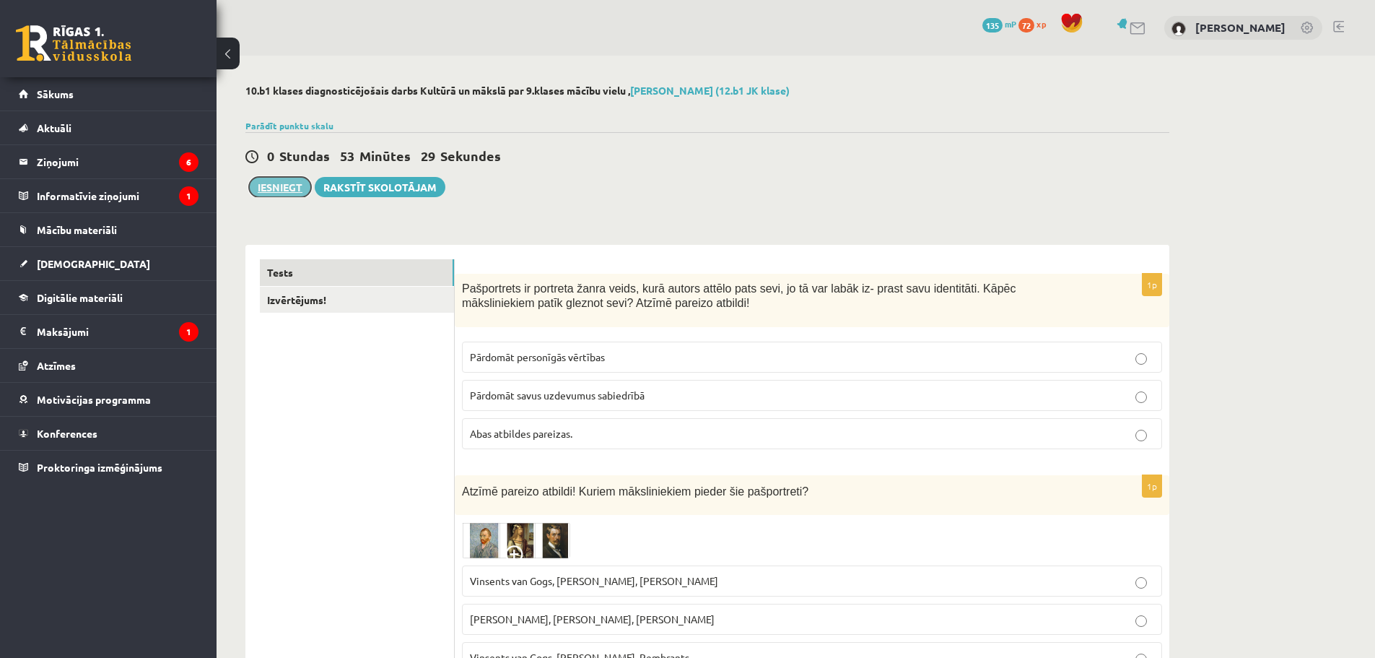
click at [284, 188] on button "Iesniegt" at bounding box center [280, 187] width 62 height 20
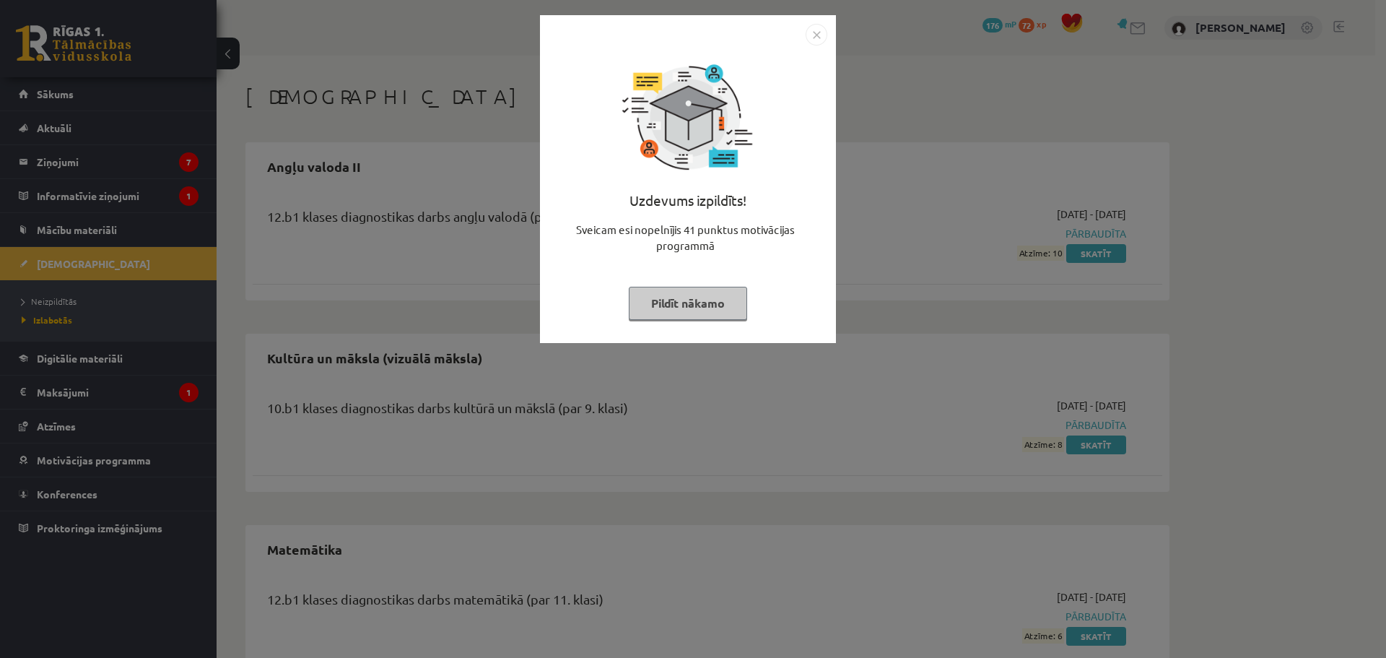
click at [815, 30] on img "Close" at bounding box center [817, 35] width 22 height 22
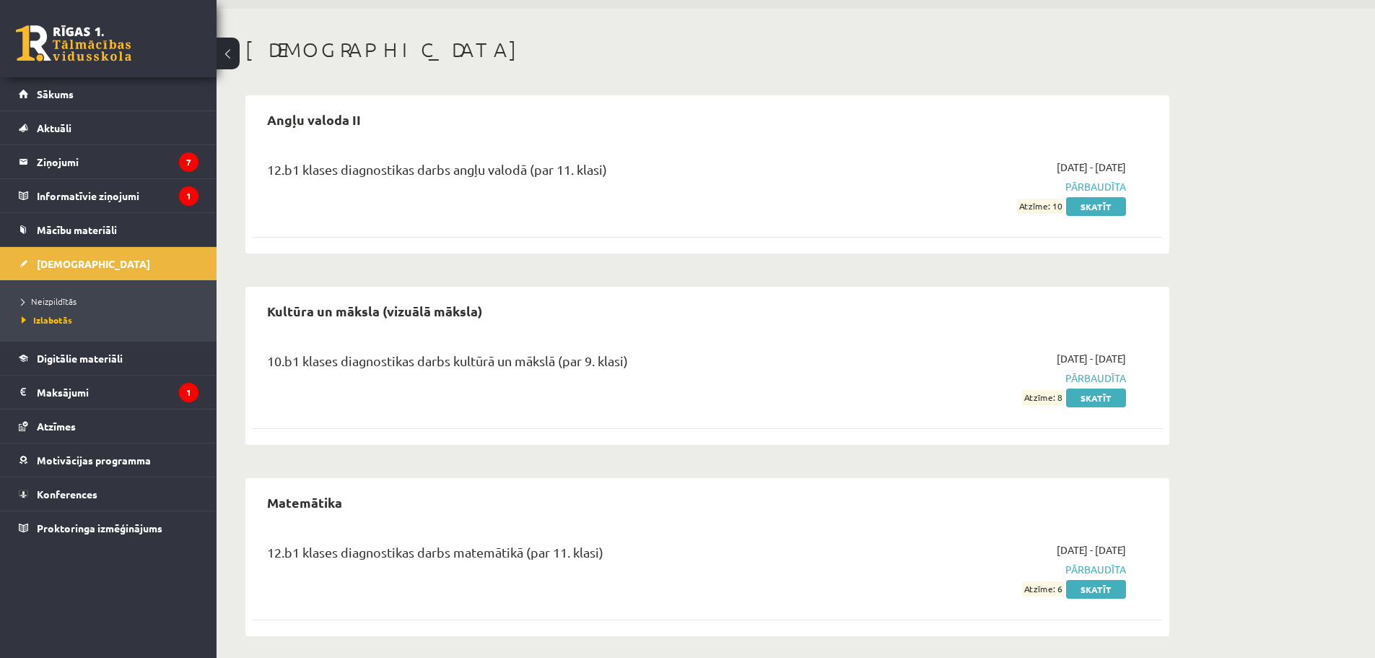
scroll to position [54, 0]
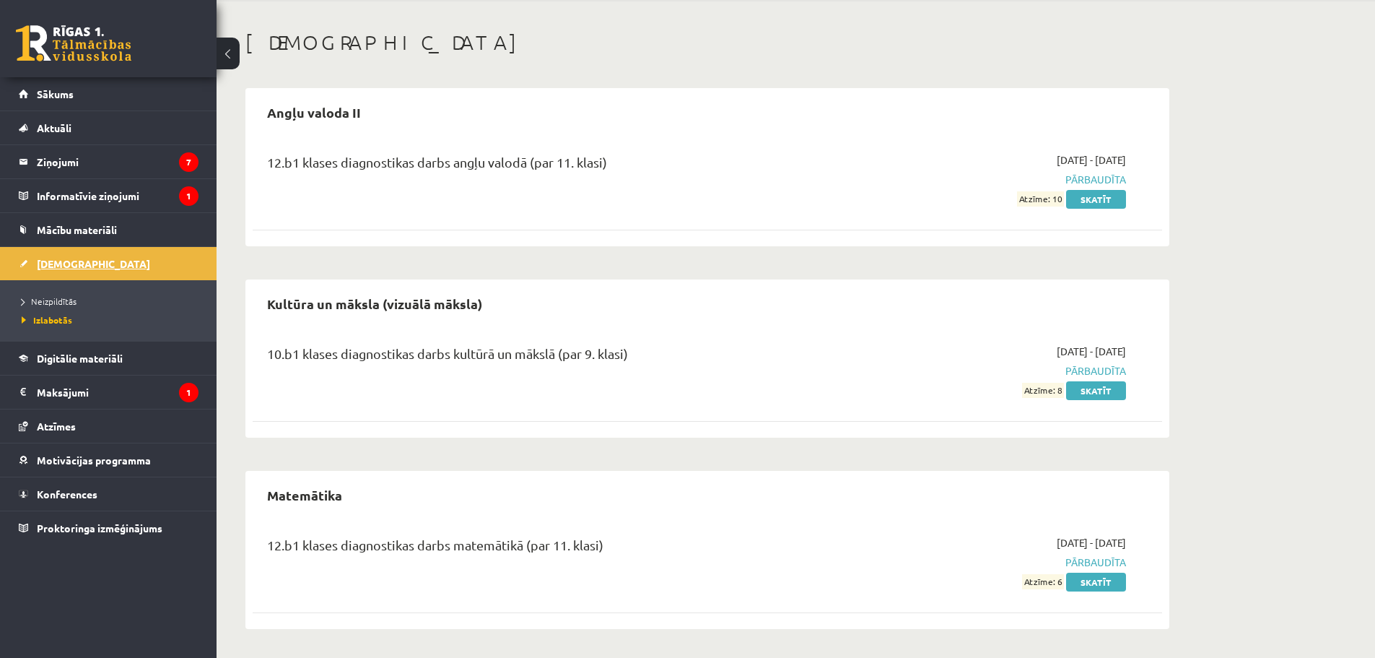
click at [63, 265] on span "[DEMOGRAPHIC_DATA]" at bounding box center [93, 263] width 113 height 13
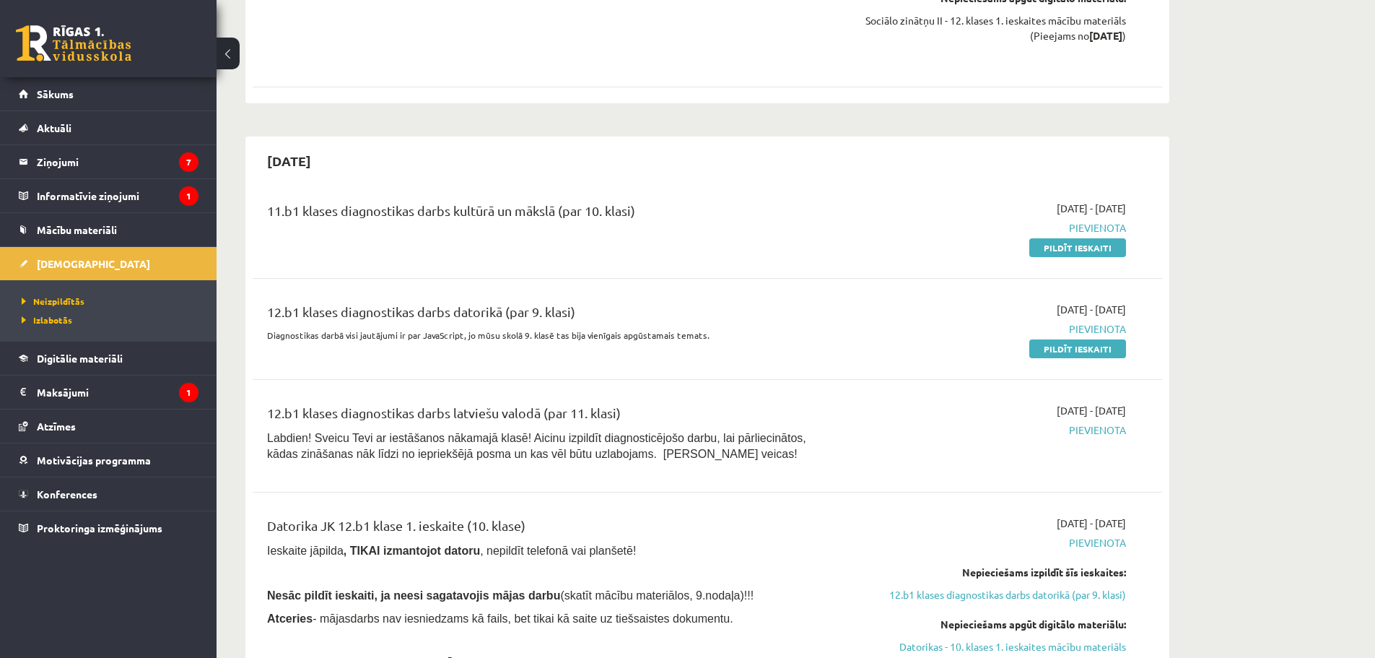
scroll to position [1302, 0]
